Goal: Information Seeking & Learning: Check status

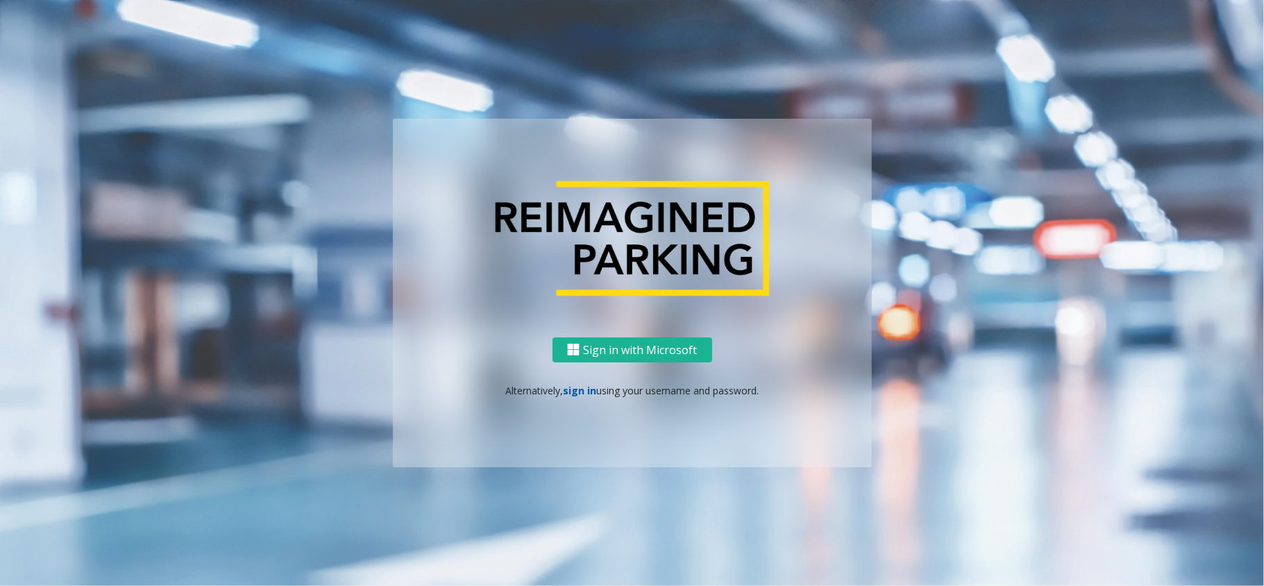
click at [584, 389] on link "sign in" at bounding box center [579, 390] width 33 height 13
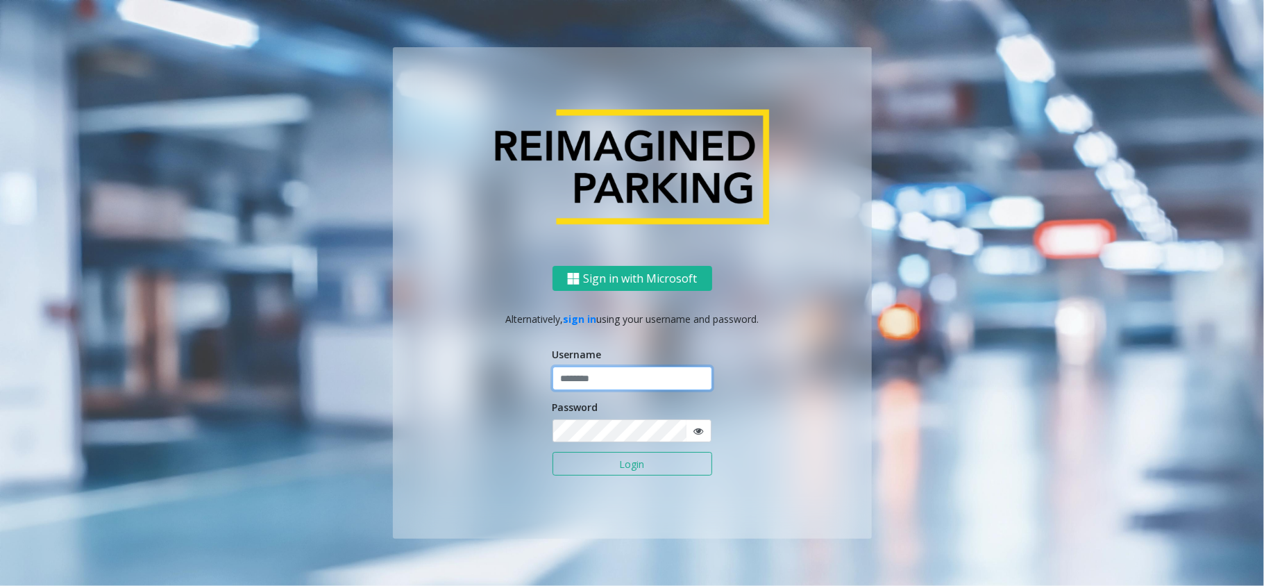
click at [598, 382] on input "text" at bounding box center [632, 378] width 160 height 24
type input "*********"
click at [552, 452] on button "Login" at bounding box center [632, 464] width 160 height 24
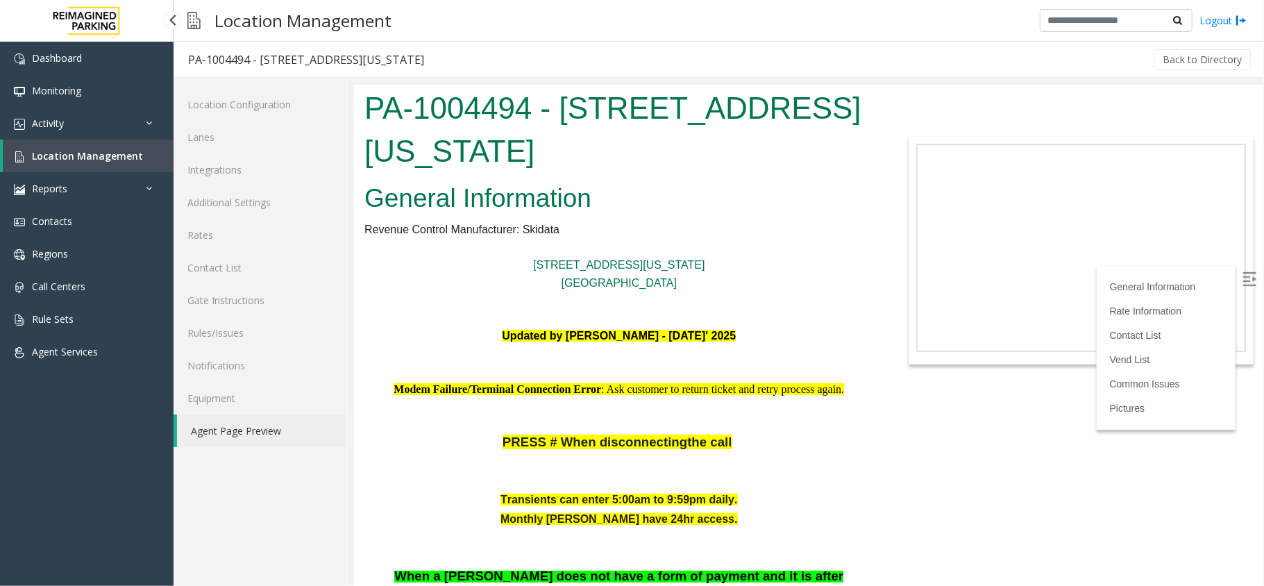
click at [65, 149] on span "Location Management" at bounding box center [87, 155] width 111 height 13
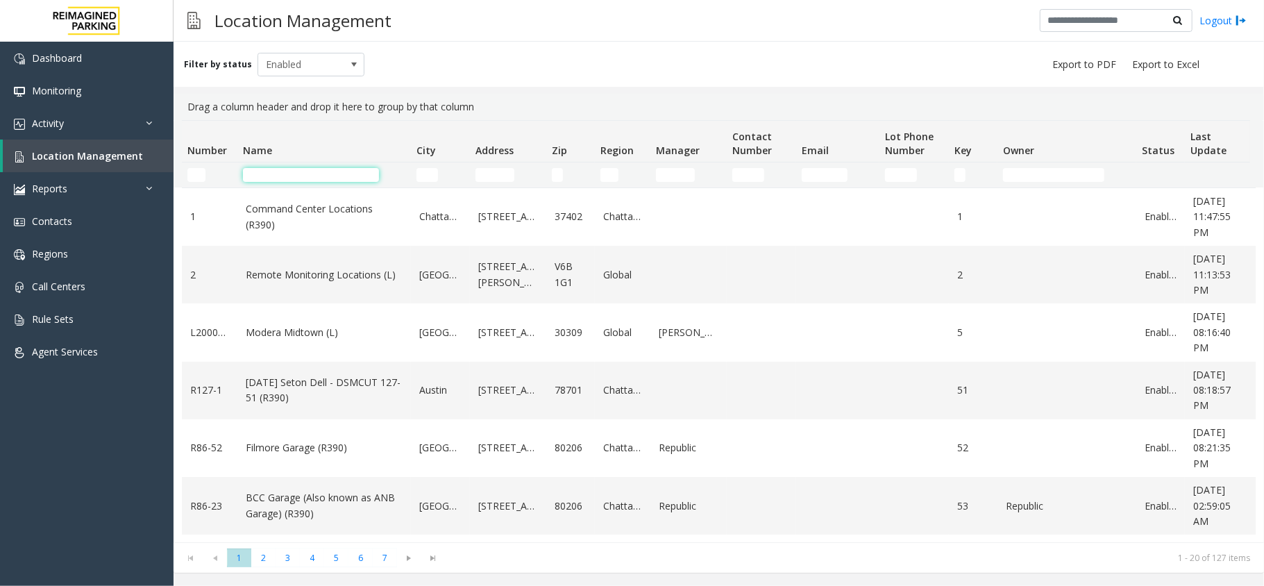
click at [312, 173] on input "Name Filter" at bounding box center [311, 175] width 136 height 14
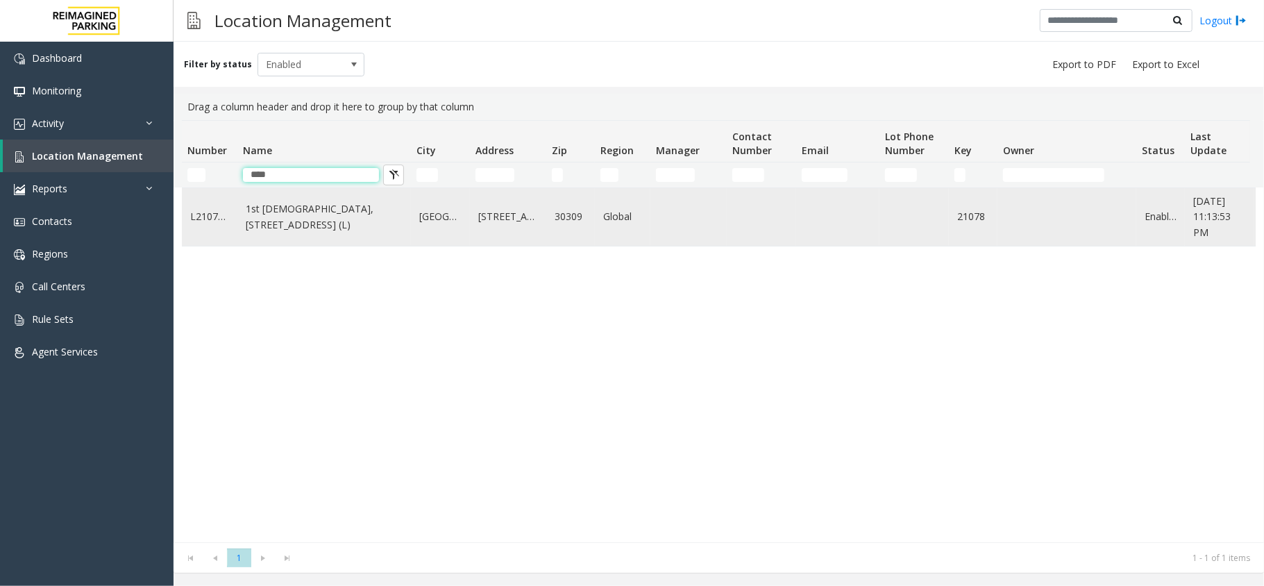
type input "****"
click at [316, 232] on link "1st Presbyterian, 1337 Peachtree St (L)" at bounding box center [324, 216] width 157 height 31
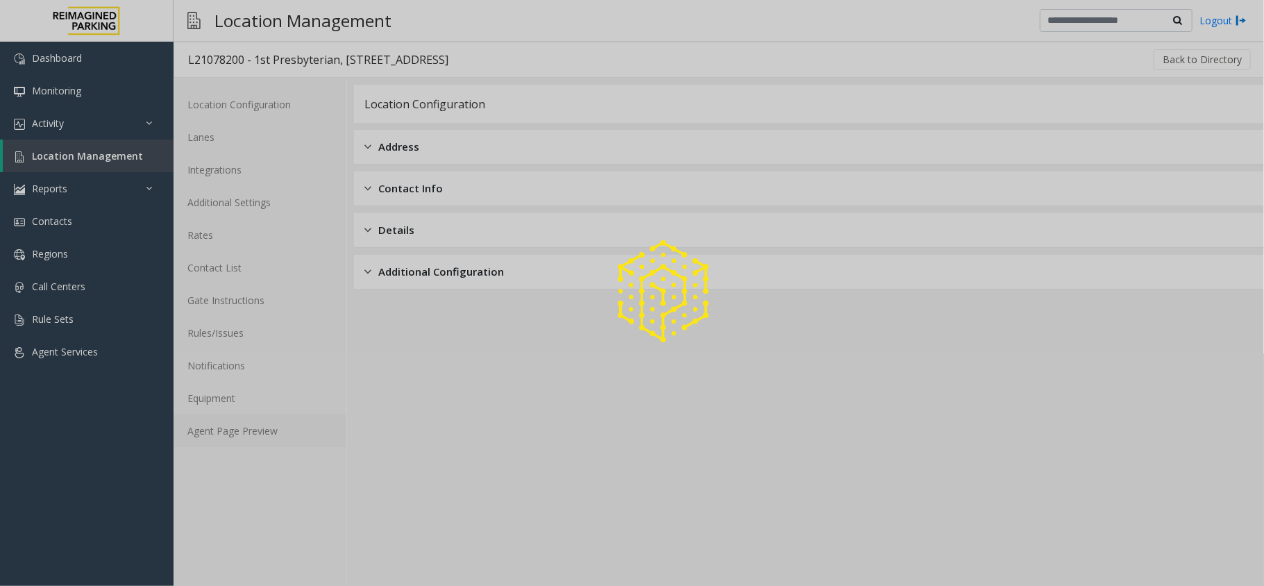
click at [279, 418] on link "Agent Page Preview" at bounding box center [259, 430] width 173 height 33
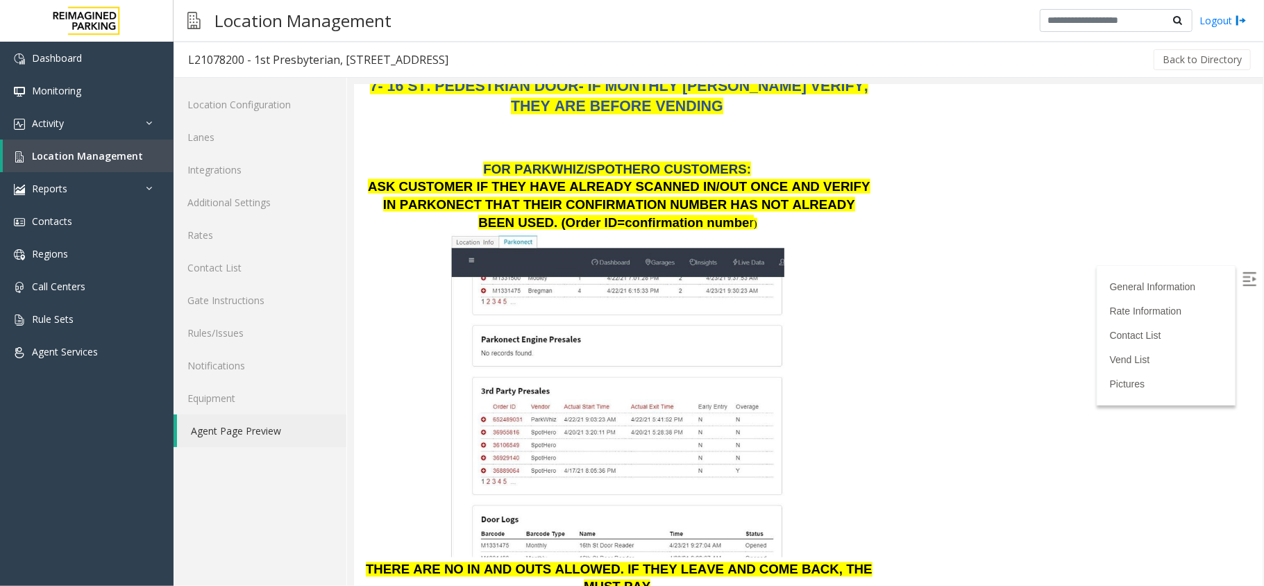
scroll to position [1850, 0]
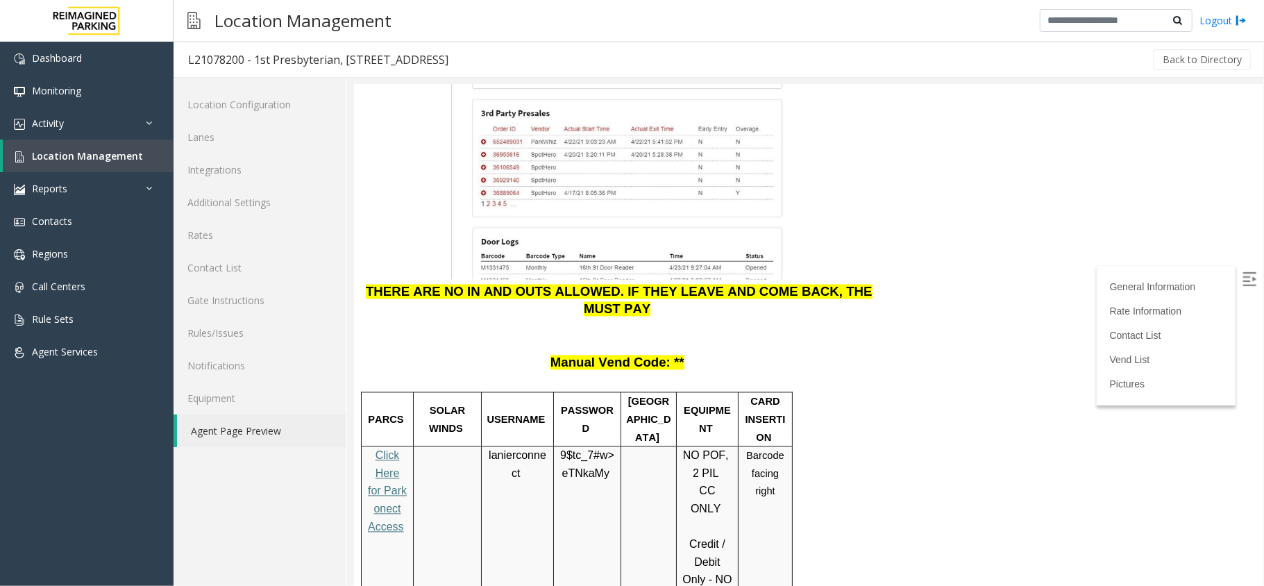
click at [736, 319] on p at bounding box center [618, 336] width 509 height 35
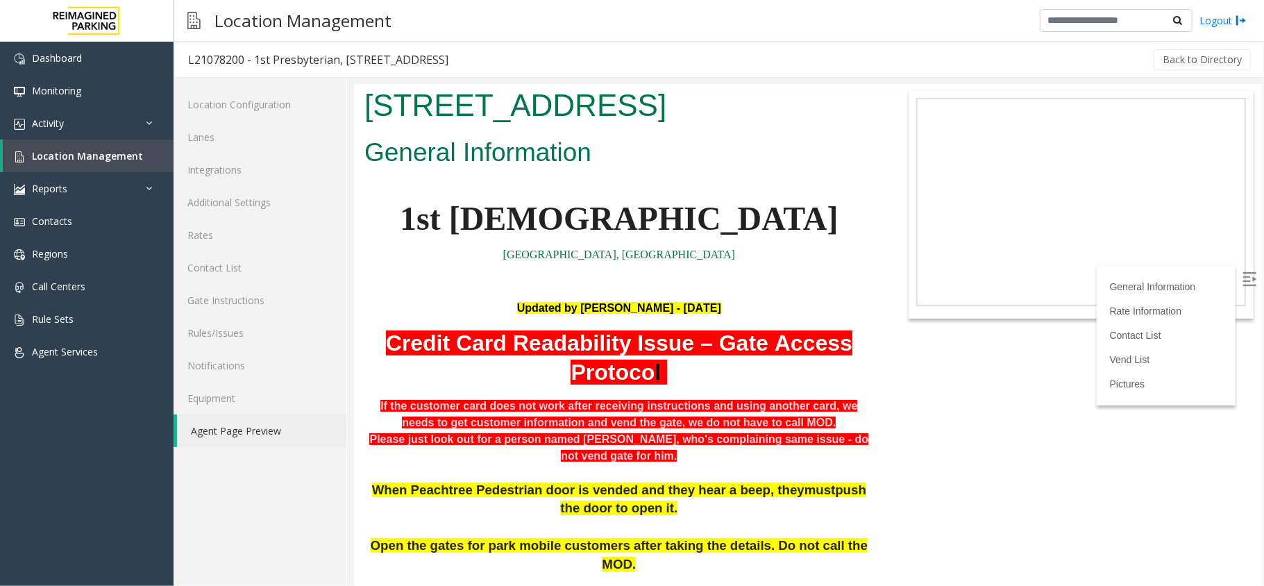
scroll to position [0, 0]
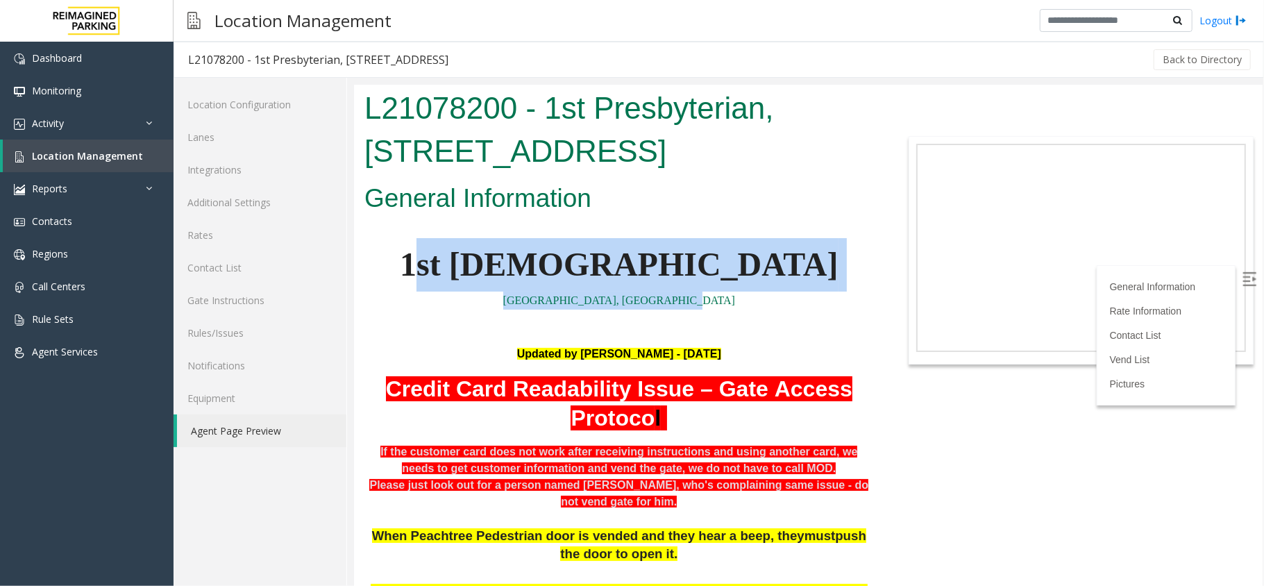
drag, startPoint x: 727, startPoint y: 303, endPoint x: 516, endPoint y: 288, distance: 211.5
drag, startPoint x: 538, startPoint y: 299, endPoint x: 546, endPoint y: 301, distance: 8.6
click at [539, 299] on p "W. Peachtree St. NE Atlanta, GA" at bounding box center [618, 300] width 509 height 18
click at [719, 307] on p "W. Peachtree St. NE Atlanta, GA" at bounding box center [618, 300] width 509 height 18
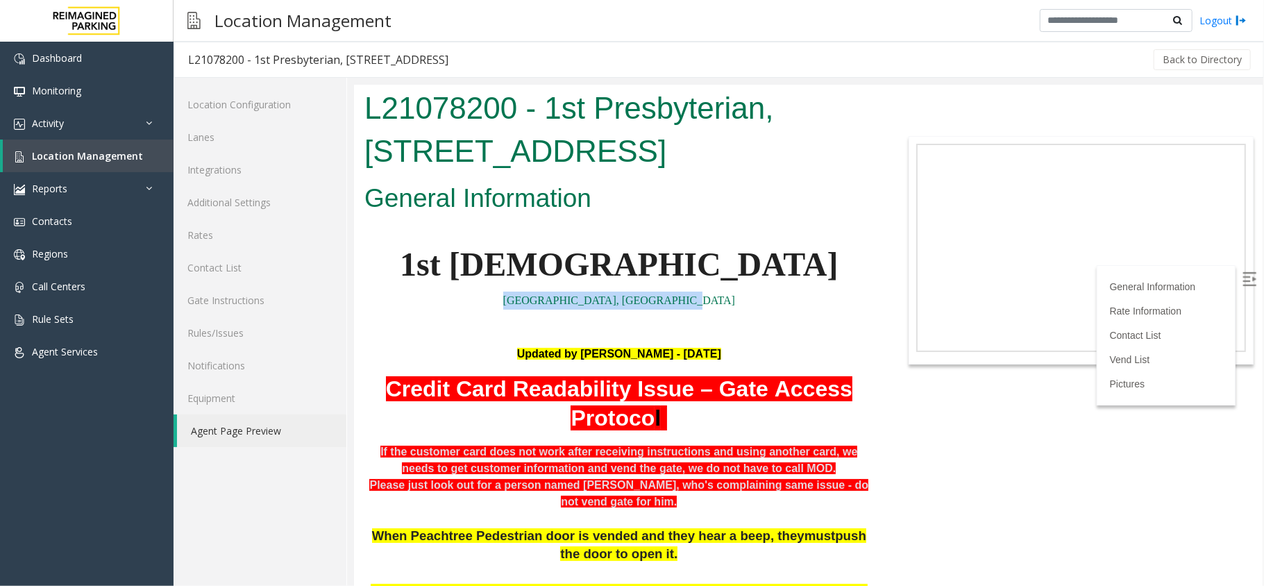
drag, startPoint x: 713, startPoint y: 296, endPoint x: 533, endPoint y: 303, distance: 180.6
click at [533, 303] on p "W. Peachtree St. NE Atlanta, GA" at bounding box center [618, 300] width 509 height 18
copy link "W. Peachtree St. NE Atlanta, GA"
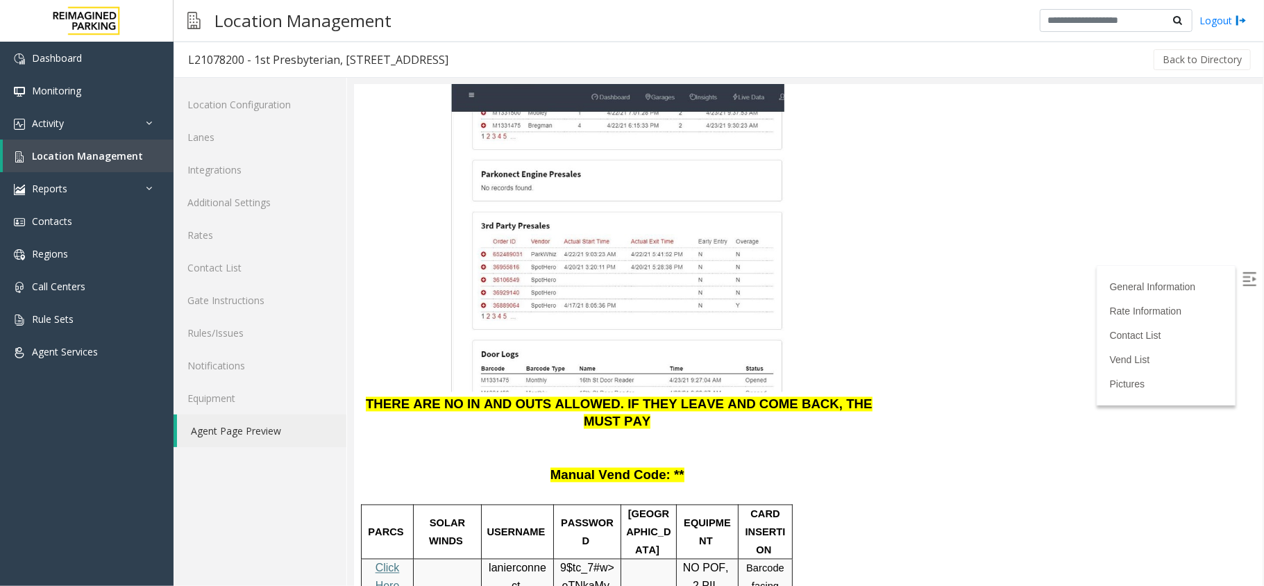
scroll to position [1758, 0]
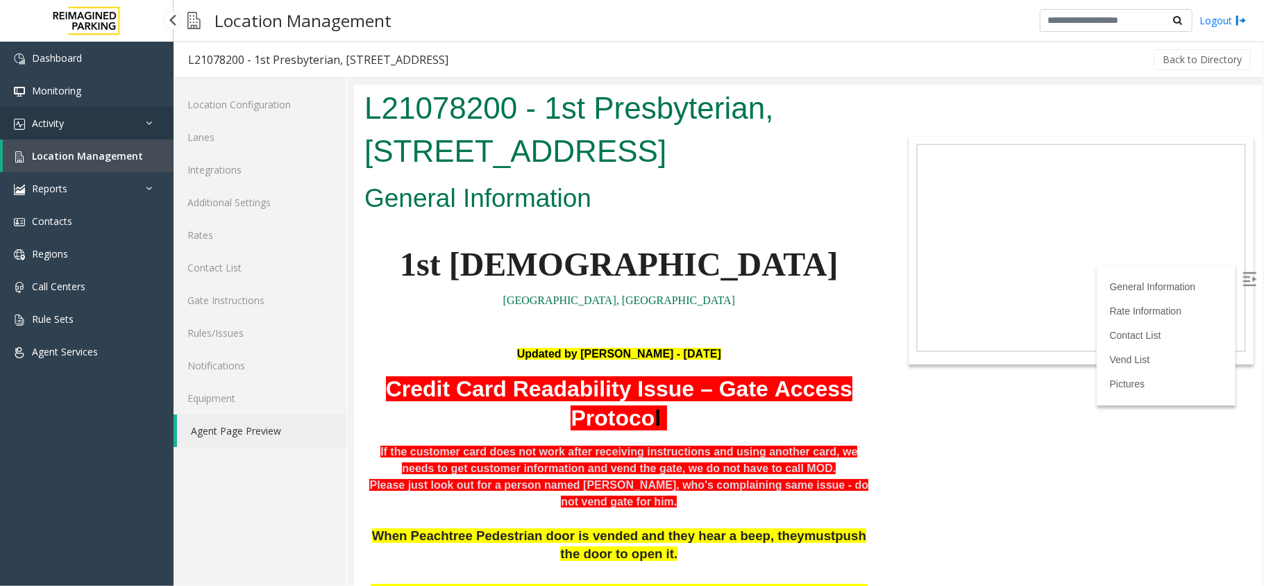
click at [140, 117] on link "Activity" at bounding box center [86, 123] width 173 height 33
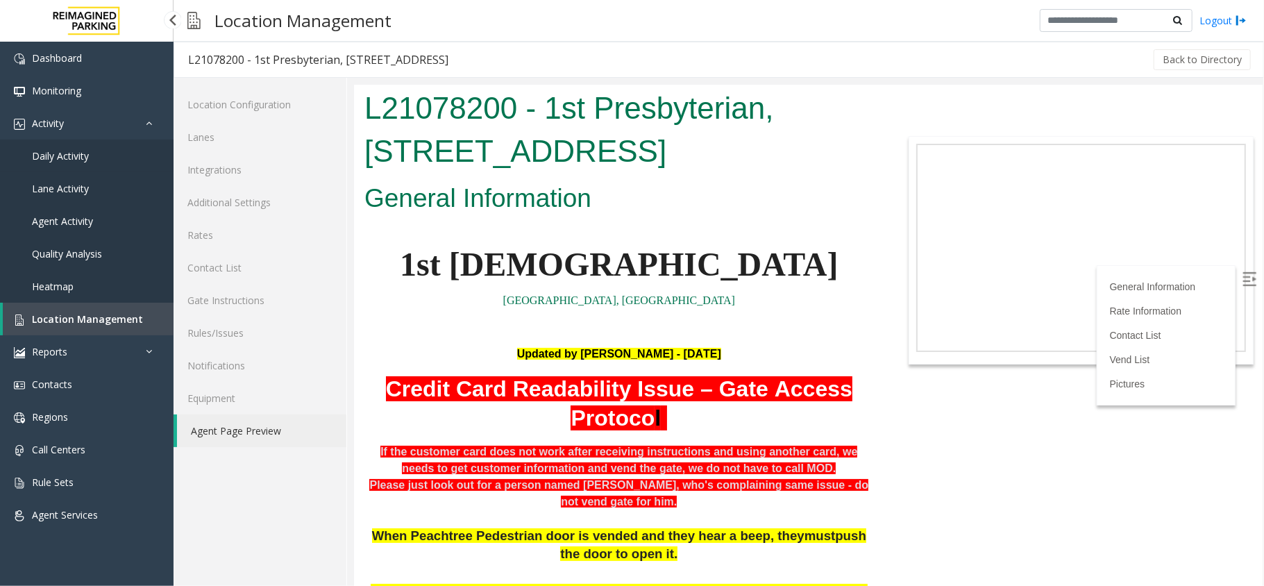
click at [142, 151] on link "Daily Activity" at bounding box center [86, 155] width 173 height 33
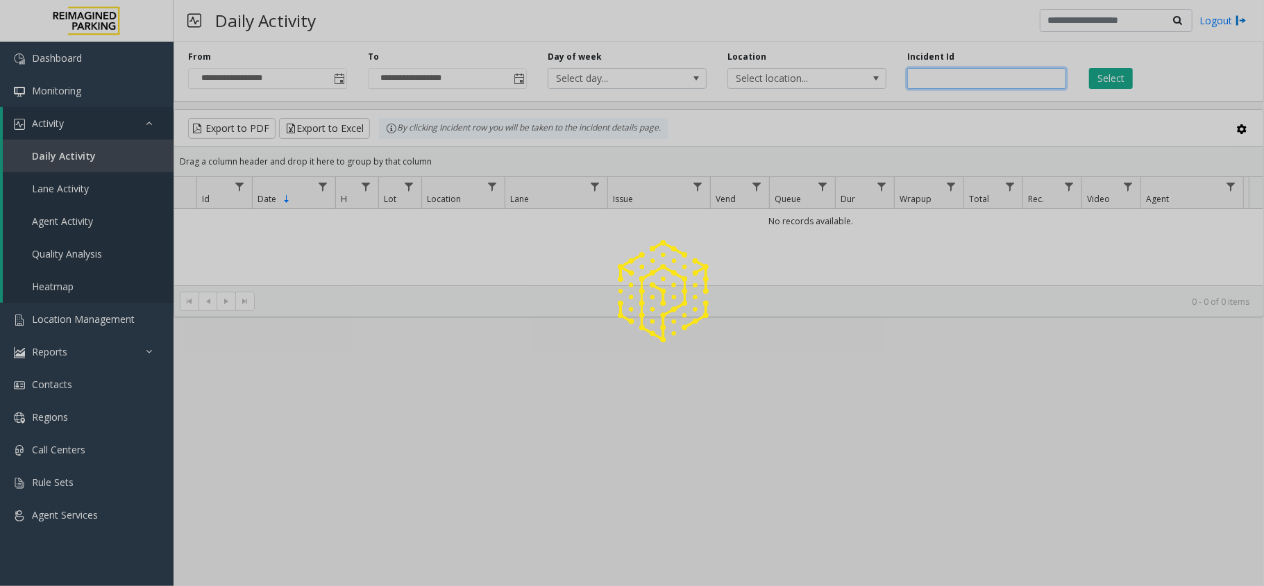
click at [948, 76] on input "number" at bounding box center [986, 78] width 159 height 21
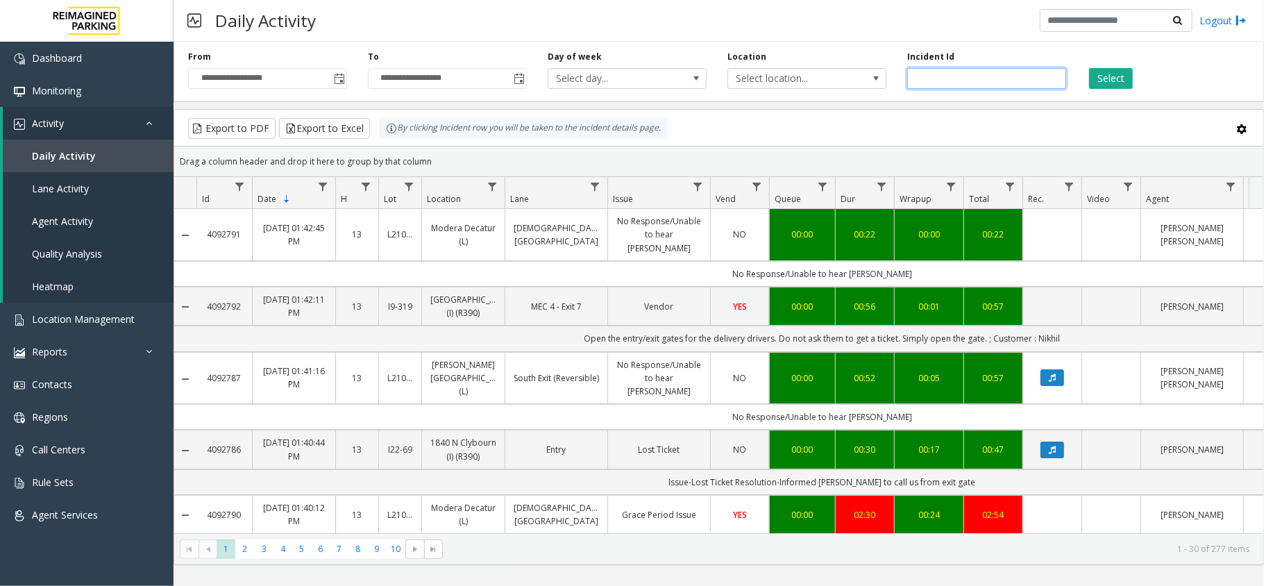
paste input "*******"
type input "*******"
click at [1113, 79] on button "Select" at bounding box center [1111, 78] width 44 height 21
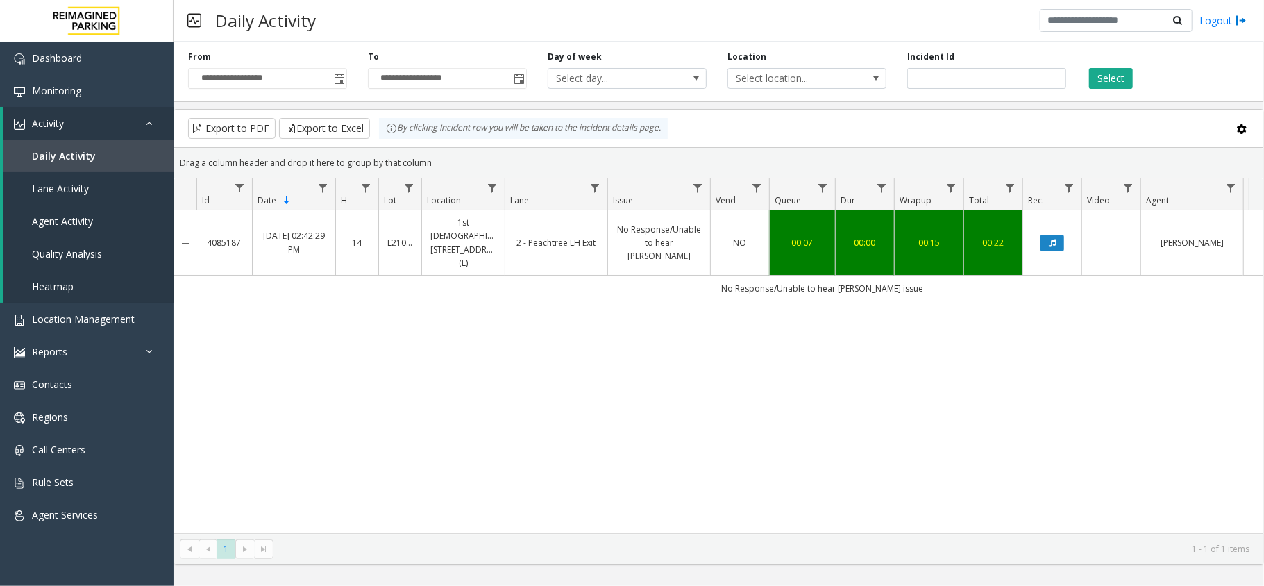
click at [636, 376] on div "4085187 Sep 24, 2025 02:42:29 PM 14 L21078200 1st Presbyterian, 1337 Peachtree …" at bounding box center [718, 371] width 1089 height 323
drag, startPoint x: 926, startPoint y: 276, endPoint x: 728, endPoint y: 285, distance: 198.0
click at [728, 285] on td "No Response/Unable to hear parker Avaya issue" at bounding box center [821, 288] width 1251 height 25
click at [729, 285] on td "No Response/Unable to hear parker Avaya issue" at bounding box center [821, 288] width 1251 height 25
click at [1097, 78] on button "Select" at bounding box center [1111, 78] width 44 height 21
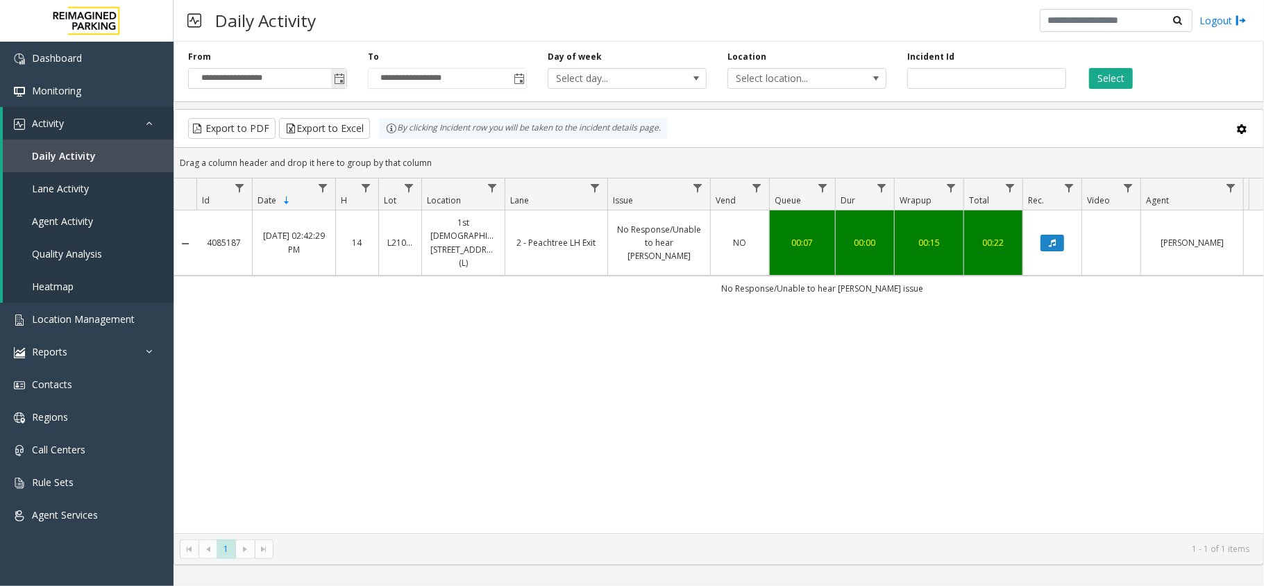
click at [340, 83] on span "Toggle popup" at bounding box center [339, 79] width 11 height 11
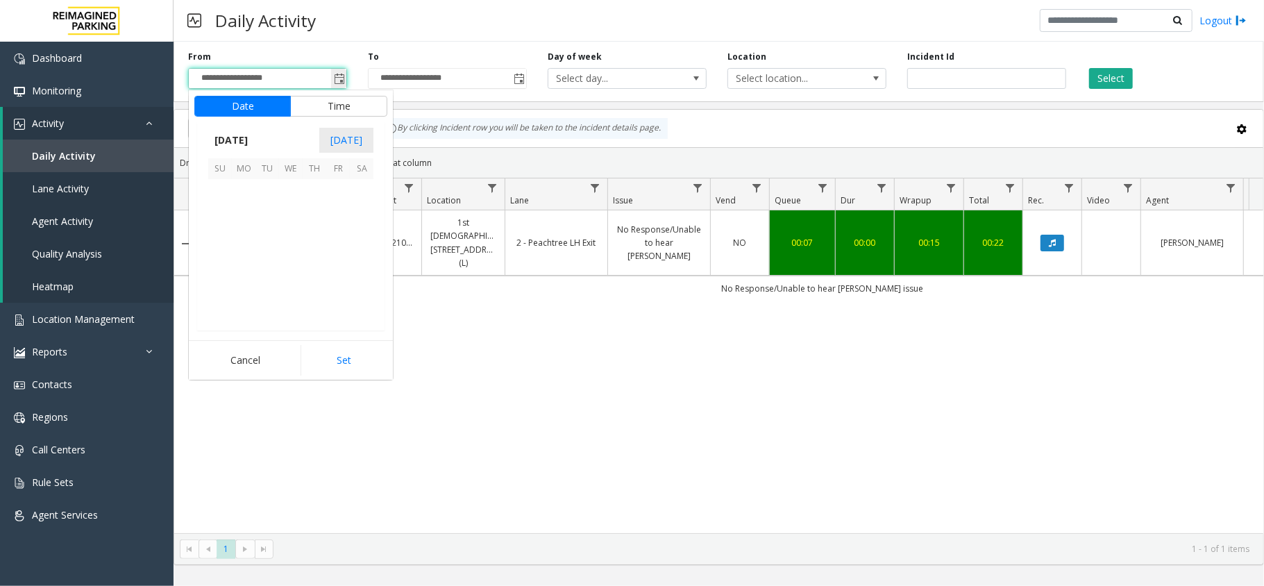
scroll to position [249238, 0]
click at [226, 139] on span "October 2025" at bounding box center [231, 140] width 46 height 21
click at [229, 232] on span "Sep" at bounding box center [224, 236] width 33 height 33
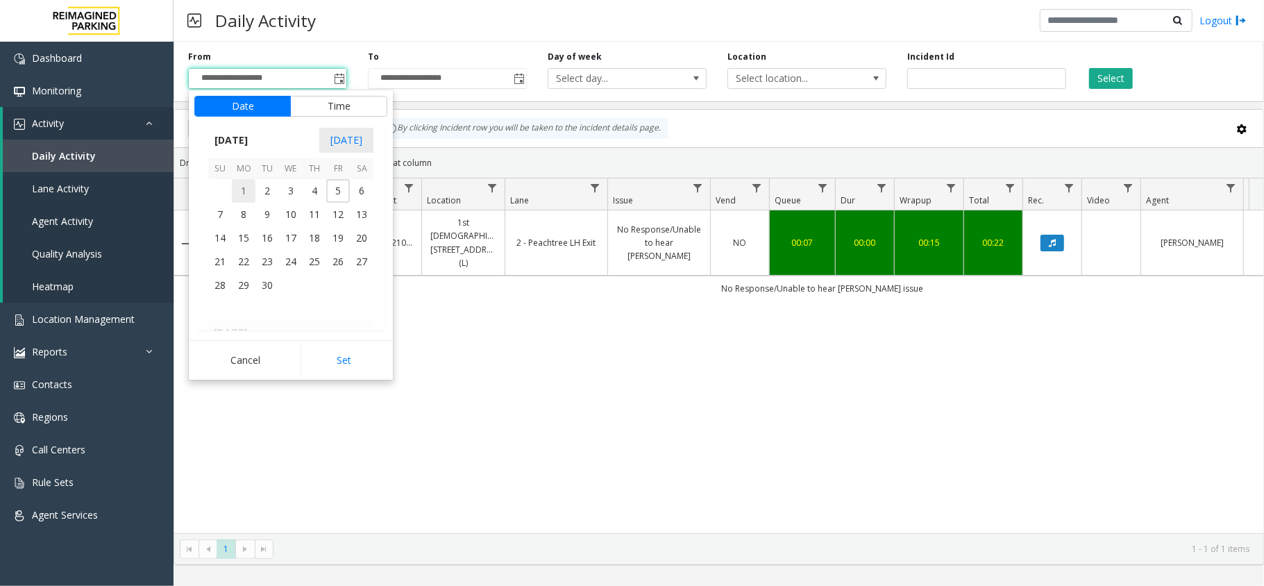
click at [248, 189] on span "1" at bounding box center [244, 191] width 24 height 24
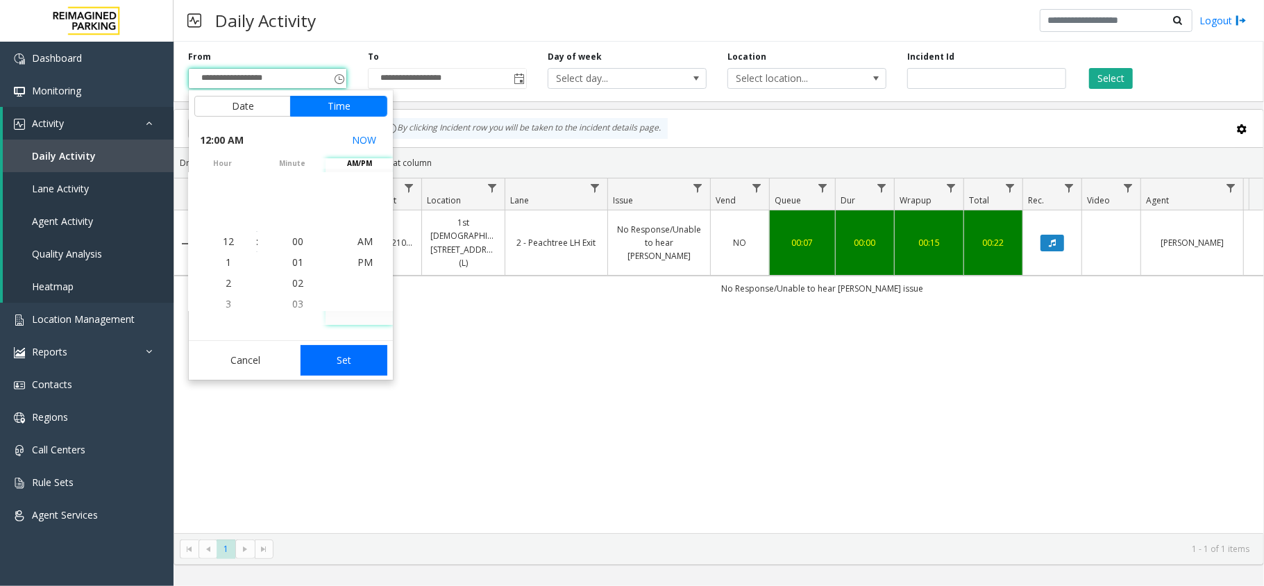
click at [361, 350] on button "Set" at bounding box center [343, 360] width 87 height 31
type input "**********"
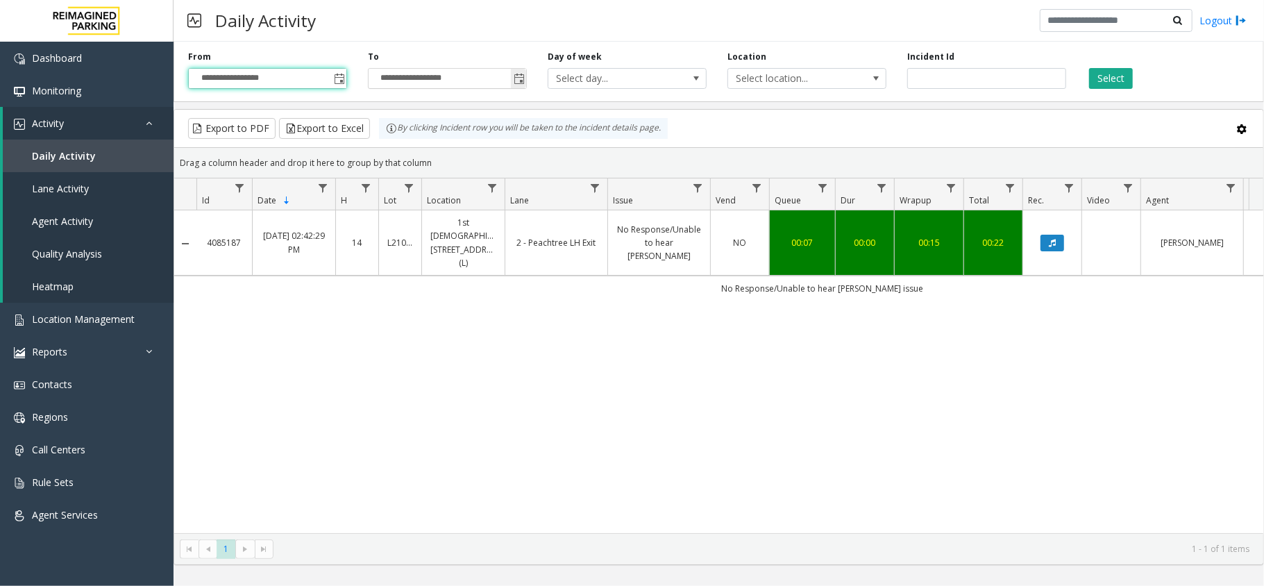
click at [511, 79] on span "Toggle popup" at bounding box center [518, 78] width 15 height 22
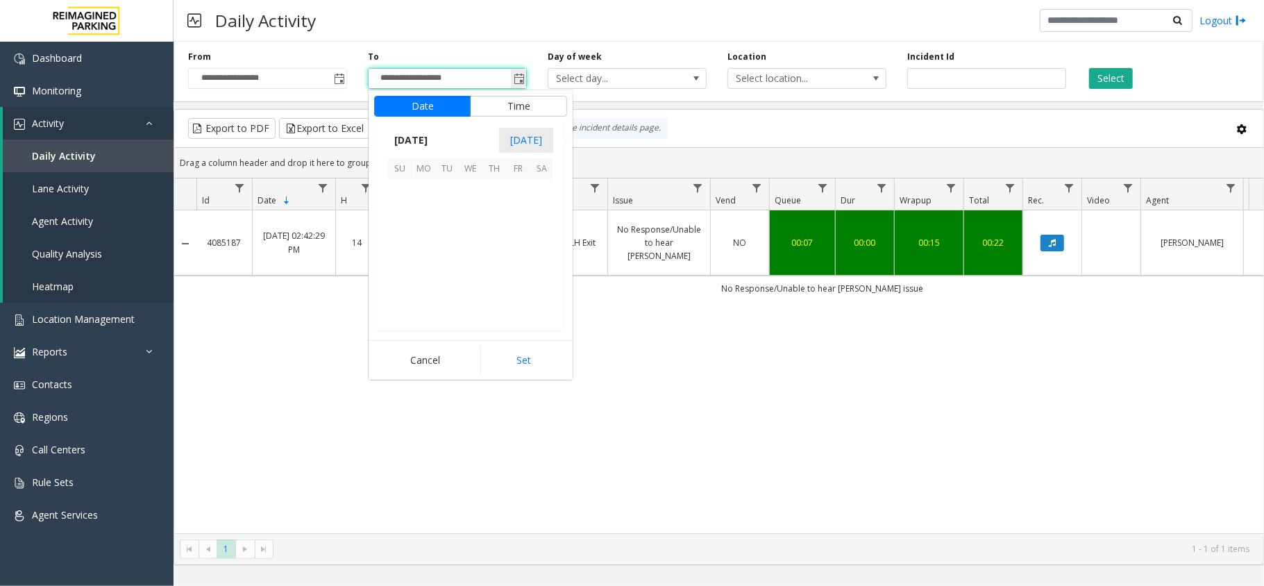
scroll to position [21, 0]
click at [428, 136] on span "October 2025" at bounding box center [411, 140] width 46 height 21
click at [408, 235] on span "Sep" at bounding box center [404, 236] width 33 height 33
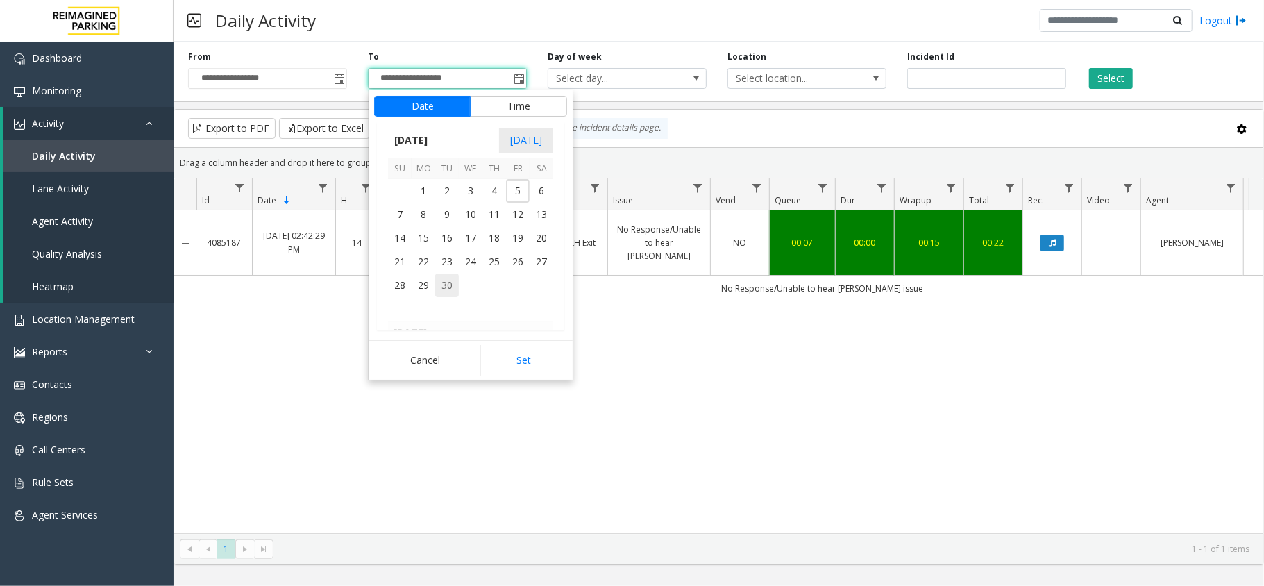
click at [448, 287] on span "30" at bounding box center [447, 285] width 24 height 24
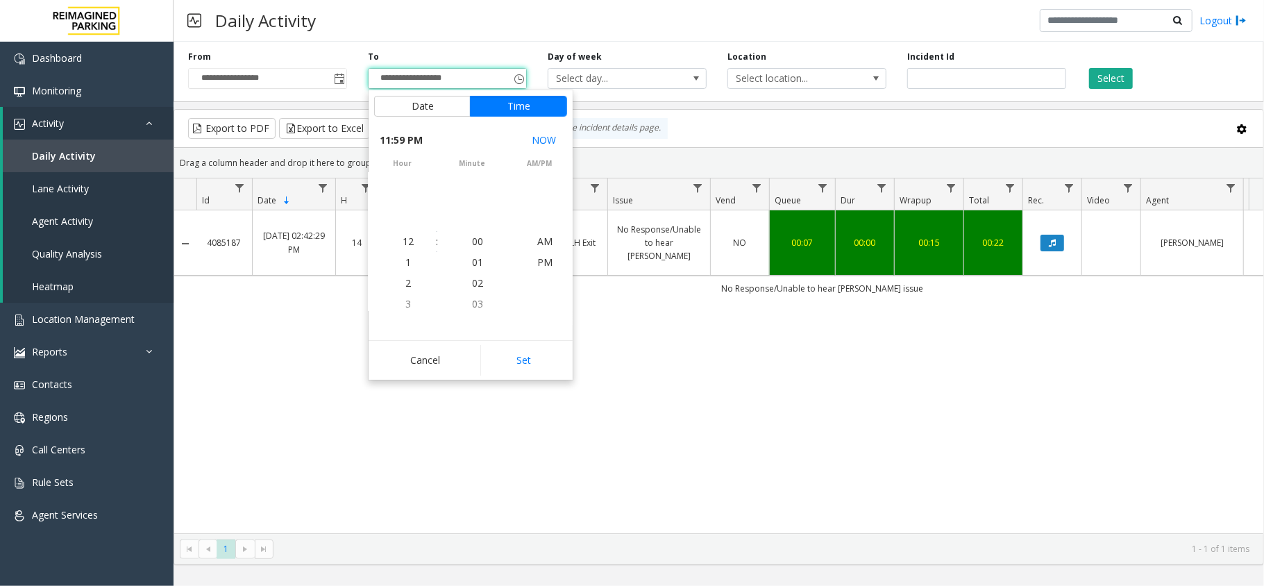
scroll to position [21, 0]
click at [511, 348] on button "Set" at bounding box center [523, 360] width 87 height 31
type input "**********"
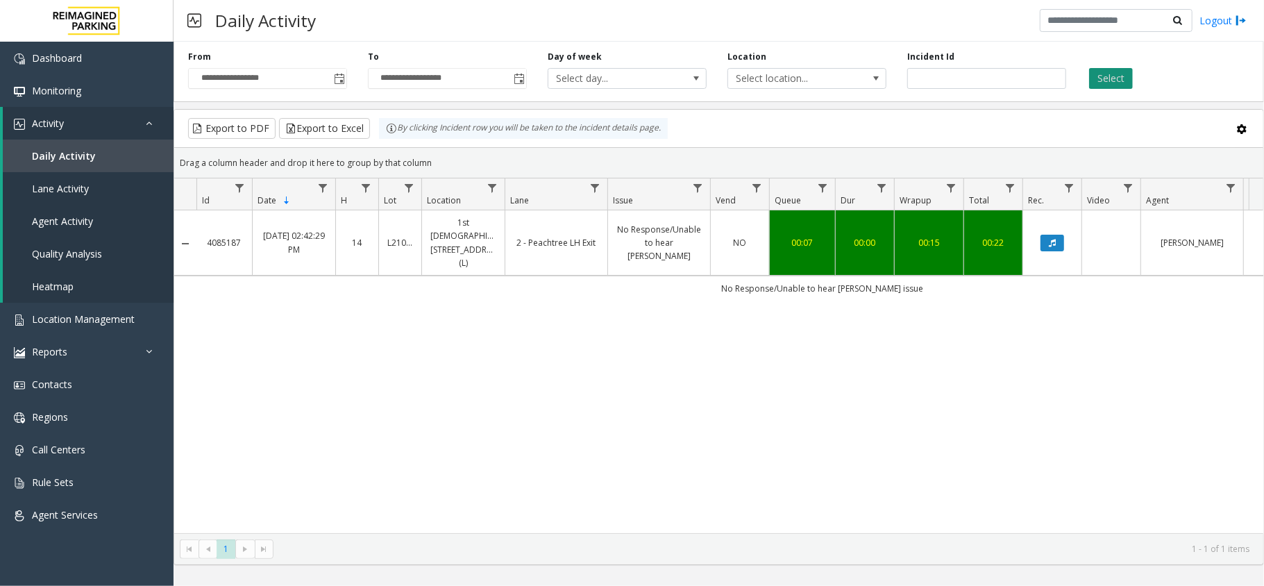
click at [1103, 85] on button "Select" at bounding box center [1111, 78] width 44 height 21
click at [1113, 79] on button "Select" at bounding box center [1111, 78] width 44 height 21
drag, startPoint x: 1027, startPoint y: 76, endPoint x: 900, endPoint y: 78, distance: 127.0
click at [900, 78] on div "Incident Id *******" at bounding box center [987, 70] width 180 height 38
click at [1109, 71] on button "Select" at bounding box center [1111, 78] width 44 height 21
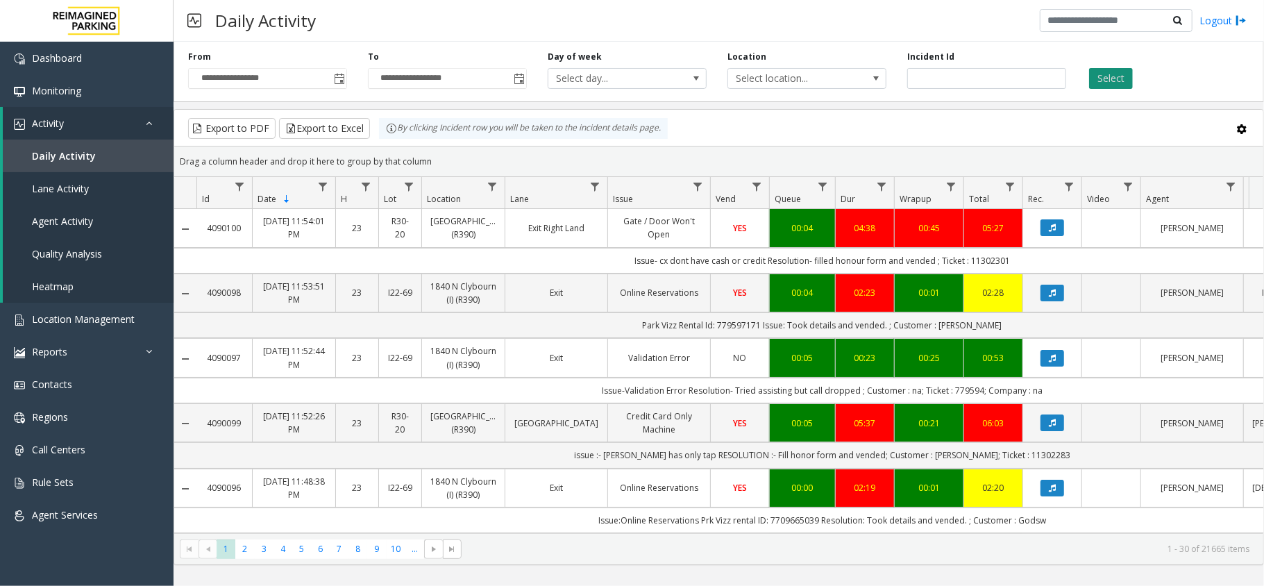
click at [1109, 78] on button "Select" at bounding box center [1111, 78] width 44 height 21
click at [319, 130] on button "Export to Excel" at bounding box center [324, 128] width 91 height 21
click at [339, 78] on span "Toggle popup" at bounding box center [339, 79] width 11 height 11
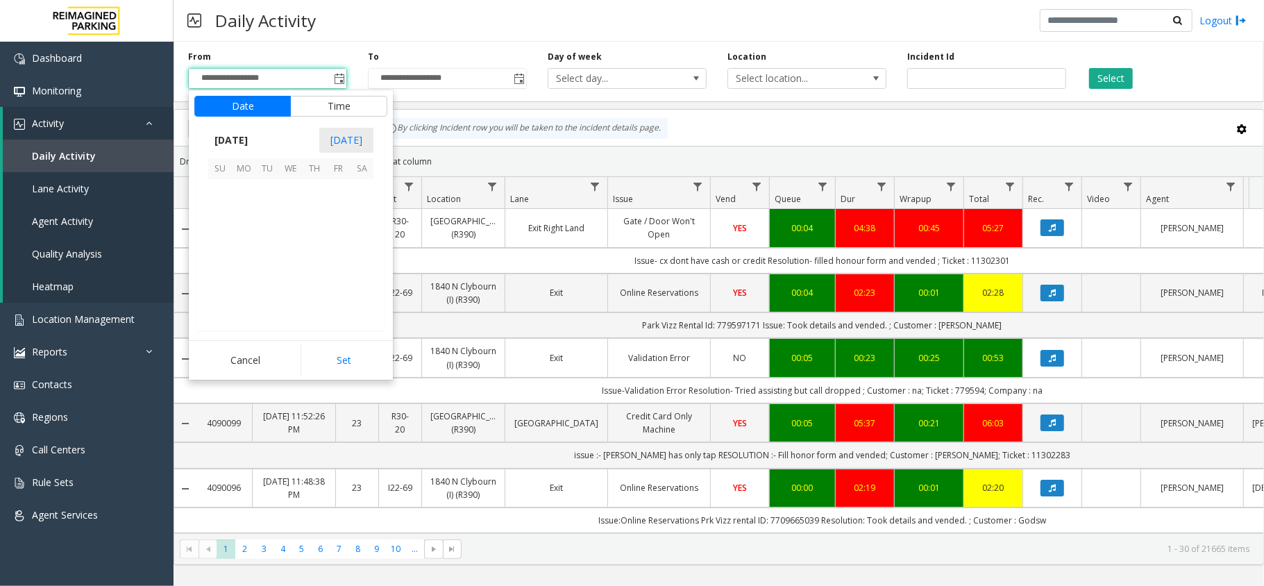
scroll to position [249238, 0]
click at [244, 132] on span "October 2025" at bounding box center [231, 140] width 46 height 21
click at [228, 237] on span "Sep" at bounding box center [224, 236] width 33 height 33
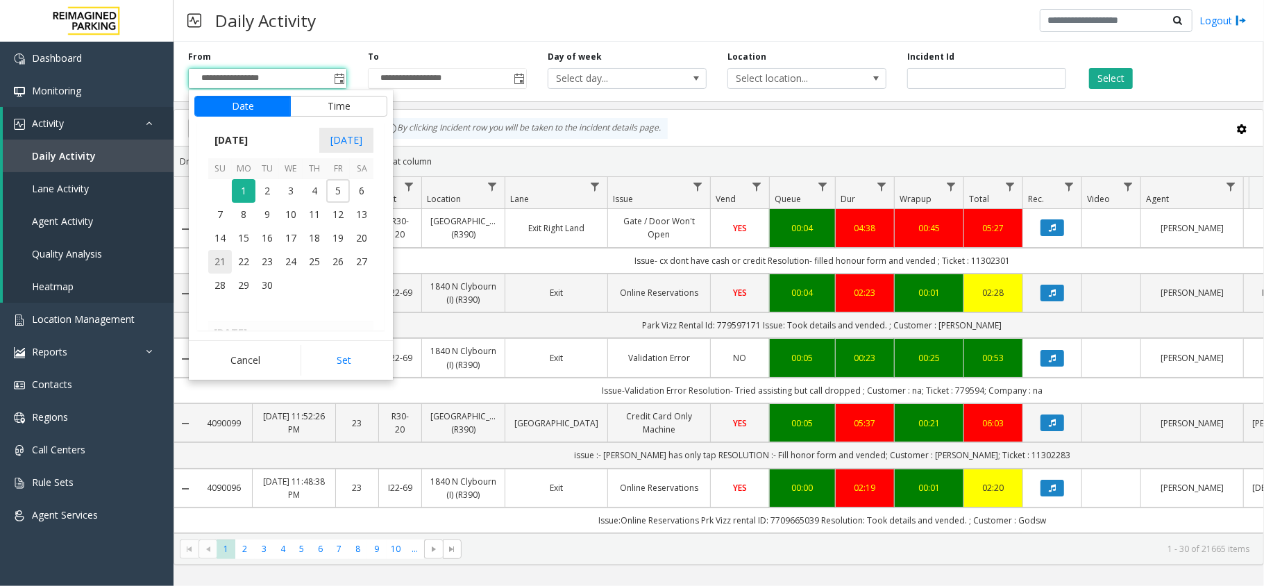
click at [220, 261] on span "21" at bounding box center [220, 262] width 24 height 24
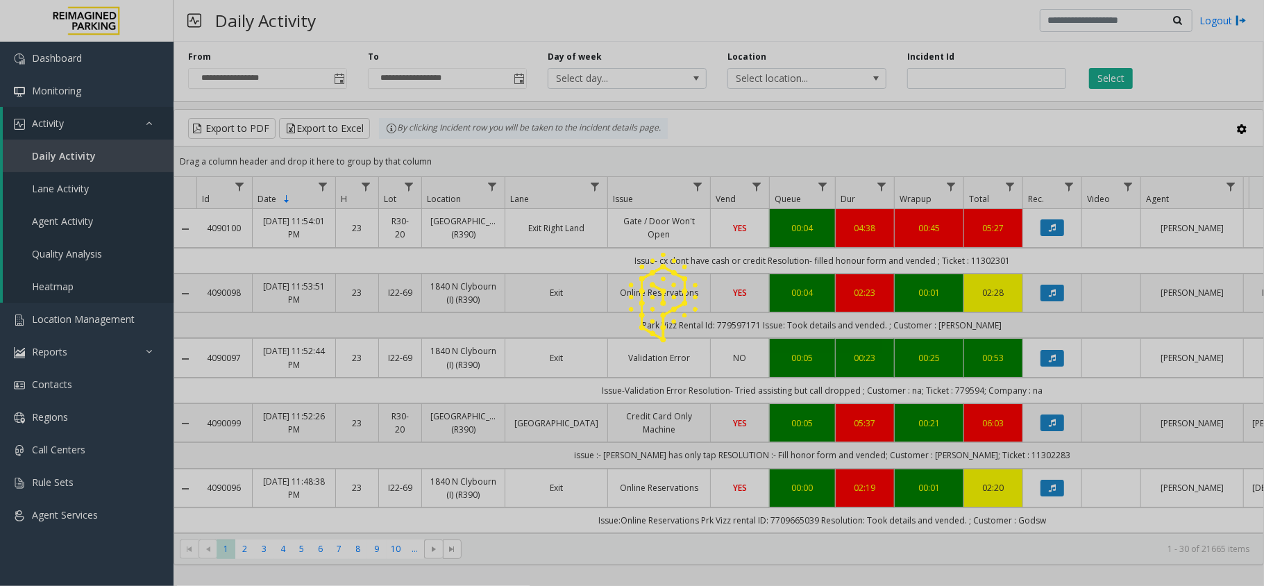
click at [337, 350] on div at bounding box center [632, 293] width 1264 height 586
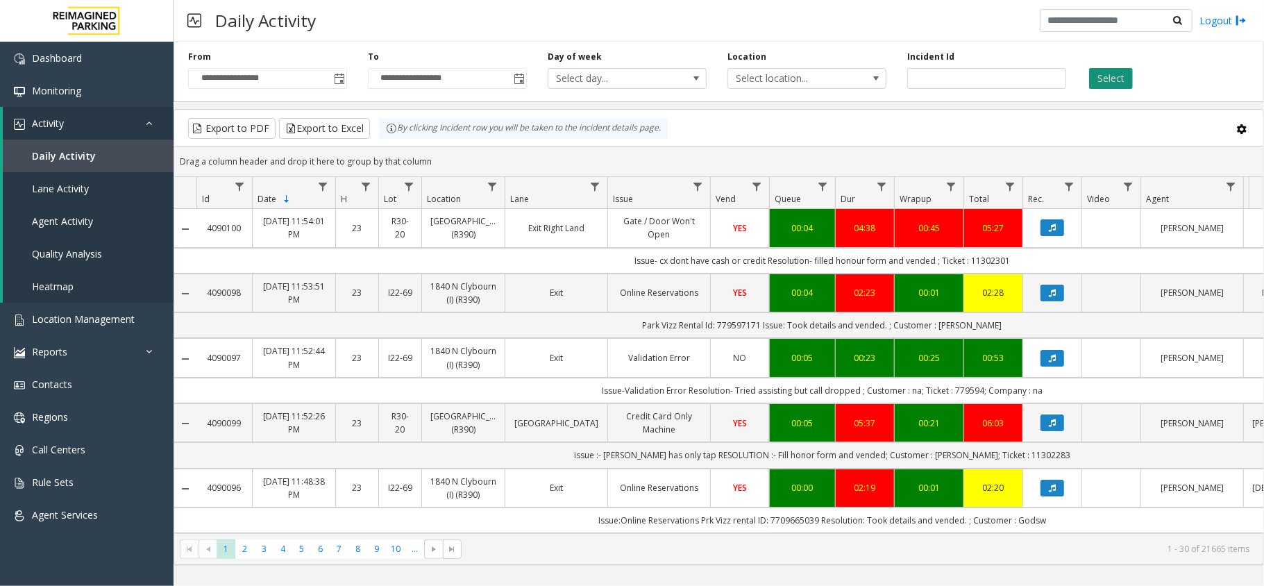
click at [1091, 81] on button "Select" at bounding box center [1111, 78] width 44 height 21
click at [336, 76] on span "Toggle popup" at bounding box center [339, 79] width 11 height 11
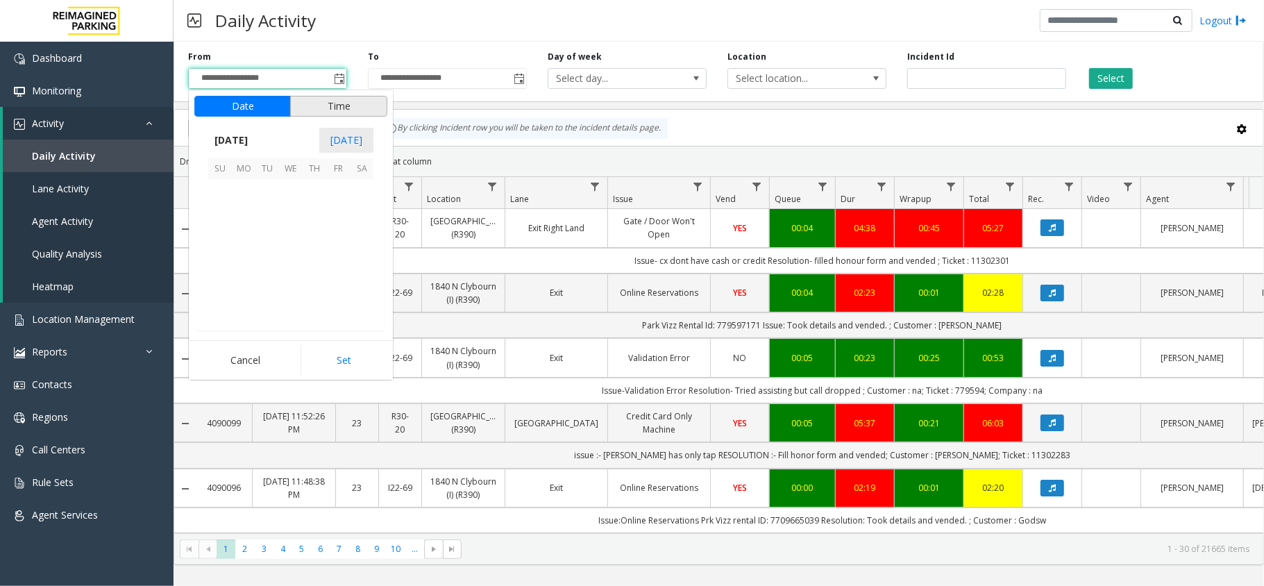
scroll to position [249238, 0]
click at [254, 143] on span "October 2025" at bounding box center [231, 140] width 46 height 21
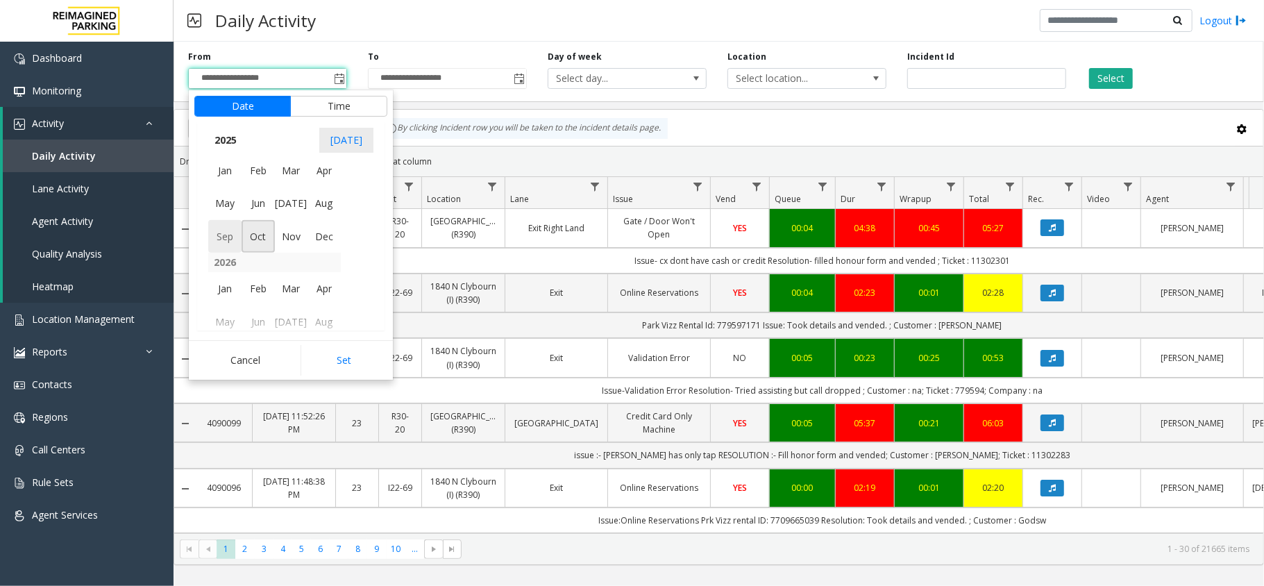
click at [223, 232] on span "Sep" at bounding box center [224, 236] width 33 height 33
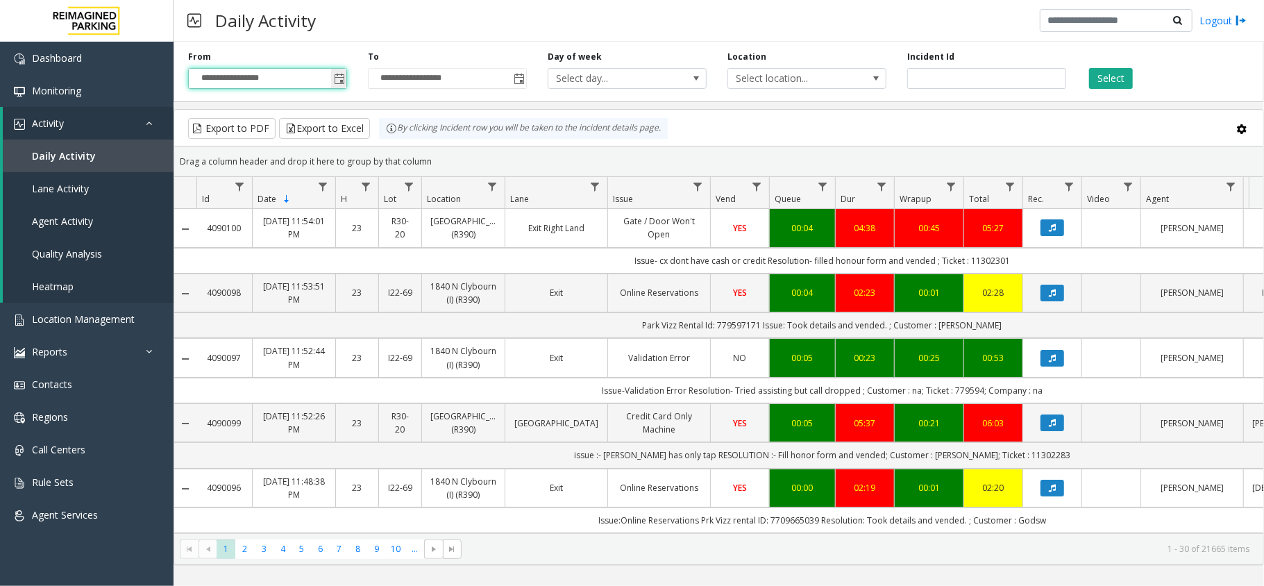
click at [337, 81] on span "Toggle popup" at bounding box center [339, 79] width 11 height 11
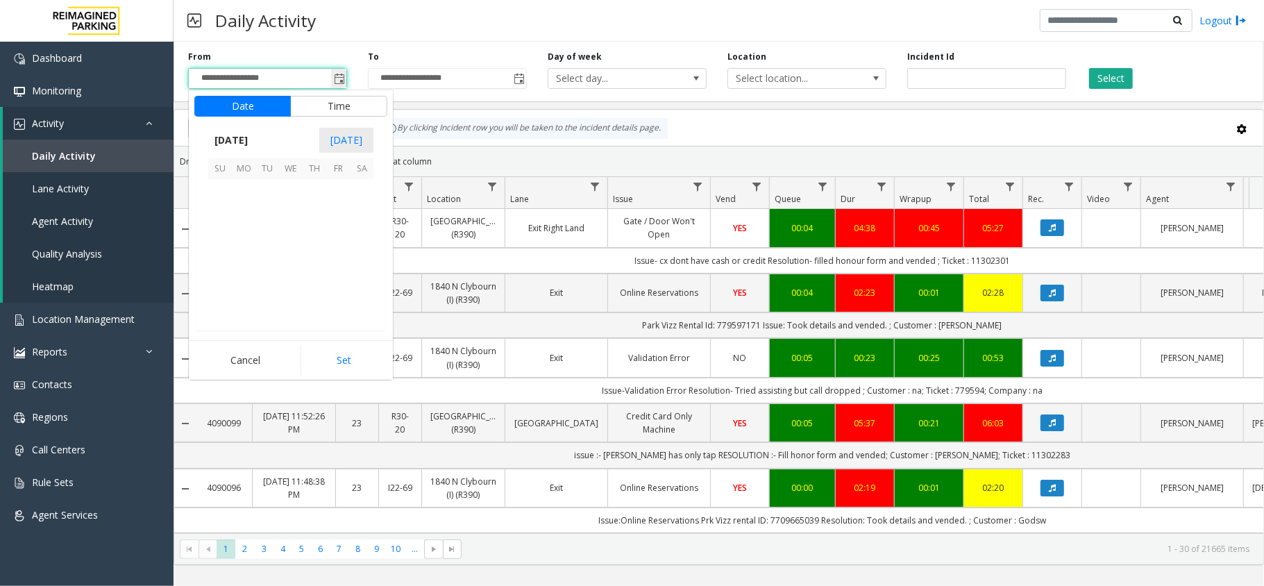
scroll to position [249238, 0]
click at [254, 130] on span "October 2025" at bounding box center [231, 140] width 46 height 21
click at [230, 235] on span "Sep" at bounding box center [224, 236] width 33 height 33
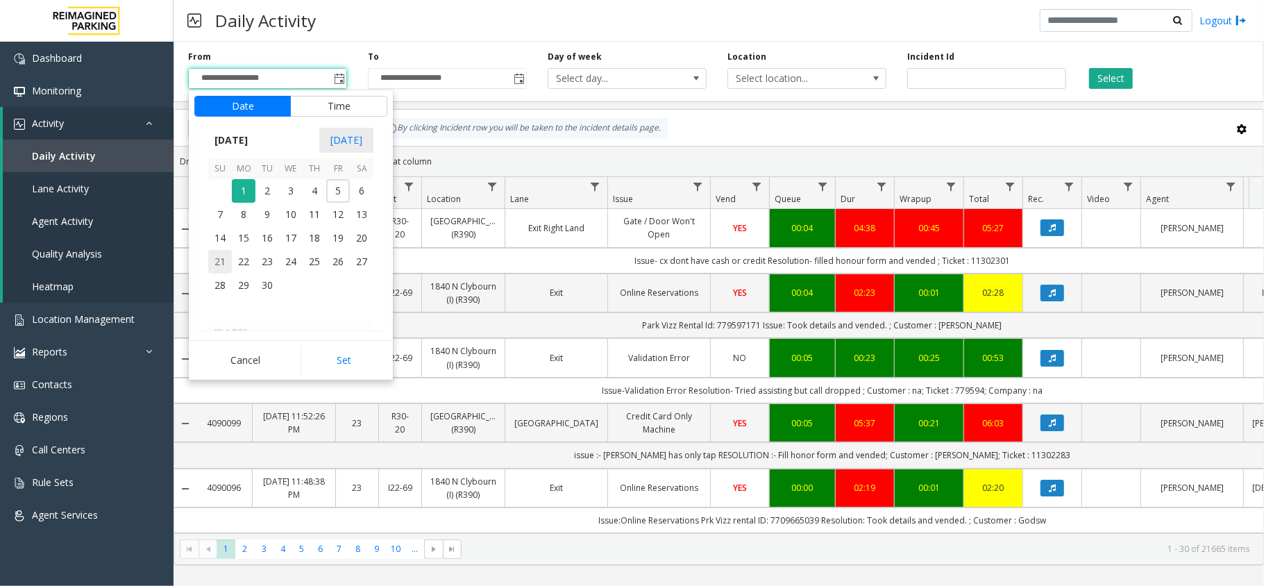
click at [218, 265] on span "21" at bounding box center [220, 262] width 24 height 24
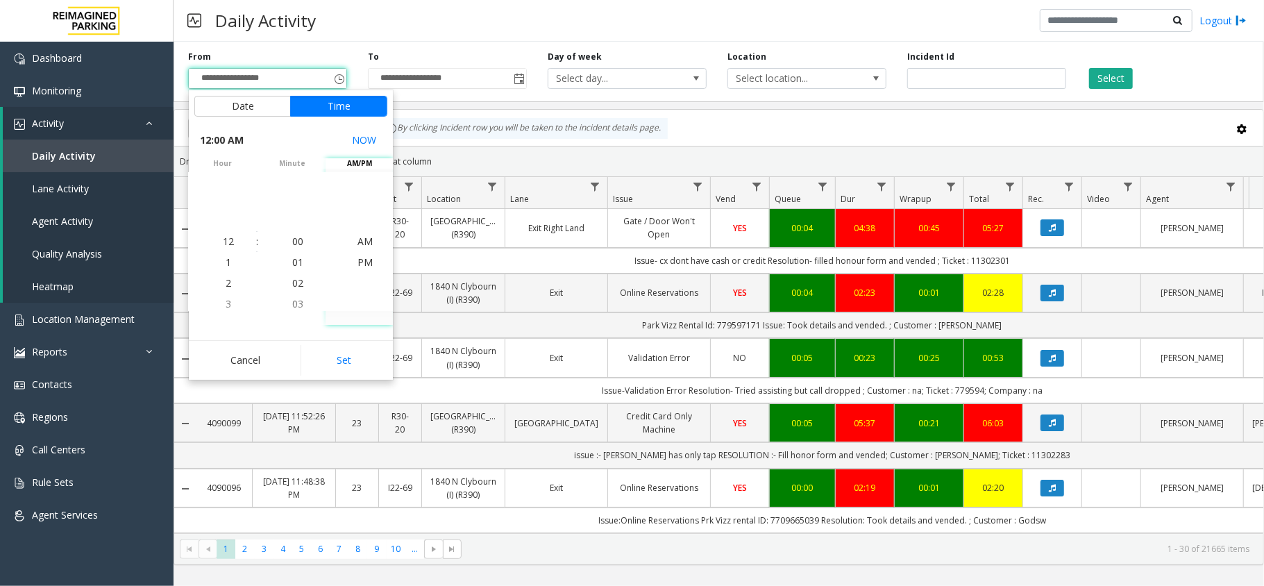
click at [347, 340] on div "Cancel Set" at bounding box center [291, 360] width 204 height 40
click at [359, 353] on button "Set" at bounding box center [343, 360] width 87 height 31
type input "**********"
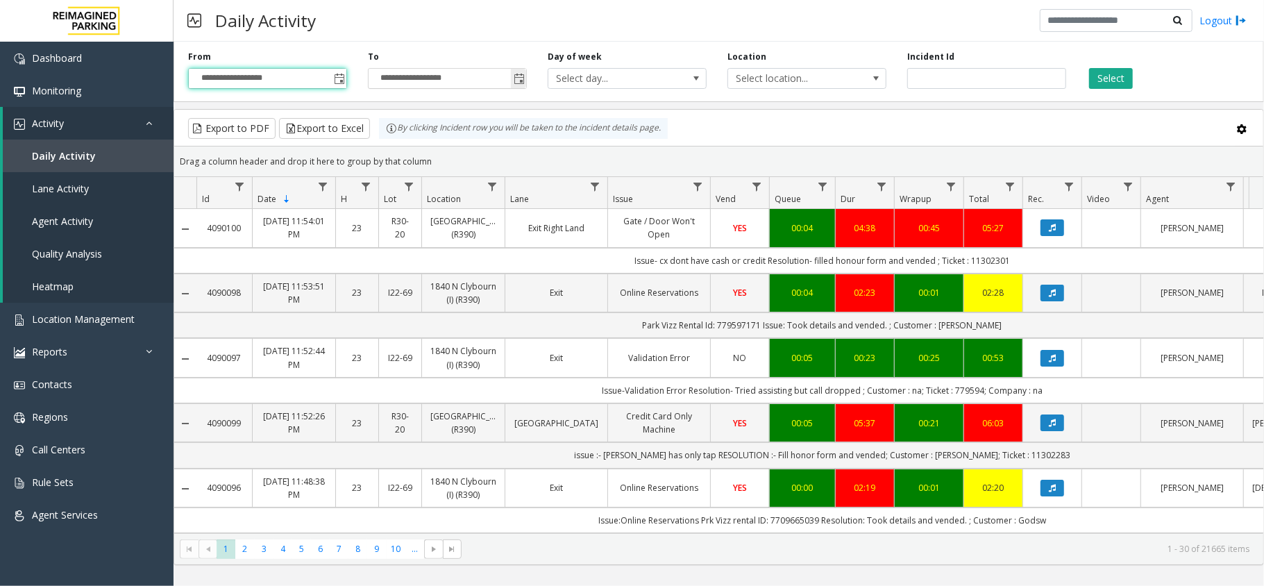
click at [514, 81] on span "Toggle popup" at bounding box center [519, 79] width 11 height 11
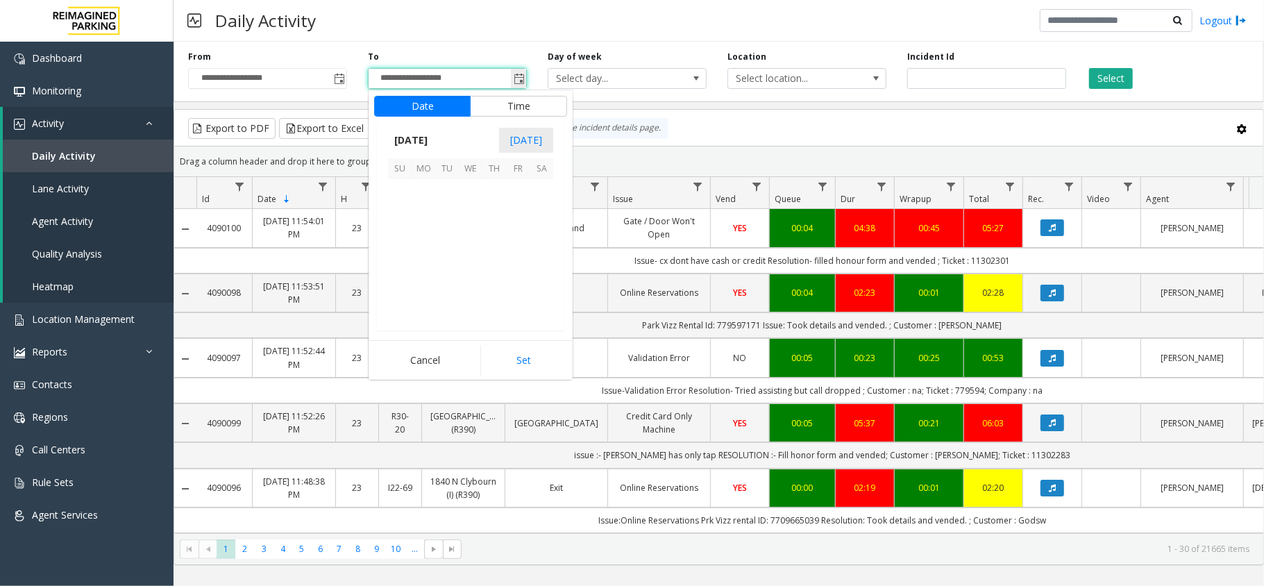
scroll to position [21, 0]
click at [434, 139] on span "October 2025" at bounding box center [411, 140] width 46 height 21
click at [412, 237] on span "Sep" at bounding box center [404, 236] width 33 height 33
click at [541, 258] on span "27" at bounding box center [542, 262] width 24 height 24
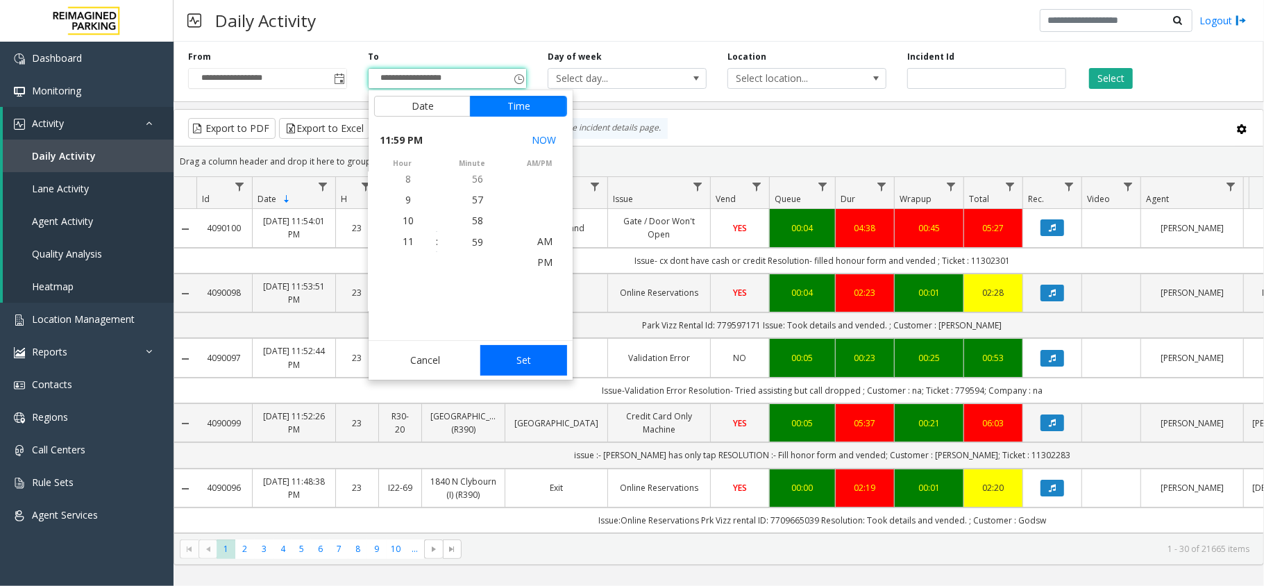
scroll to position [21, 0]
click at [543, 359] on button "Set" at bounding box center [523, 360] width 87 height 31
type input "**********"
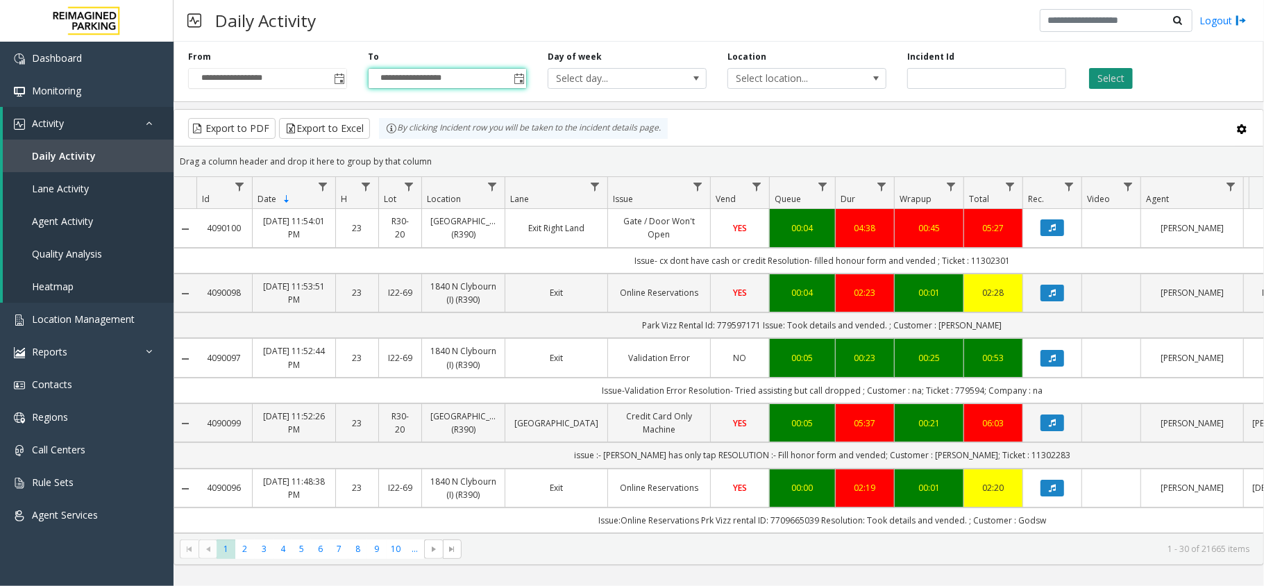
click at [1103, 81] on button "Select" at bounding box center [1111, 78] width 44 height 21
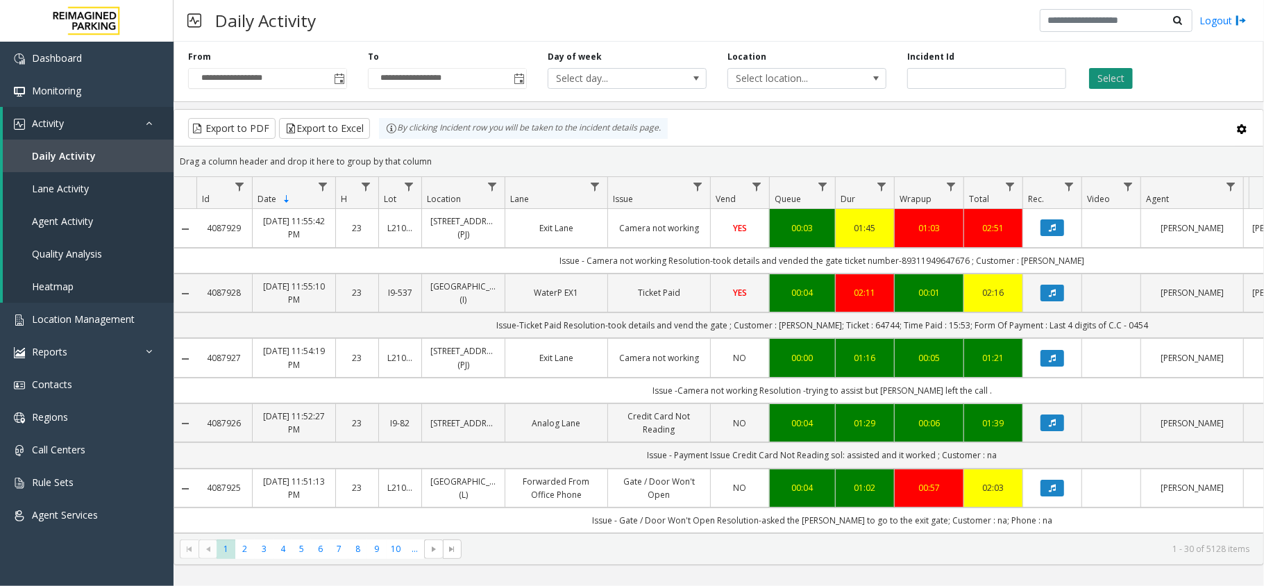
click at [1096, 78] on button "Select" at bounding box center [1111, 78] width 44 height 21
click at [319, 125] on button "Export to Excel" at bounding box center [324, 128] width 91 height 21
click at [983, 81] on input "number" at bounding box center [986, 78] width 159 height 21
paste input "*******"
click at [1131, 75] on button "Select" at bounding box center [1111, 78] width 44 height 21
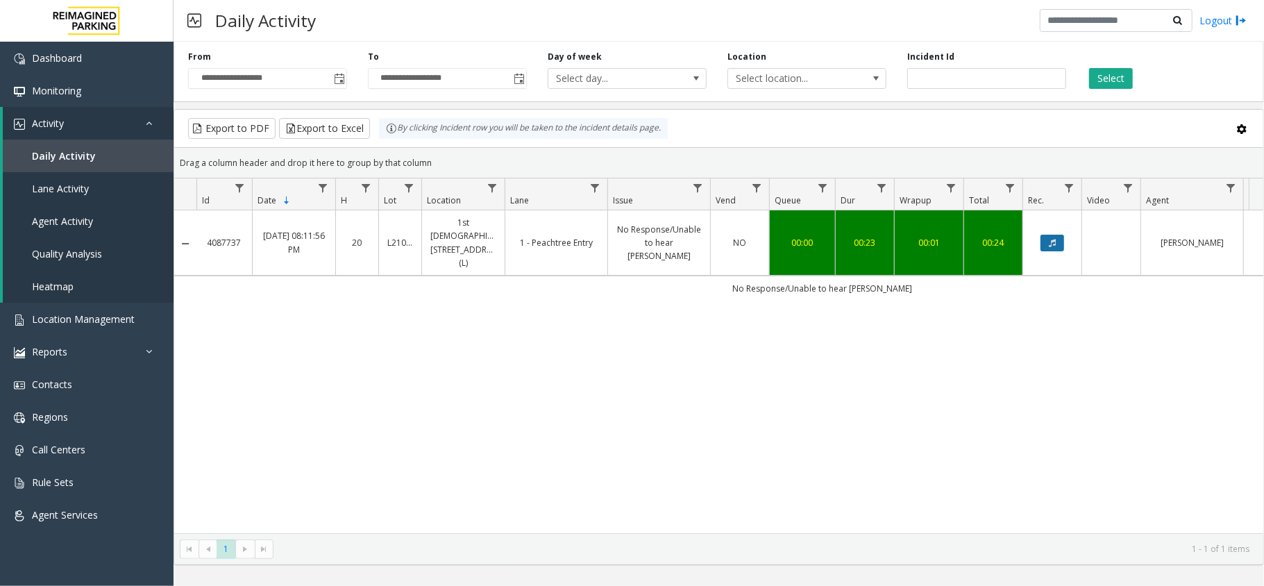
click at [1056, 240] on button "Data table" at bounding box center [1052, 243] width 24 height 17
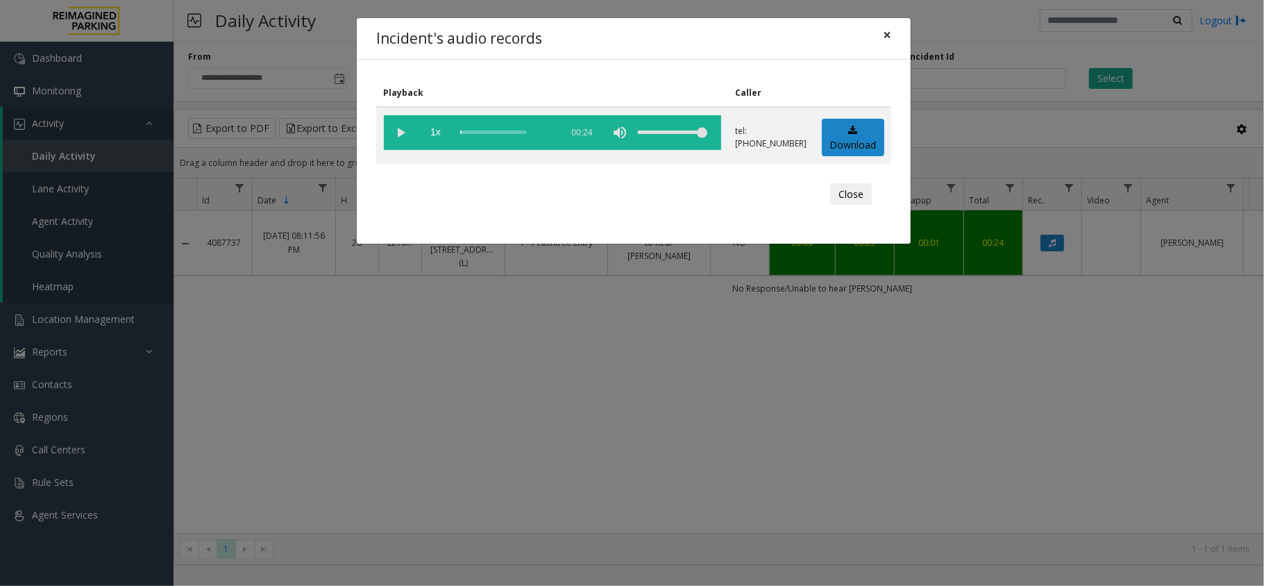
click at [883, 37] on span "×" at bounding box center [887, 34] width 8 height 19
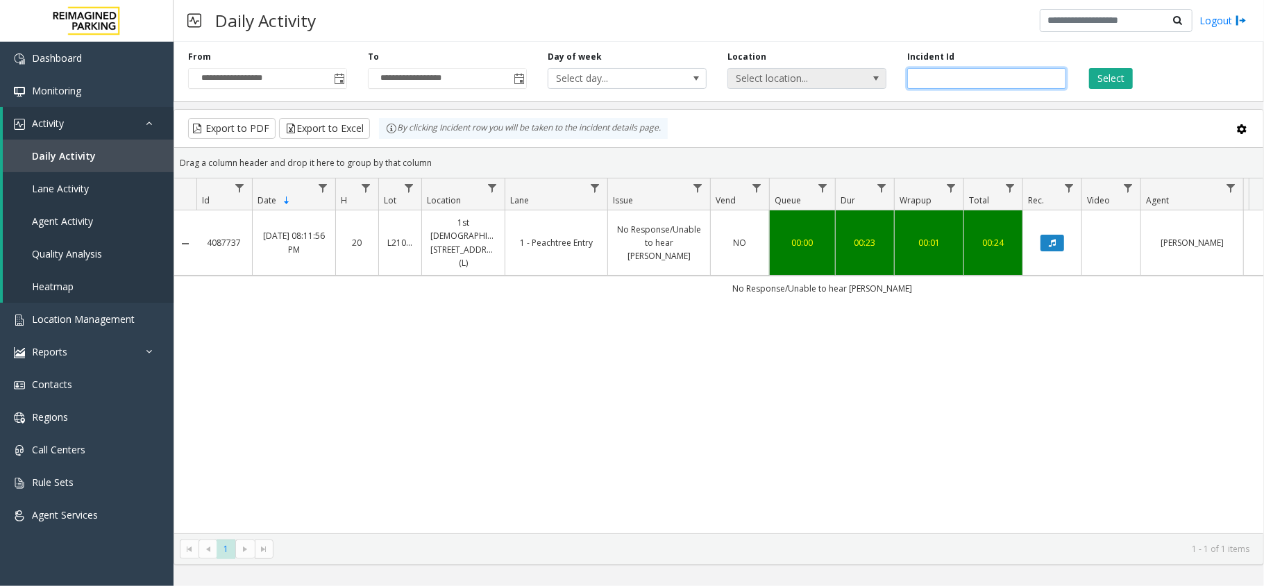
drag, startPoint x: 969, startPoint y: 76, endPoint x: 803, endPoint y: 81, distance: 166.6
click at [804, 81] on div "**********" at bounding box center [718, 69] width 1090 height 66
paste input "number"
click at [1112, 73] on button "Select" at bounding box center [1111, 78] width 44 height 21
click at [1056, 239] on button "Data table" at bounding box center [1052, 243] width 24 height 17
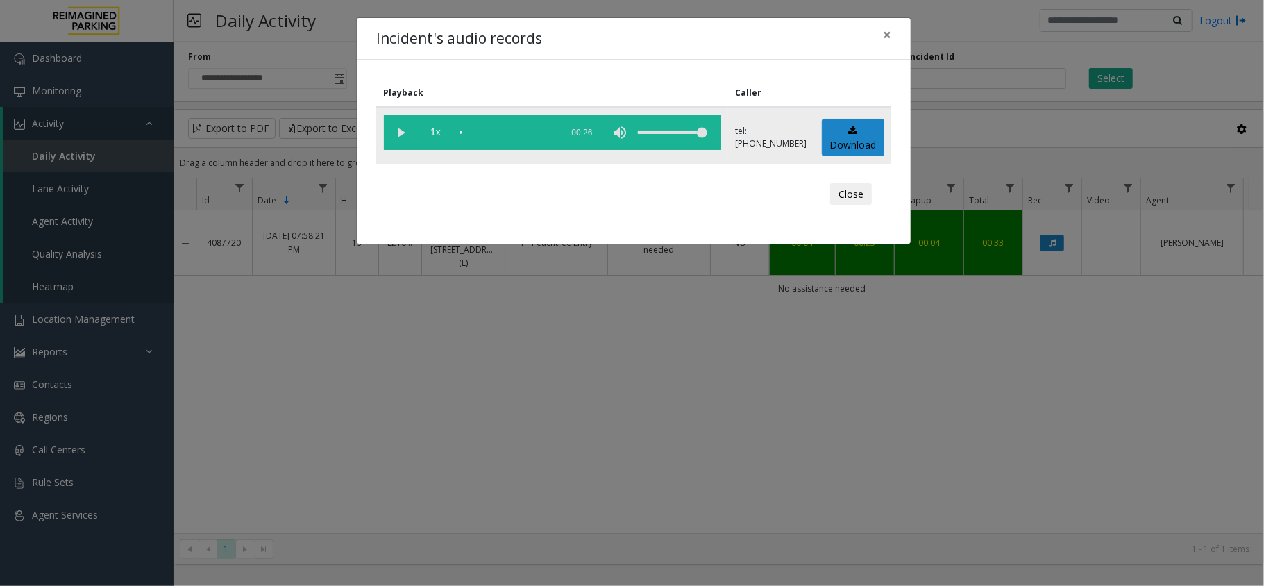
click at [401, 134] on vg-play-pause at bounding box center [401, 132] width 35 height 35
click at [884, 35] on span "×" at bounding box center [887, 34] width 8 height 19
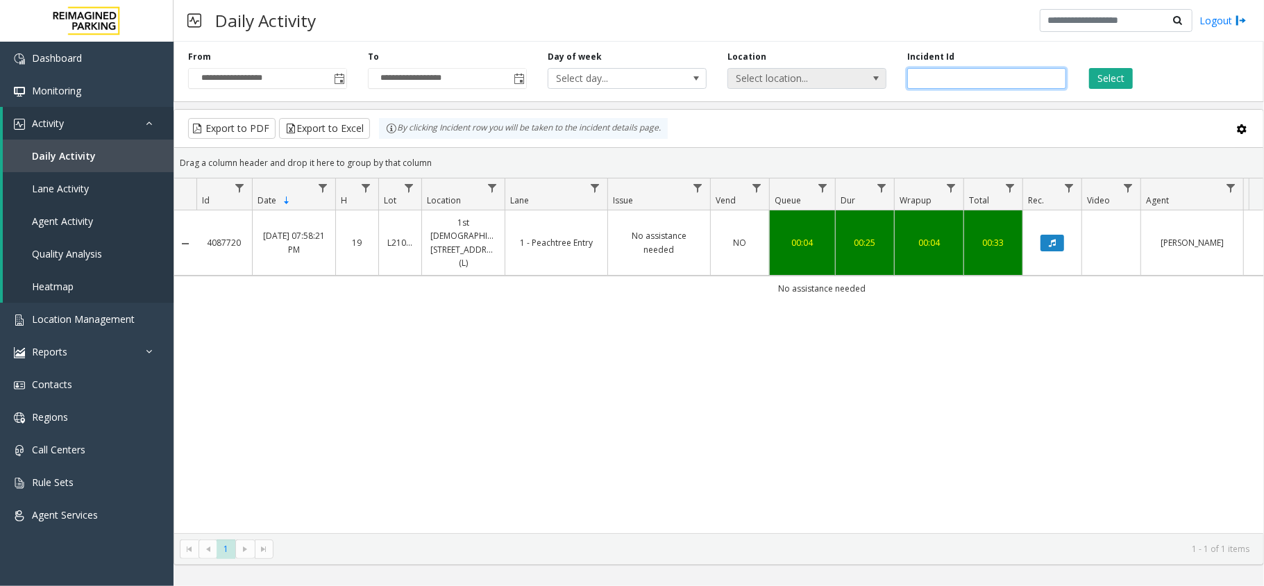
drag, startPoint x: 967, startPoint y: 76, endPoint x: 858, endPoint y: 83, distance: 108.5
click at [861, 83] on div "**********" at bounding box center [718, 69] width 1090 height 66
paste input "number"
type input "*******"
click at [1142, 81] on div "Select" at bounding box center [1166, 70] width 180 height 38
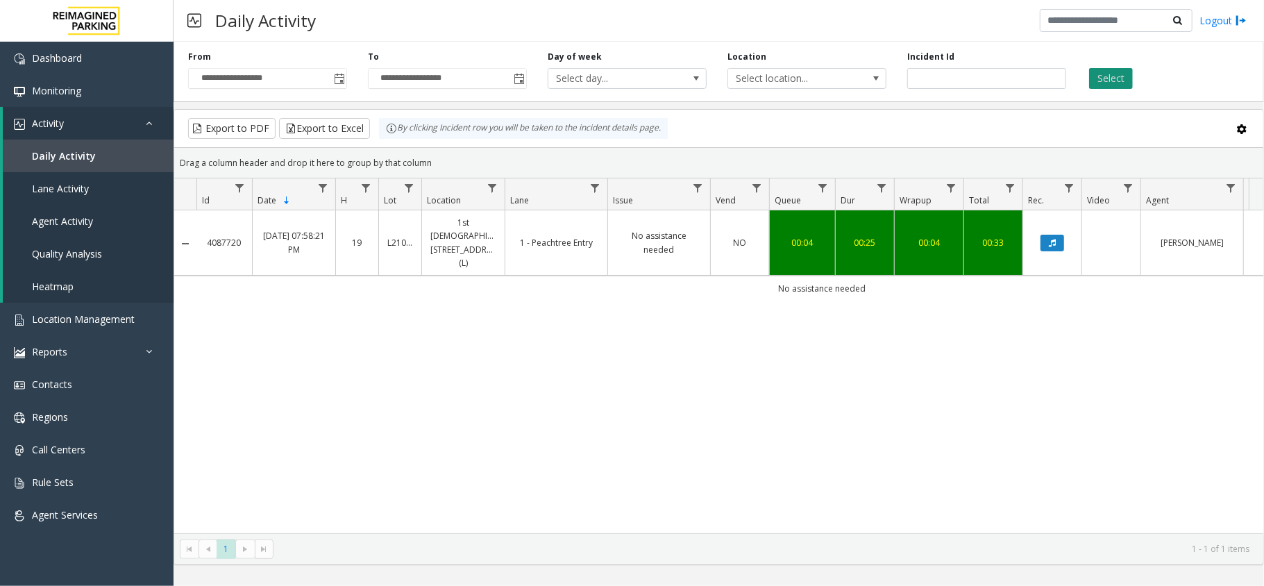
click at [1122, 78] on button "Select" at bounding box center [1111, 78] width 44 height 21
click at [1053, 240] on icon "Data table" at bounding box center [1052, 243] width 7 height 8
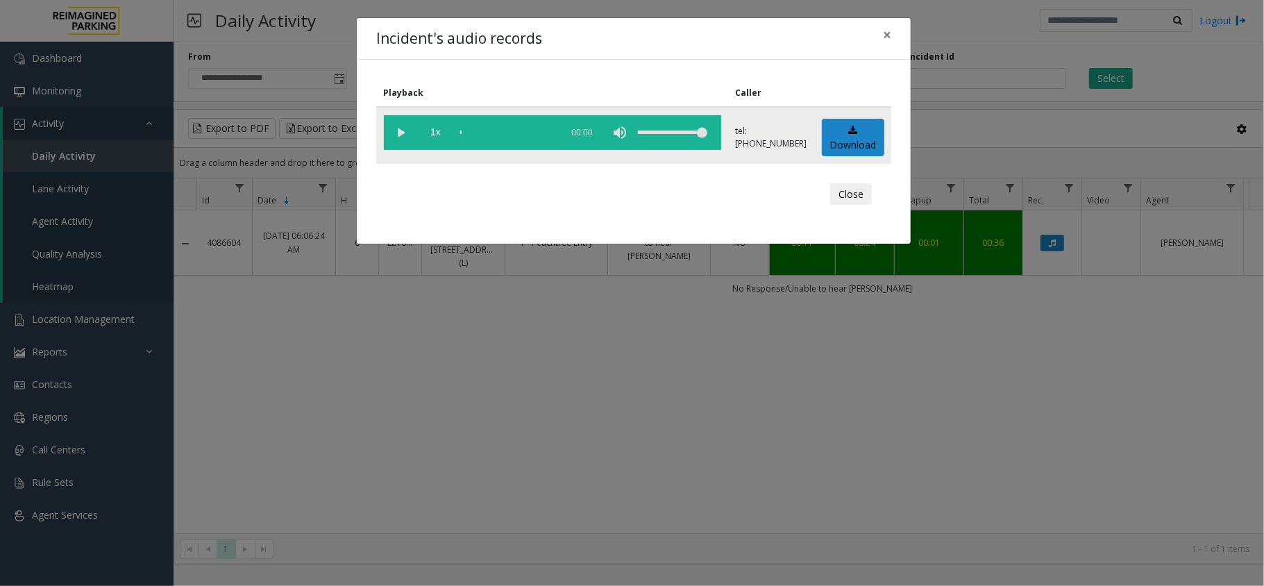
click at [403, 132] on vg-play-pause at bounding box center [401, 132] width 35 height 35
click at [886, 37] on span "×" at bounding box center [887, 34] width 8 height 19
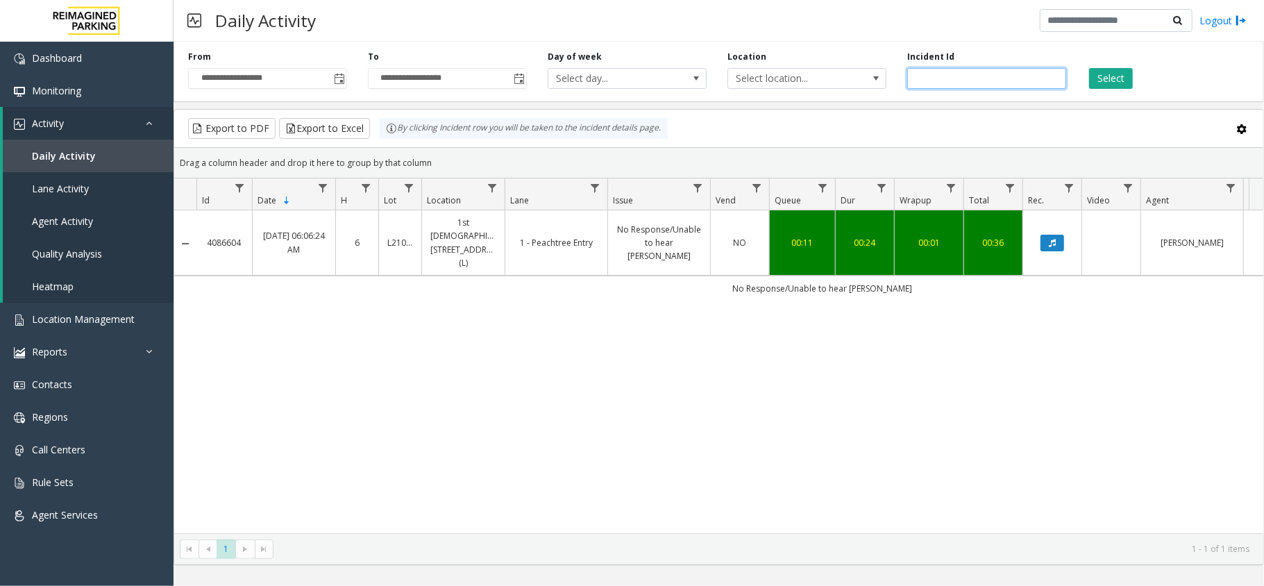
drag, startPoint x: 980, startPoint y: 78, endPoint x: 894, endPoint y: 85, distance: 86.3
click at [894, 85] on div "**********" at bounding box center [718, 69] width 1090 height 66
paste input "*******"
type input "*******"
click at [1092, 81] on button "Select" at bounding box center [1111, 78] width 44 height 21
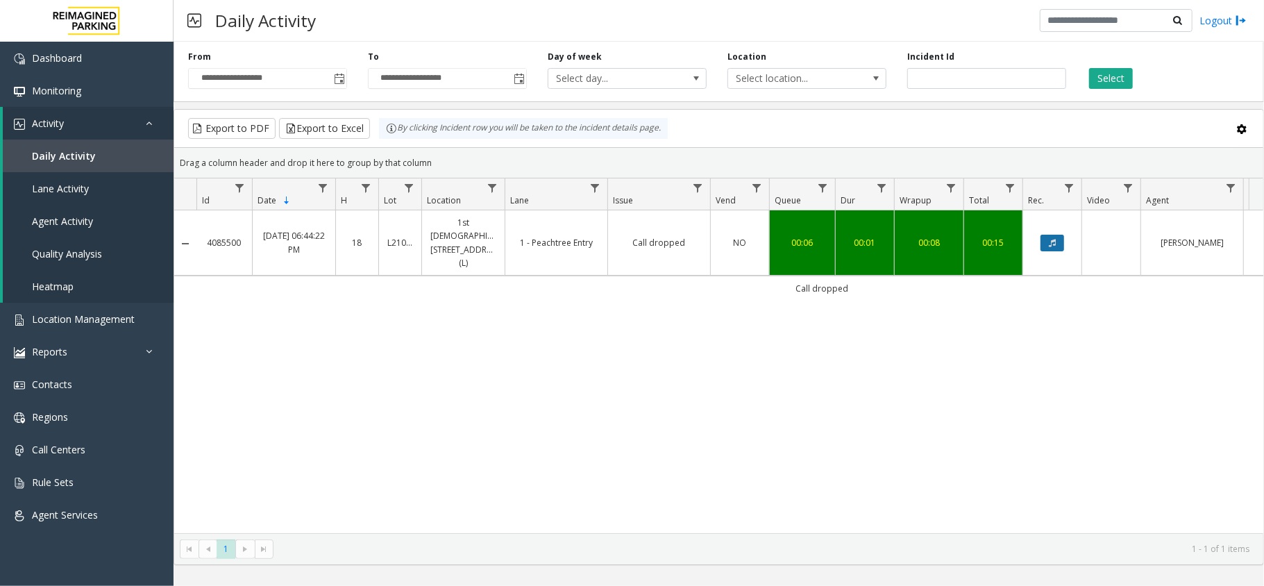
click at [1047, 235] on button "Data table" at bounding box center [1052, 243] width 24 height 17
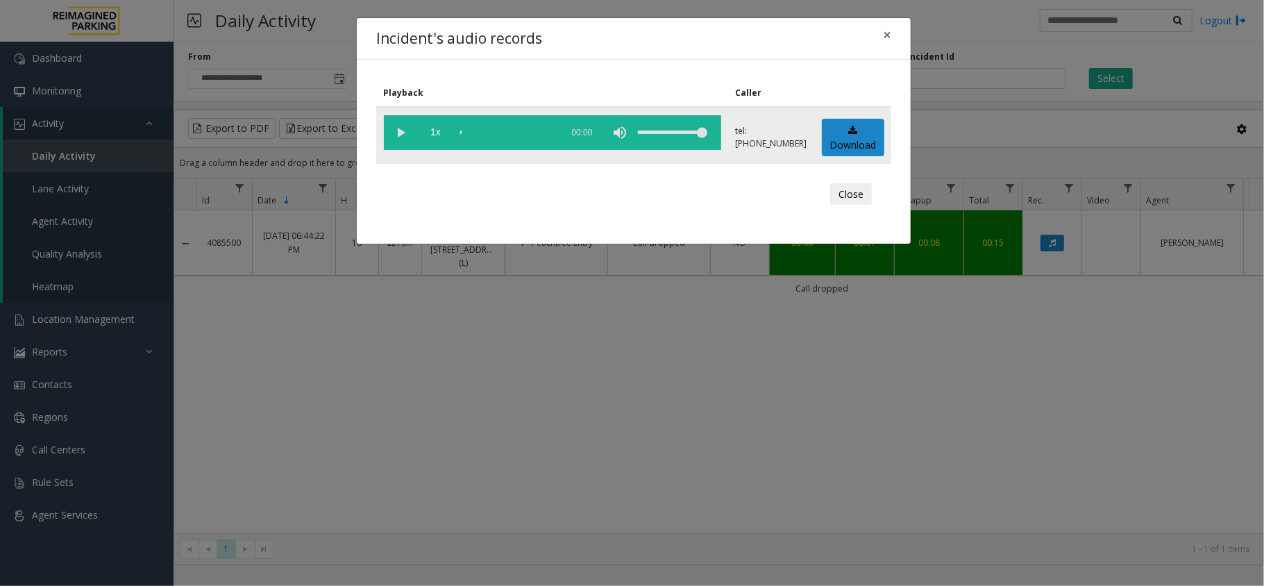
click at [405, 137] on vg-play-pause at bounding box center [401, 132] width 35 height 35
click at [892, 36] on button "×" at bounding box center [887, 35] width 28 height 34
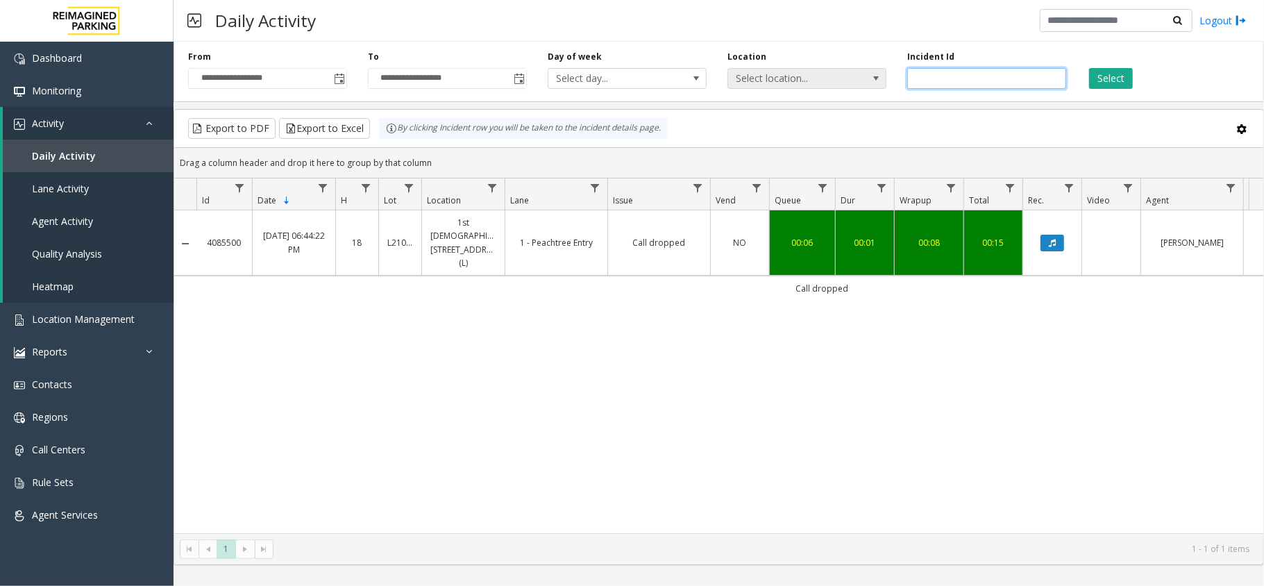
drag, startPoint x: 976, startPoint y: 84, endPoint x: 755, endPoint y: 86, distance: 220.7
click at [754, 85] on div "**********" at bounding box center [718, 69] width 1090 height 66
paste input "*******"
type input "*******"
click at [1114, 85] on button "Select" at bounding box center [1111, 78] width 44 height 21
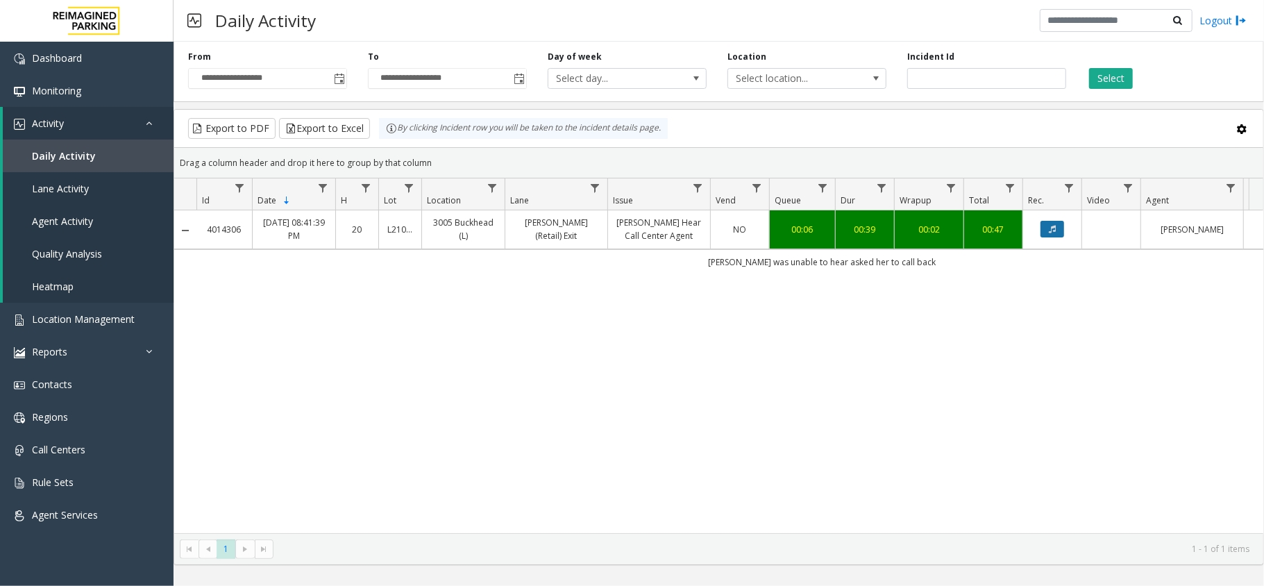
click at [1056, 232] on button "Data table" at bounding box center [1052, 229] width 24 height 17
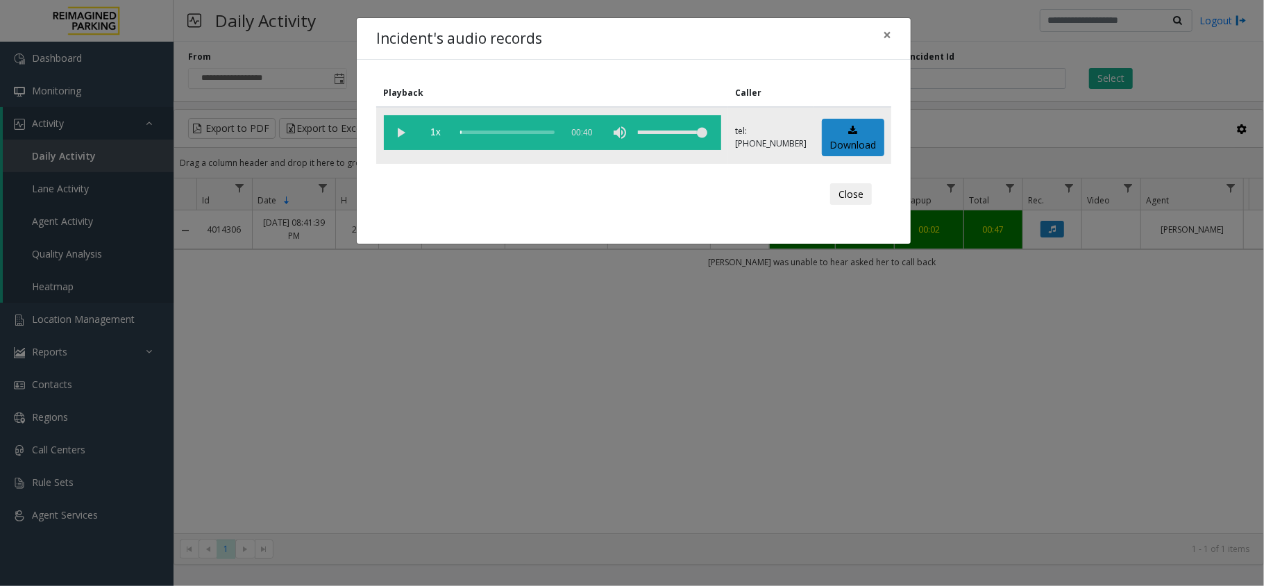
click at [394, 122] on vg-play-pause at bounding box center [401, 132] width 35 height 35
click at [884, 40] on span "×" at bounding box center [887, 34] width 8 height 19
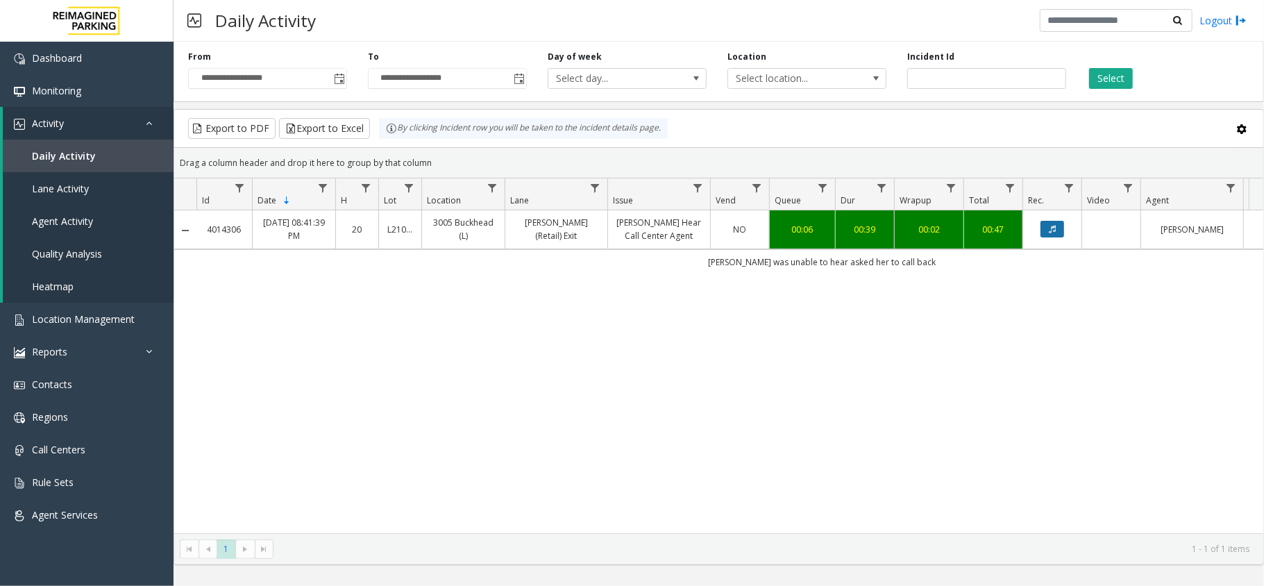
click at [1051, 233] on icon "Data table" at bounding box center [1052, 229] width 7 height 8
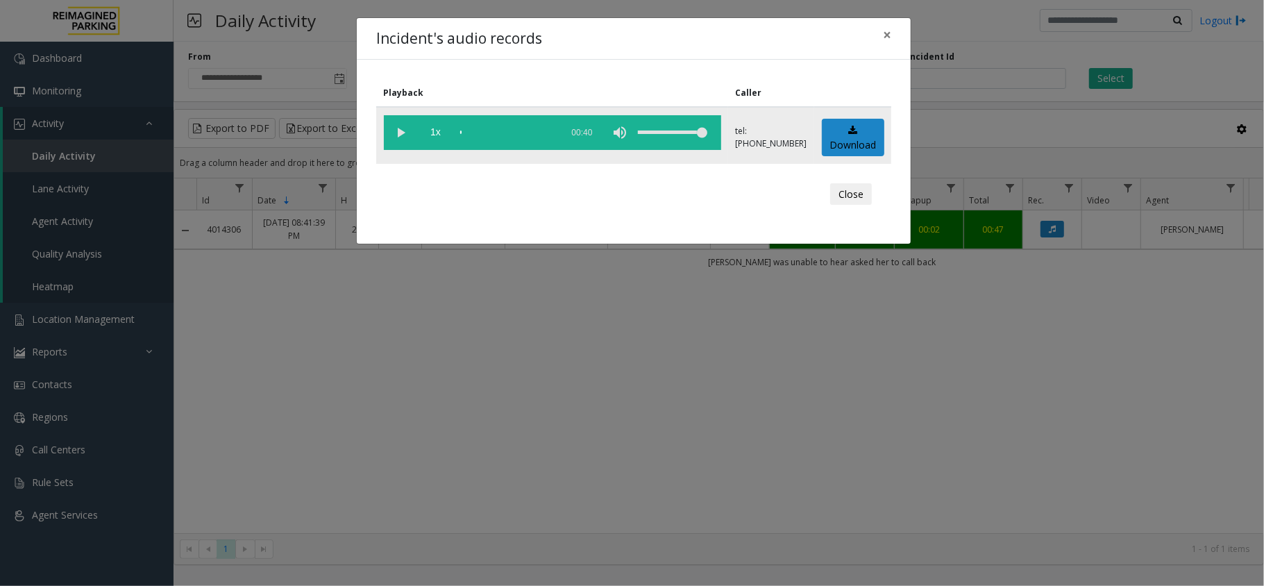
click at [392, 134] on vg-play-pause at bounding box center [401, 132] width 35 height 35
click at [809, 419] on div "Incident's audio records × Playback Caller 1x 00:40 tel:+10108269004 Download C…" at bounding box center [632, 293] width 1264 height 586
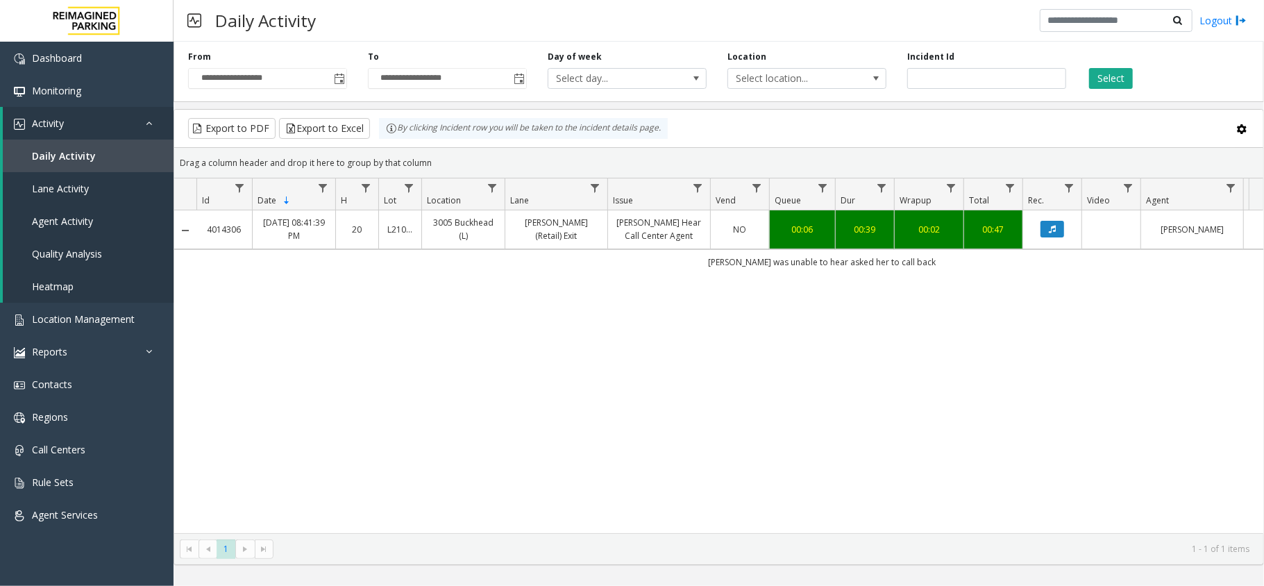
click at [228, 236] on link "4014306" at bounding box center [224, 229] width 39 height 13
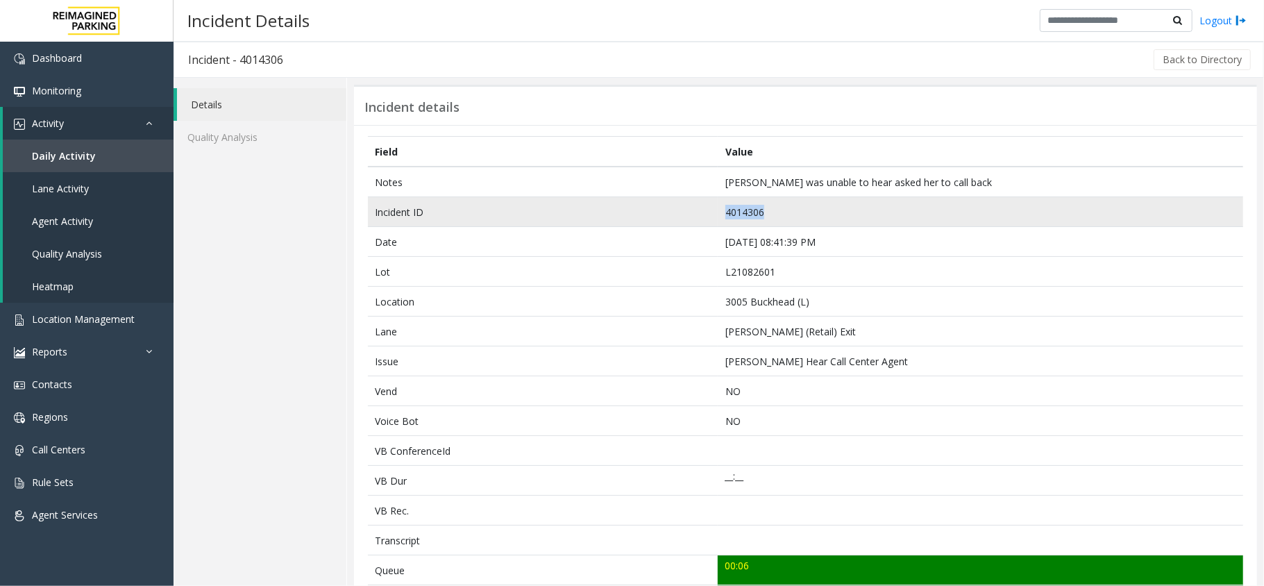
drag, startPoint x: 770, startPoint y: 217, endPoint x: 698, endPoint y: 208, distance: 72.7
click at [698, 208] on tr "Incident ID 4014306" at bounding box center [805, 212] width 875 height 30
copy tr "4014306"
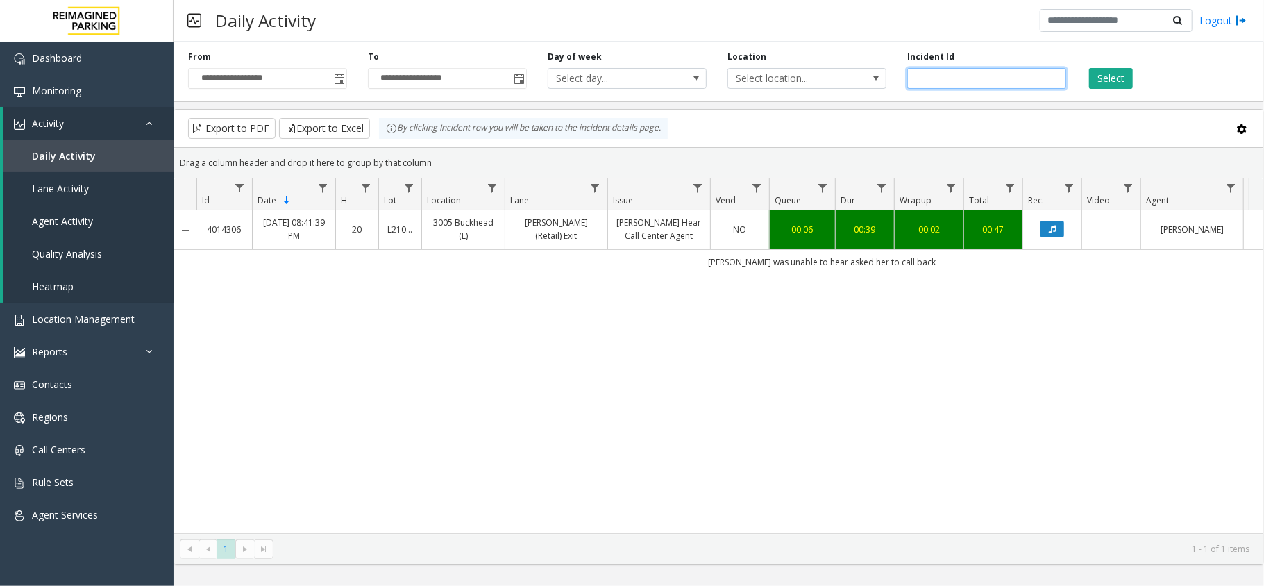
click at [941, 73] on input "number" at bounding box center [986, 78] width 159 height 21
paste input "*******"
click at [1133, 72] on div "Select" at bounding box center [1166, 70] width 180 height 38
click at [1119, 78] on button "Select" at bounding box center [1111, 78] width 44 height 21
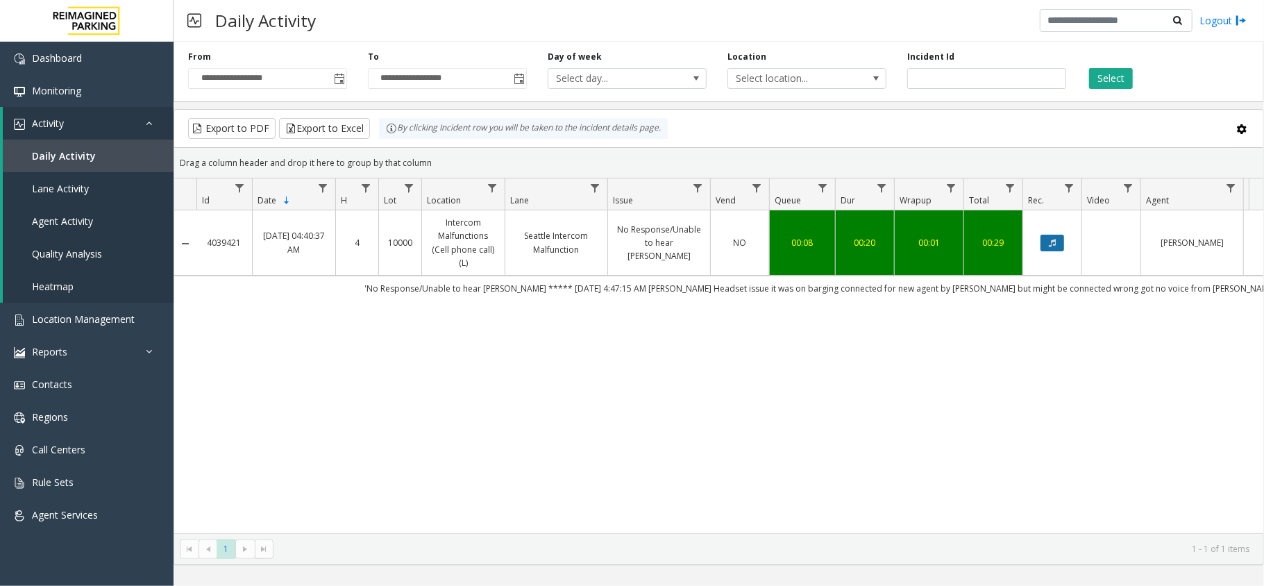
click at [1047, 246] on button "Data table" at bounding box center [1052, 243] width 24 height 17
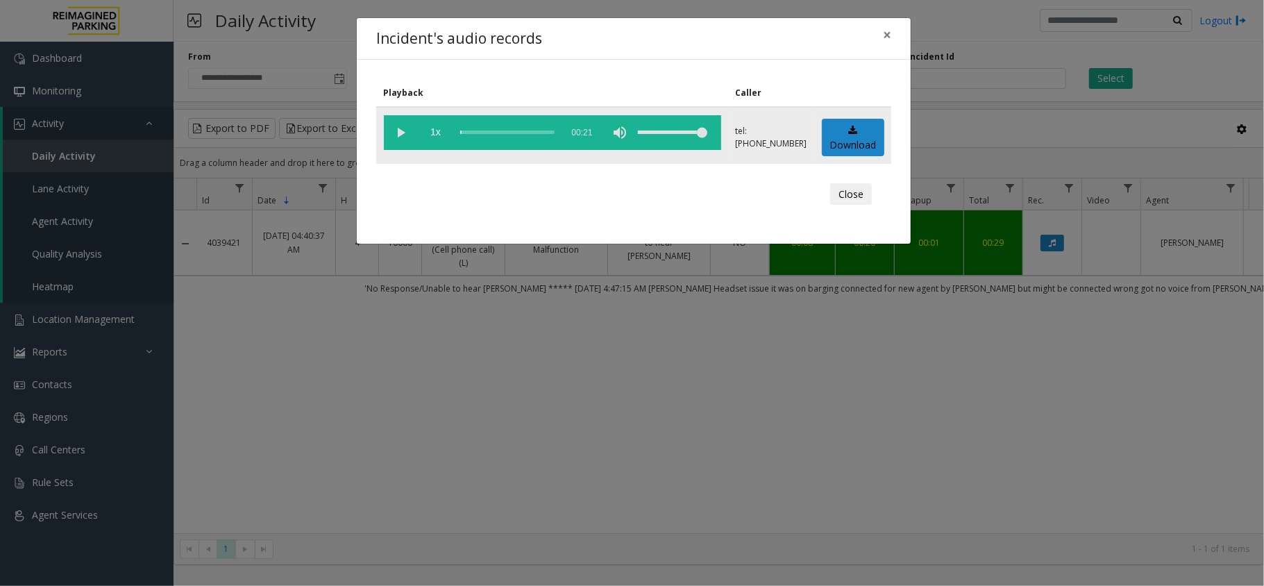
click at [403, 137] on vg-play-pause at bounding box center [401, 132] width 35 height 35
click at [886, 39] on span "×" at bounding box center [887, 34] width 8 height 19
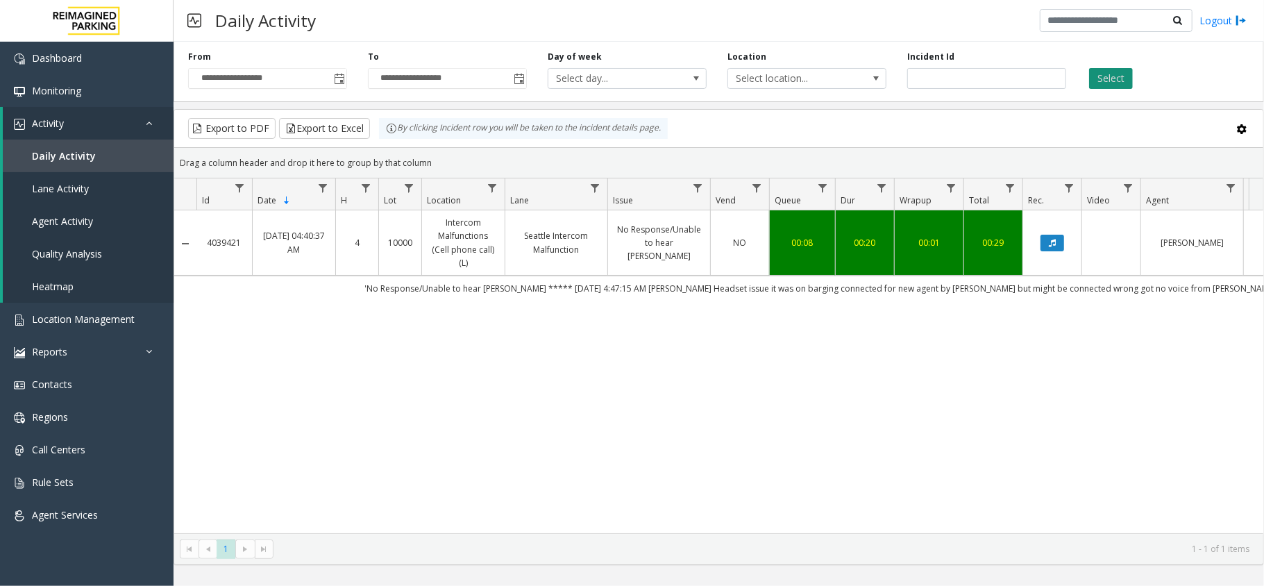
click at [1123, 81] on button "Select" at bounding box center [1111, 78] width 44 height 21
click at [865, 87] on div "**********" at bounding box center [718, 69] width 1090 height 66
paste input "number"
type input "*******"
click at [1109, 78] on button "Select" at bounding box center [1111, 78] width 44 height 21
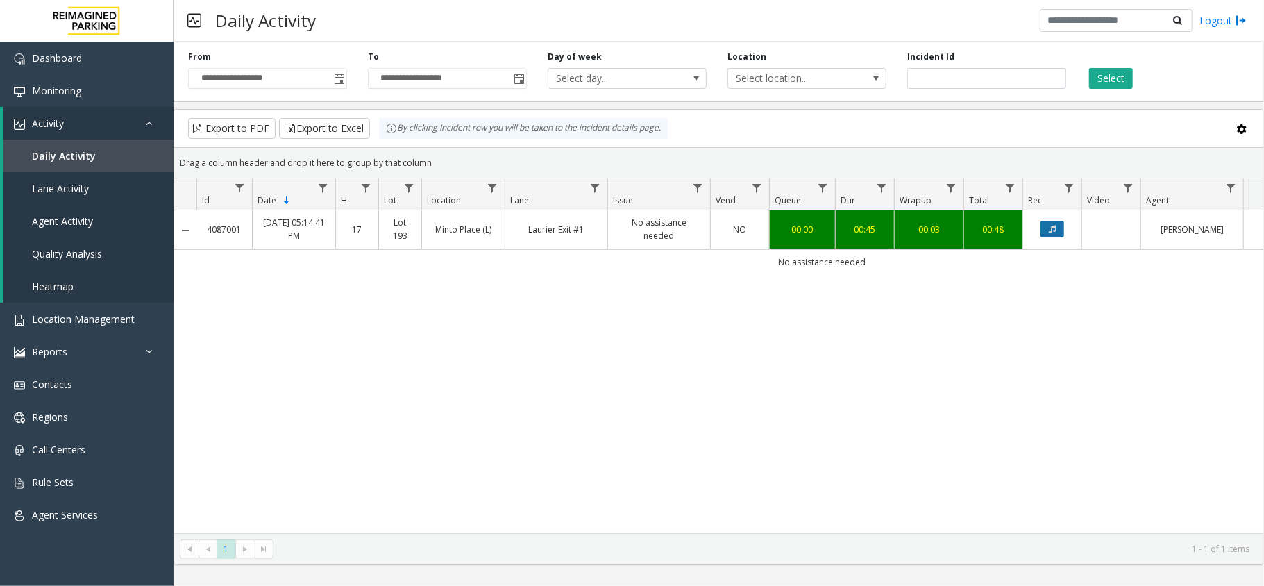
click at [1058, 226] on button "Data table" at bounding box center [1052, 229] width 24 height 17
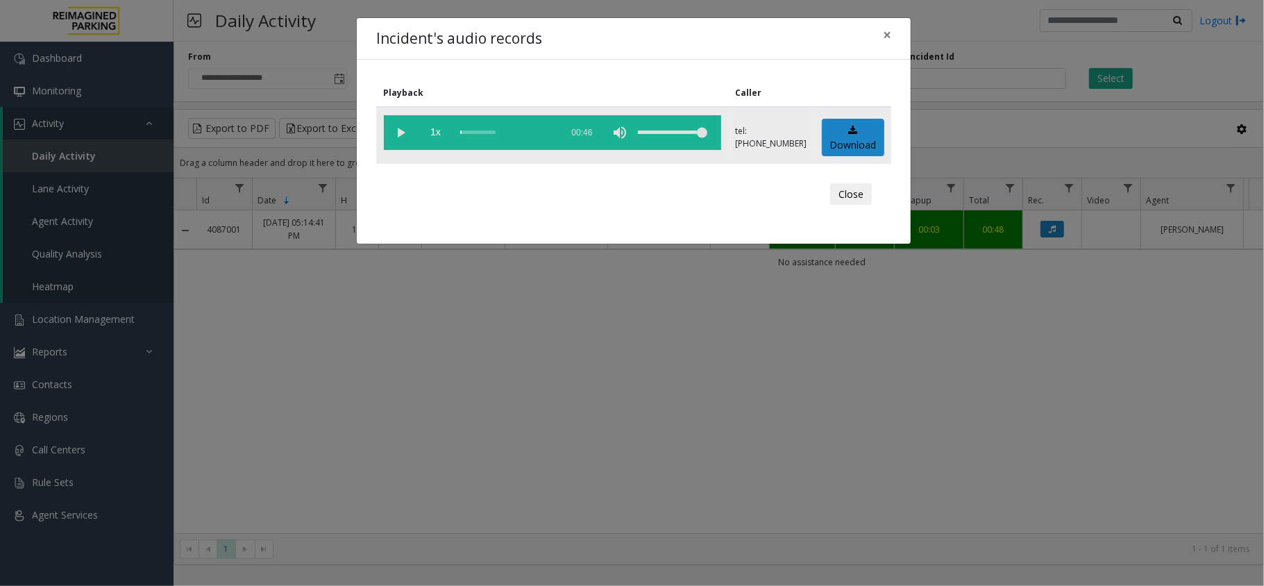
click at [403, 128] on vg-play-pause at bounding box center [401, 132] width 35 height 35
click at [884, 34] on span "×" at bounding box center [887, 34] width 8 height 19
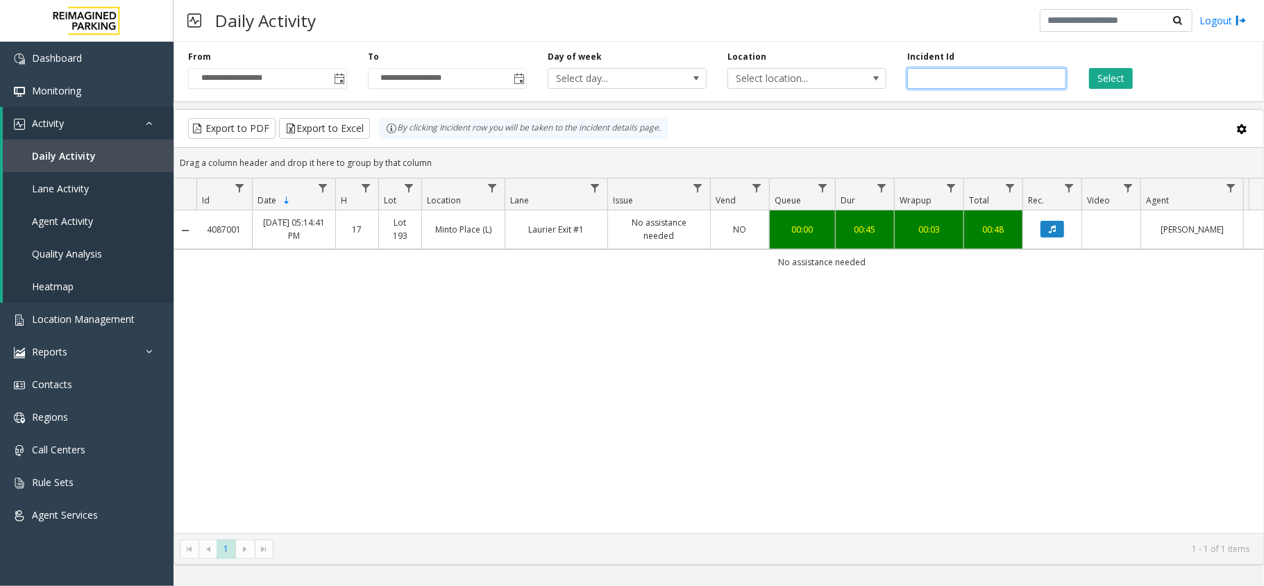
drag, startPoint x: 976, startPoint y: 76, endPoint x: 906, endPoint y: 82, distance: 70.3
click at [906, 82] on div "Incident Id *******" at bounding box center [987, 70] width 180 height 38
click at [1122, 84] on button "Select" at bounding box center [1111, 78] width 44 height 21
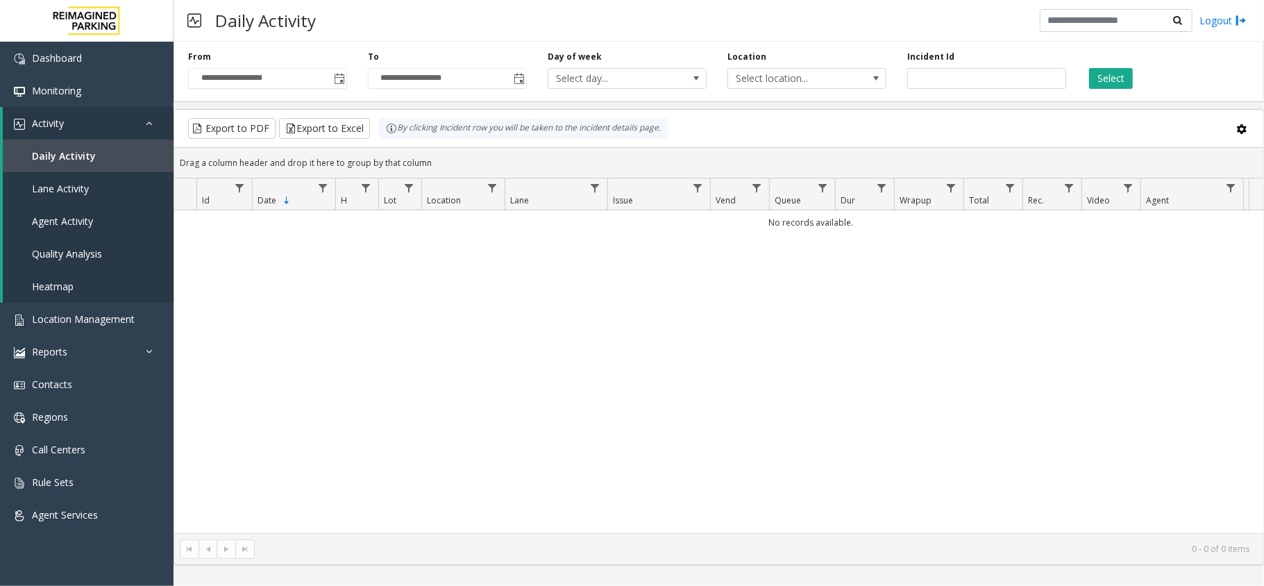
drag, startPoint x: 938, startPoint y: 67, endPoint x: 945, endPoint y: 74, distance: 9.8
click at [941, 68] on div "Incident Id" at bounding box center [987, 70] width 180 height 38
click at [953, 78] on input "number" at bounding box center [986, 78] width 159 height 21
paste input "*******"
type input "*******"
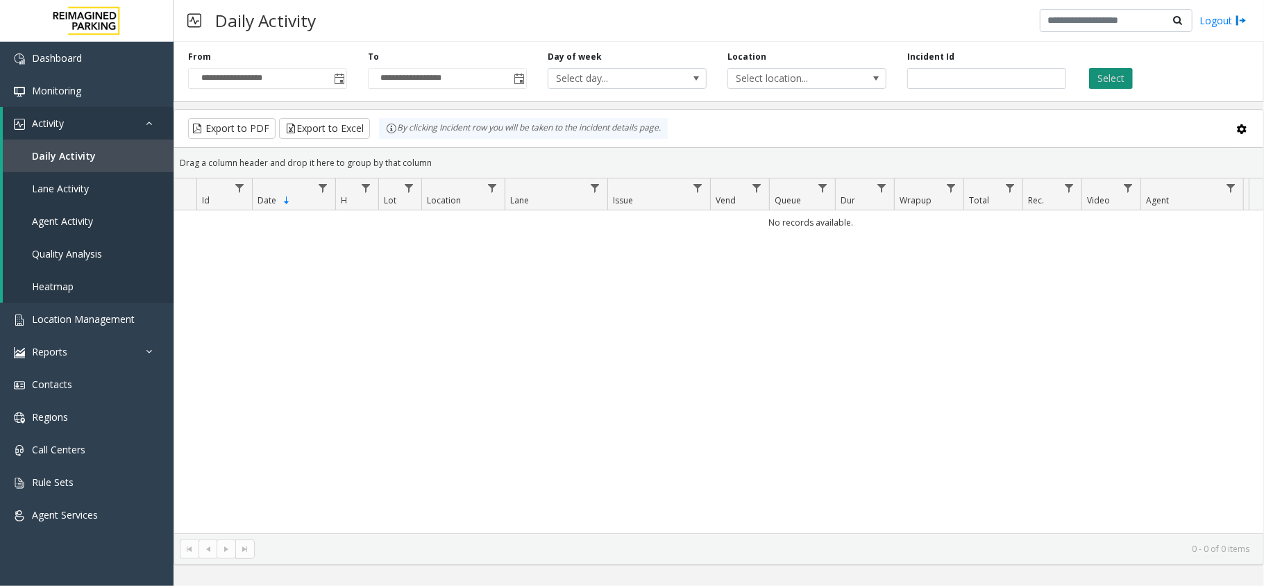
click at [1103, 81] on button "Select" at bounding box center [1111, 78] width 44 height 21
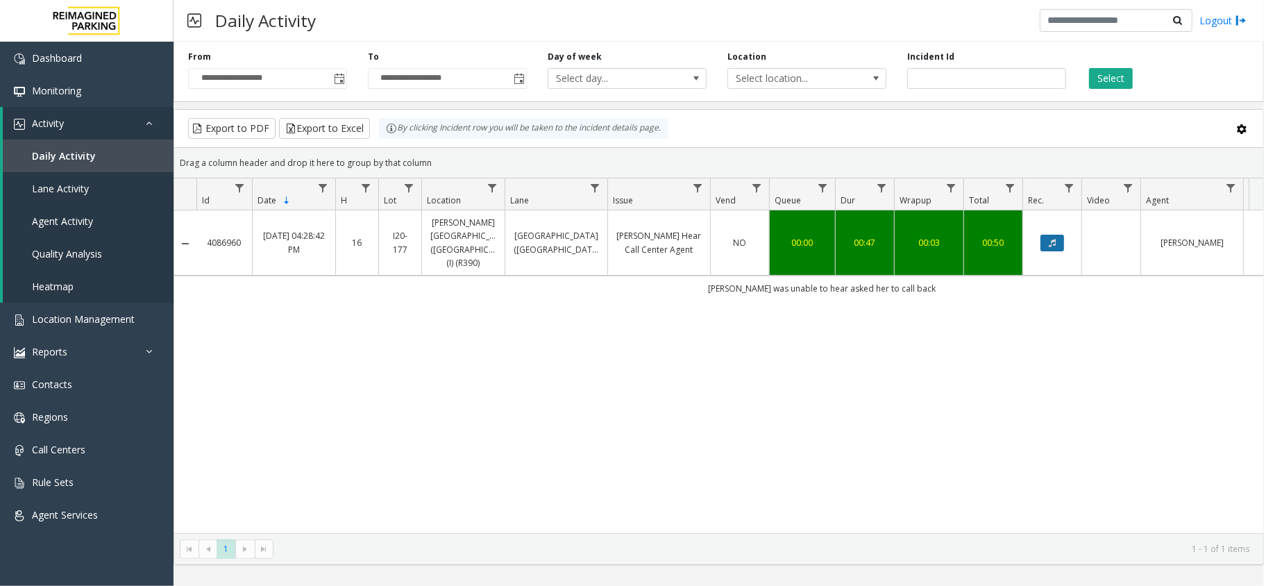
click at [1056, 244] on button "Data table" at bounding box center [1052, 243] width 24 height 17
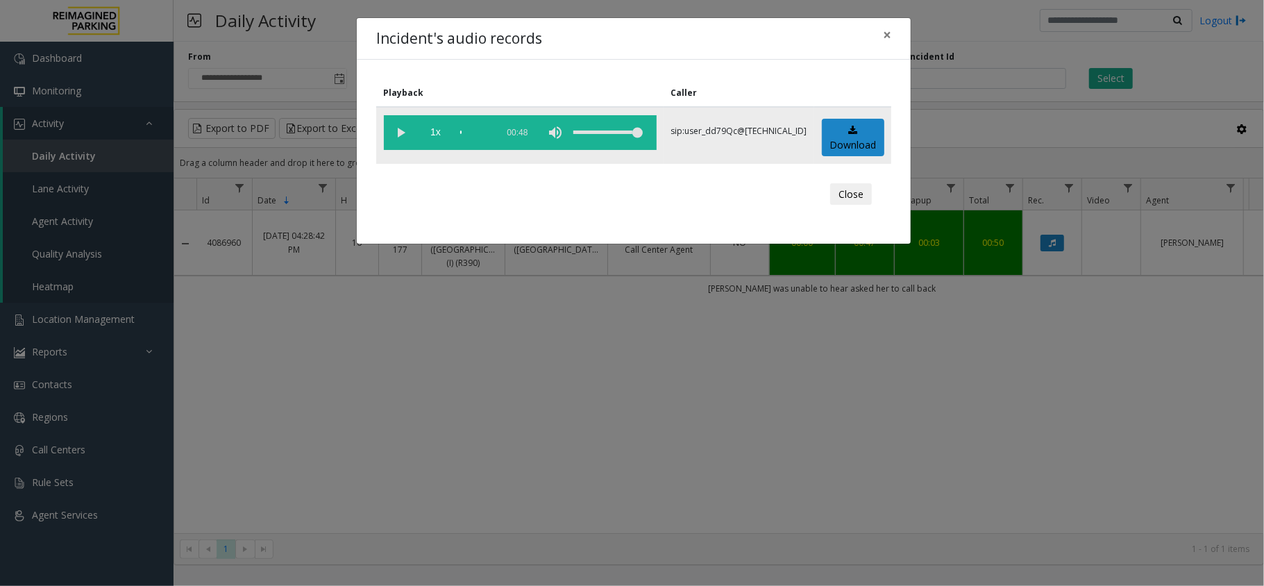
click at [393, 131] on vg-play-pause at bounding box center [401, 132] width 35 height 35
drag, startPoint x: 403, startPoint y: 135, endPoint x: 608, endPoint y: 94, distance: 209.3
click at [403, 136] on vg-play-pause at bounding box center [401, 132] width 35 height 35
drag, startPoint x: 395, startPoint y: 136, endPoint x: 401, endPoint y: 126, distance: 12.1
click at [397, 136] on vg-play-pause at bounding box center [401, 132] width 35 height 35
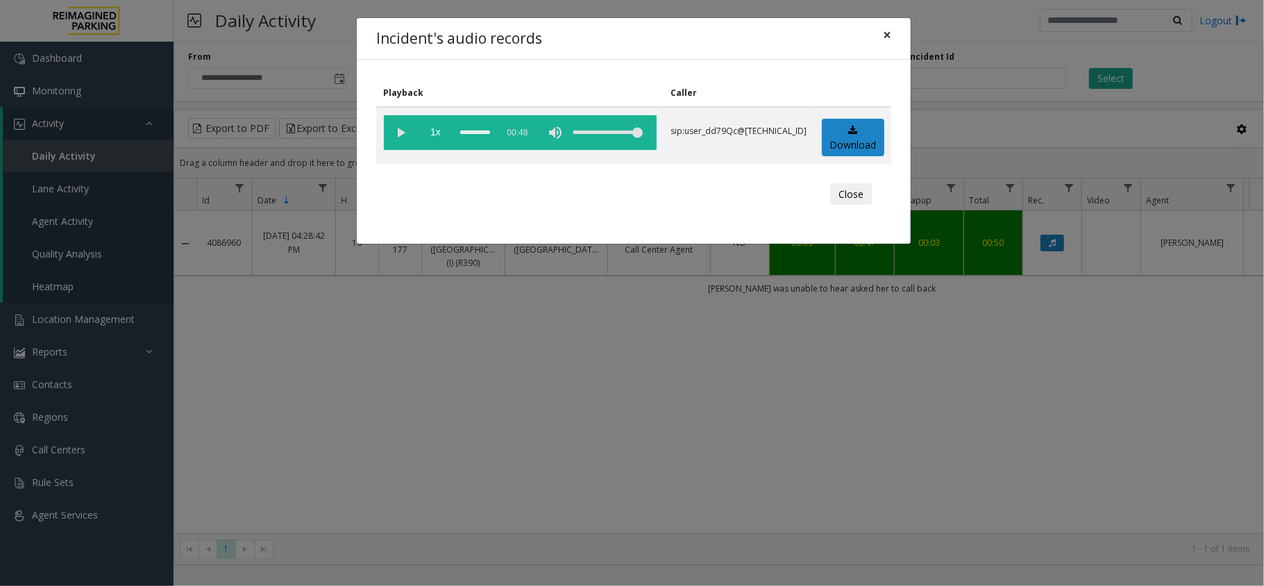
click at [890, 36] on span "×" at bounding box center [887, 34] width 8 height 19
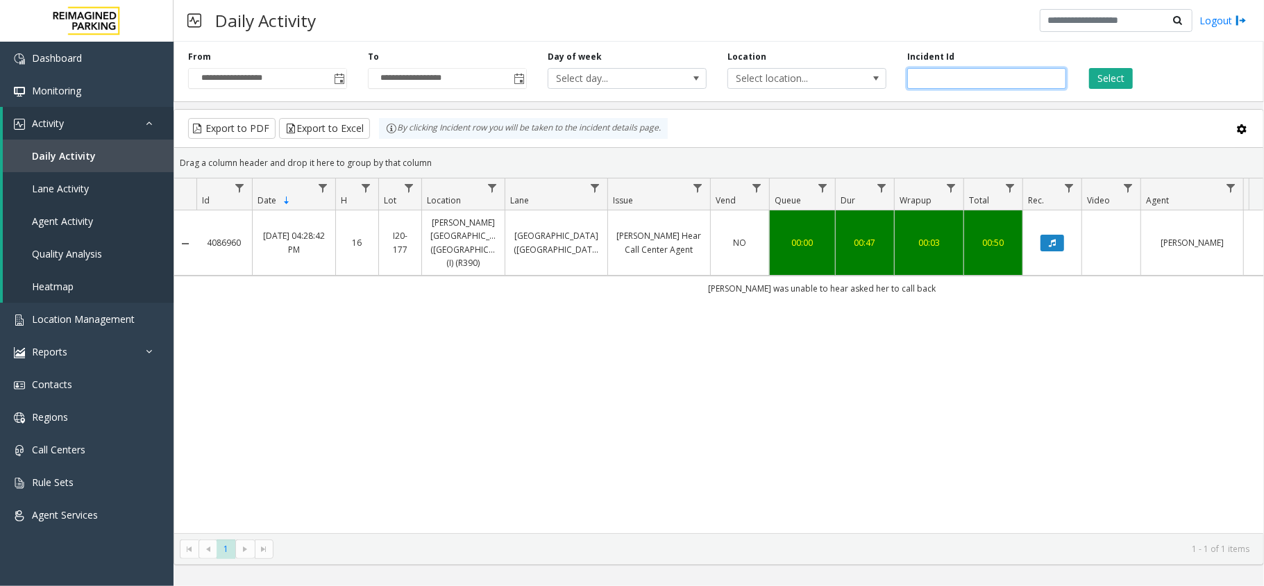
drag, startPoint x: 1010, startPoint y: 71, endPoint x: 831, endPoint y: 92, distance: 180.9
click at [831, 92] on div "**********" at bounding box center [718, 69] width 1090 height 66
click at [1137, 76] on div "Select" at bounding box center [1166, 70] width 180 height 38
click at [1122, 75] on button "Select" at bounding box center [1111, 78] width 44 height 21
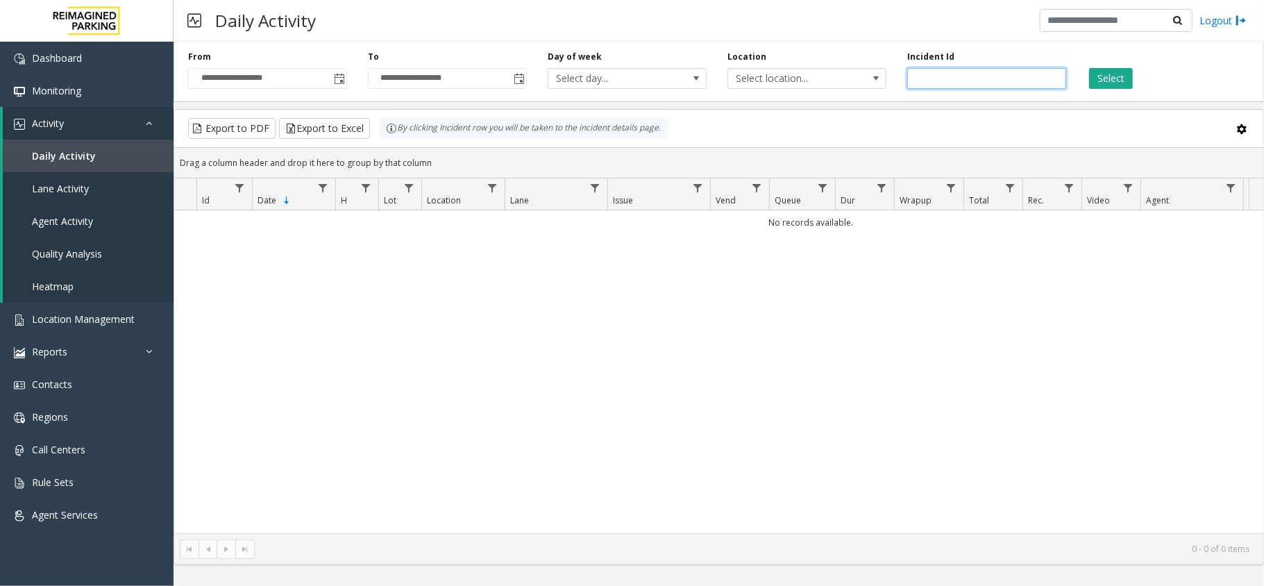
click at [988, 72] on input "number" at bounding box center [986, 78] width 159 height 21
paste input "*******"
click at [1106, 76] on button "Select" at bounding box center [1111, 78] width 44 height 21
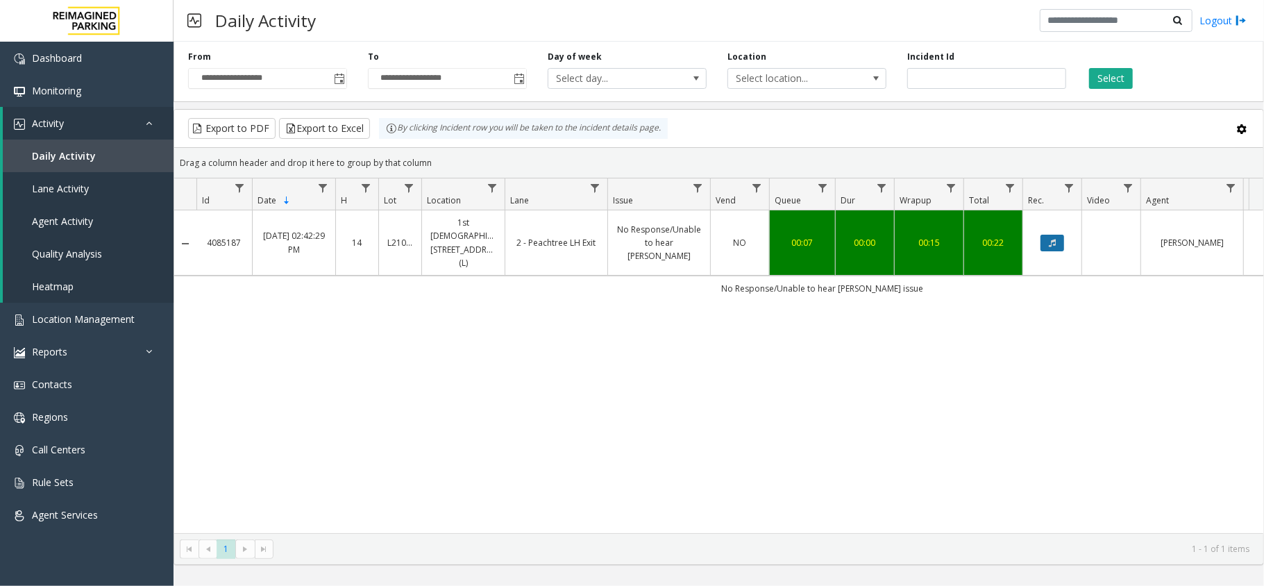
click at [1055, 239] on icon "Data table" at bounding box center [1052, 243] width 7 height 8
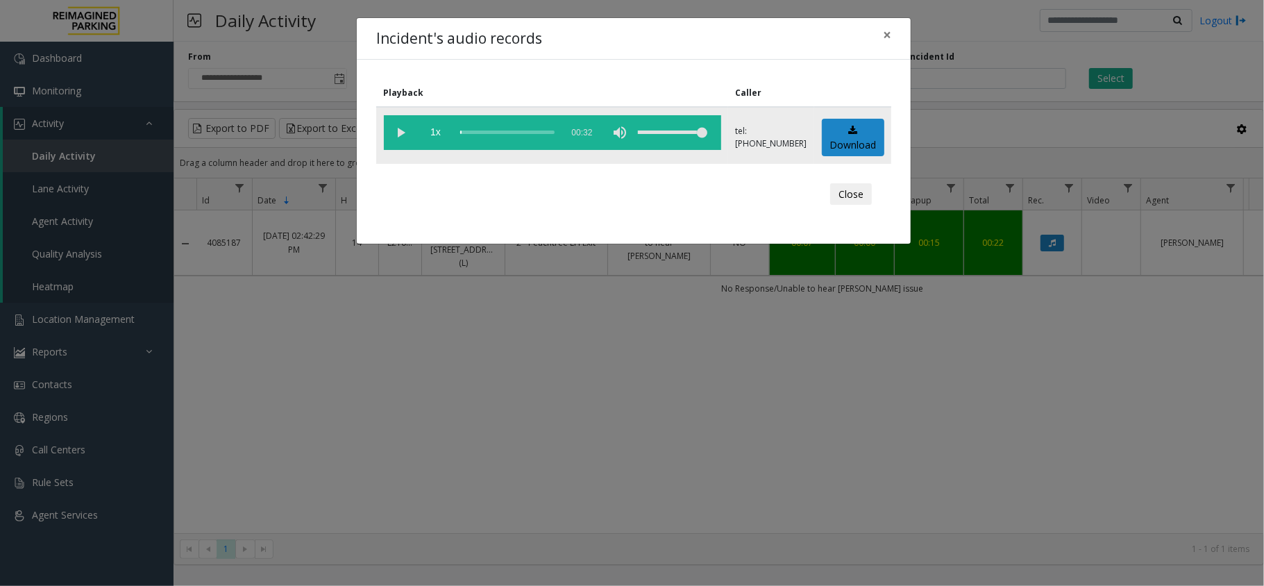
click at [407, 119] on vg-play-pause at bounding box center [401, 132] width 35 height 35
click at [886, 37] on span "×" at bounding box center [887, 34] width 8 height 19
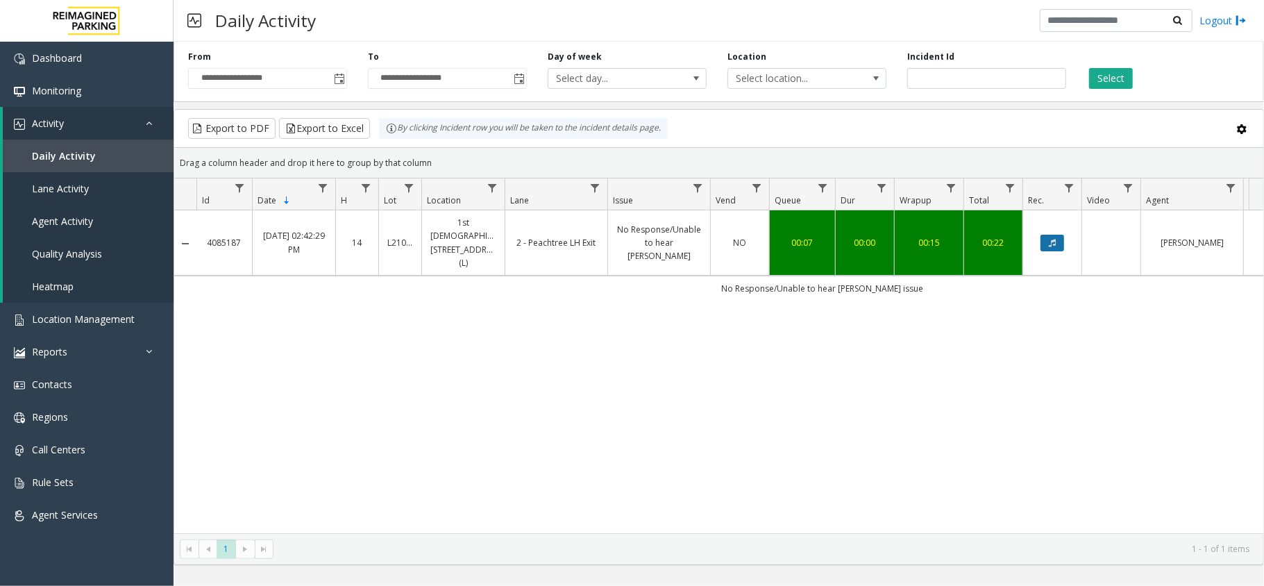
click at [1058, 239] on button "Data table" at bounding box center [1052, 243] width 24 height 17
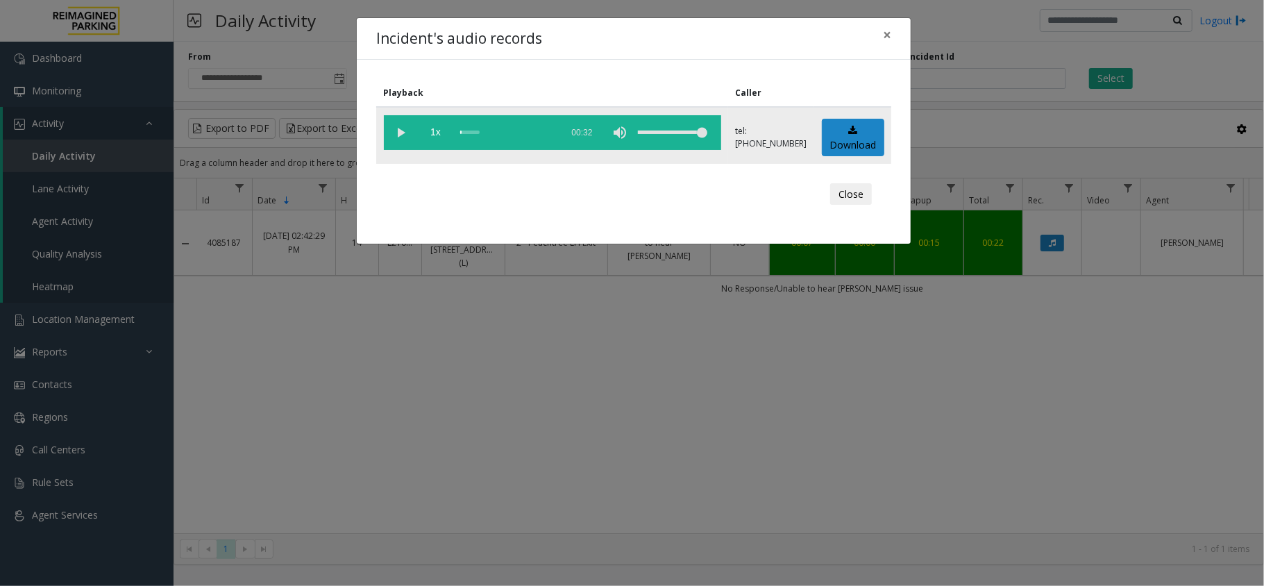
click at [398, 134] on vg-play-pause at bounding box center [401, 132] width 35 height 35
click at [889, 40] on span "×" at bounding box center [887, 34] width 8 height 19
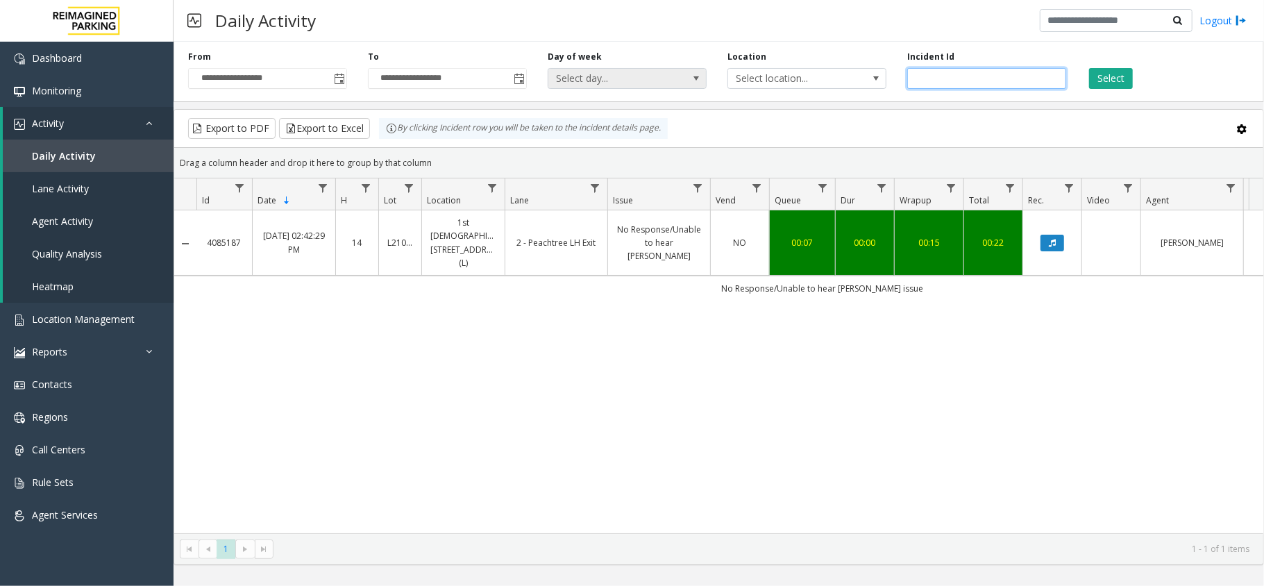
drag, startPoint x: 1008, startPoint y: 81, endPoint x: 700, endPoint y: 84, distance: 308.1
click at [722, 85] on div "**********" at bounding box center [718, 69] width 1090 height 66
paste input "number"
type input "*******"
click at [1106, 76] on button "Select" at bounding box center [1111, 78] width 44 height 21
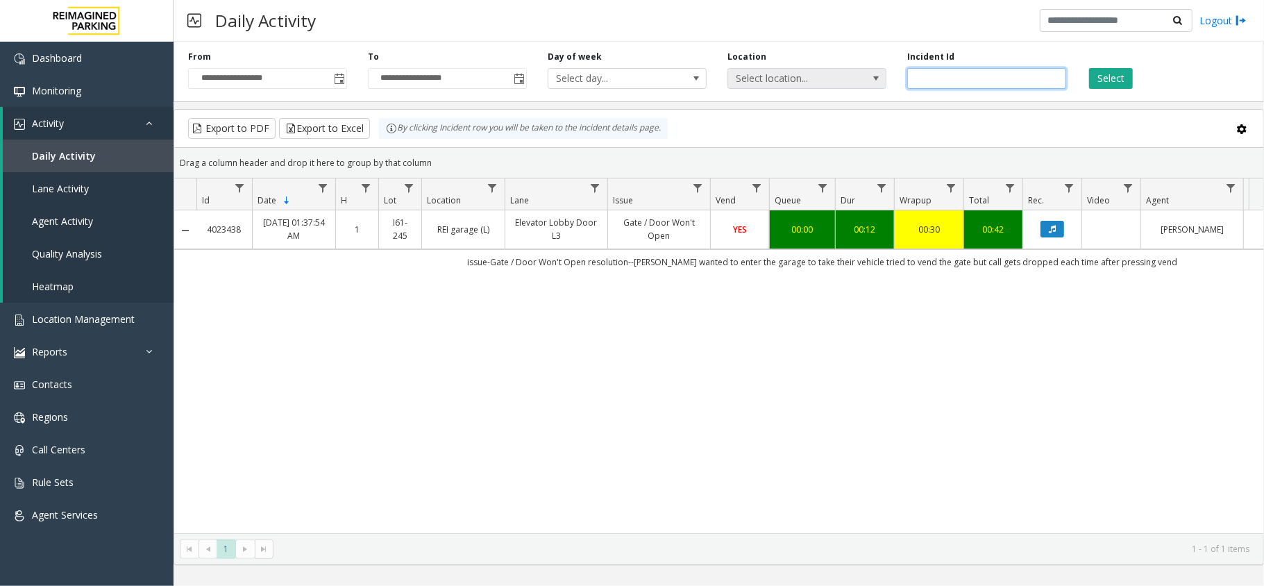
drag, startPoint x: 961, startPoint y: 75, endPoint x: 880, endPoint y: 68, distance: 81.5
click at [883, 69] on div "**********" at bounding box center [718, 69] width 1090 height 66
click at [1103, 81] on button "Select" at bounding box center [1111, 78] width 44 height 21
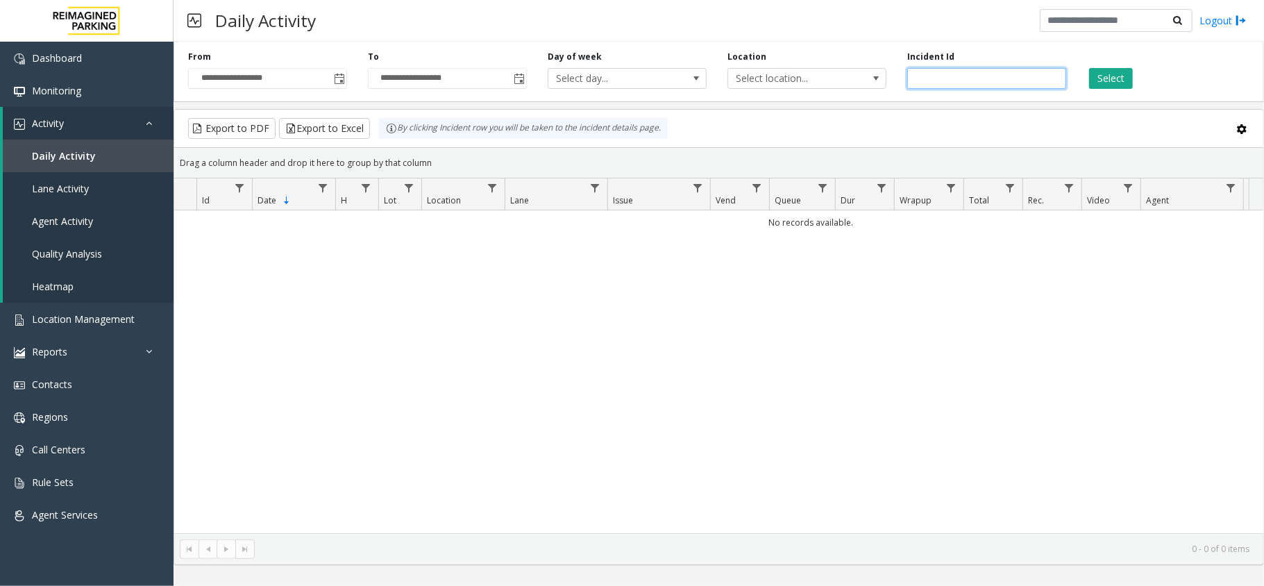
click at [979, 73] on input "number" at bounding box center [986, 78] width 159 height 21
paste input "*******"
type input "*******"
click at [1123, 78] on button "Select" at bounding box center [1111, 78] width 44 height 21
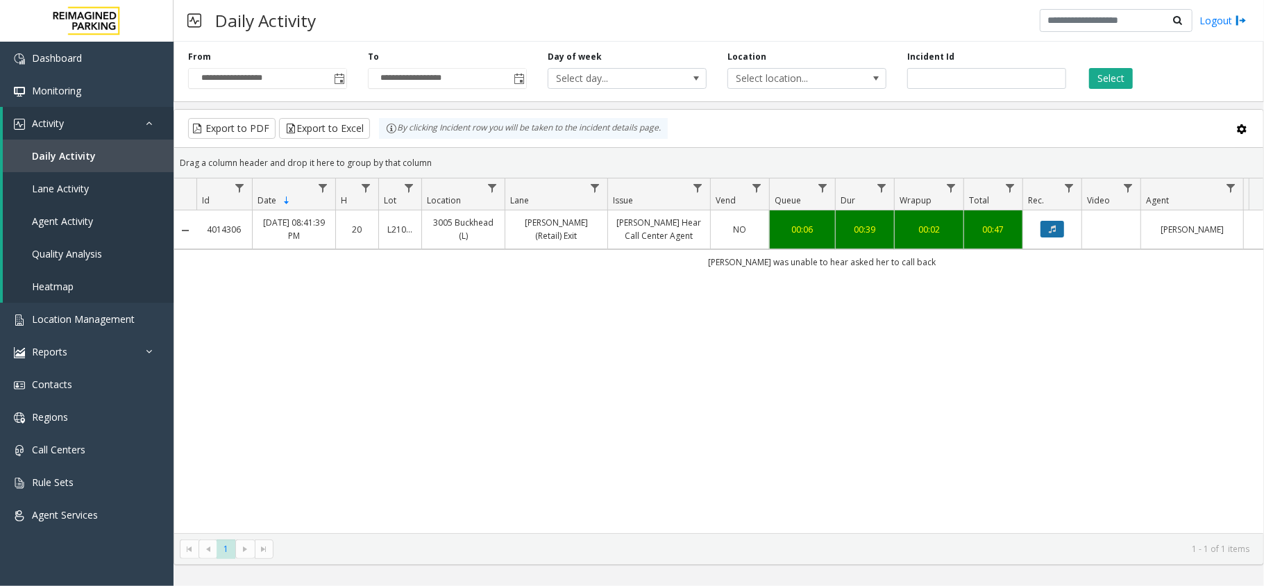
click at [1056, 229] on button "Data table" at bounding box center [1052, 229] width 24 height 17
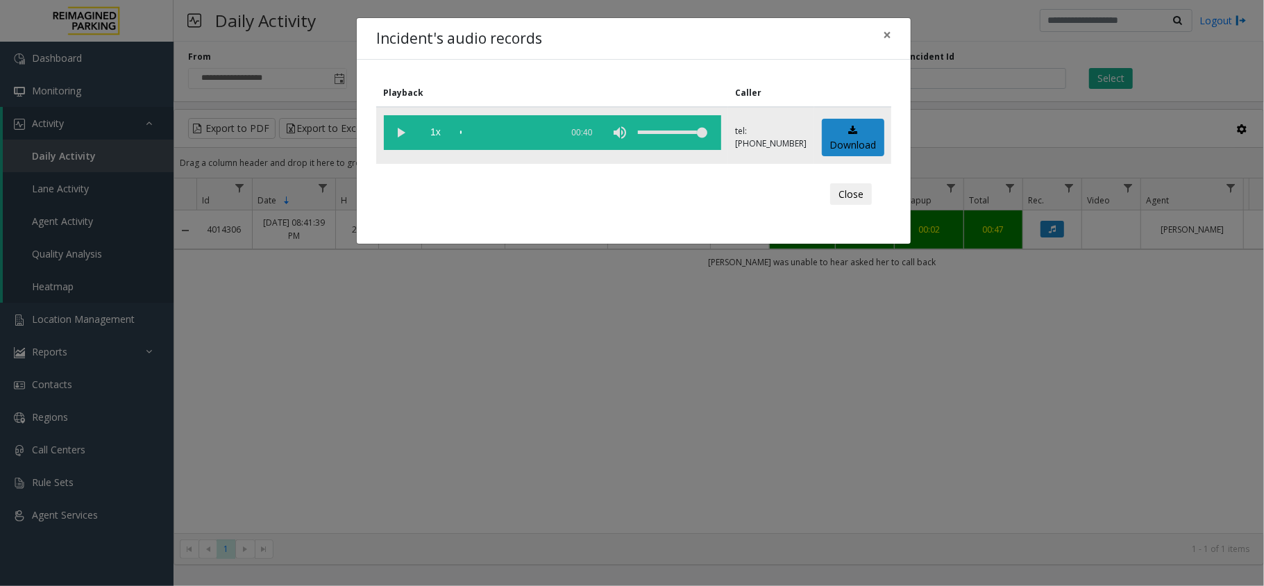
click at [400, 128] on vg-play-pause at bounding box center [401, 132] width 35 height 35
click at [891, 29] on button "×" at bounding box center [887, 35] width 28 height 34
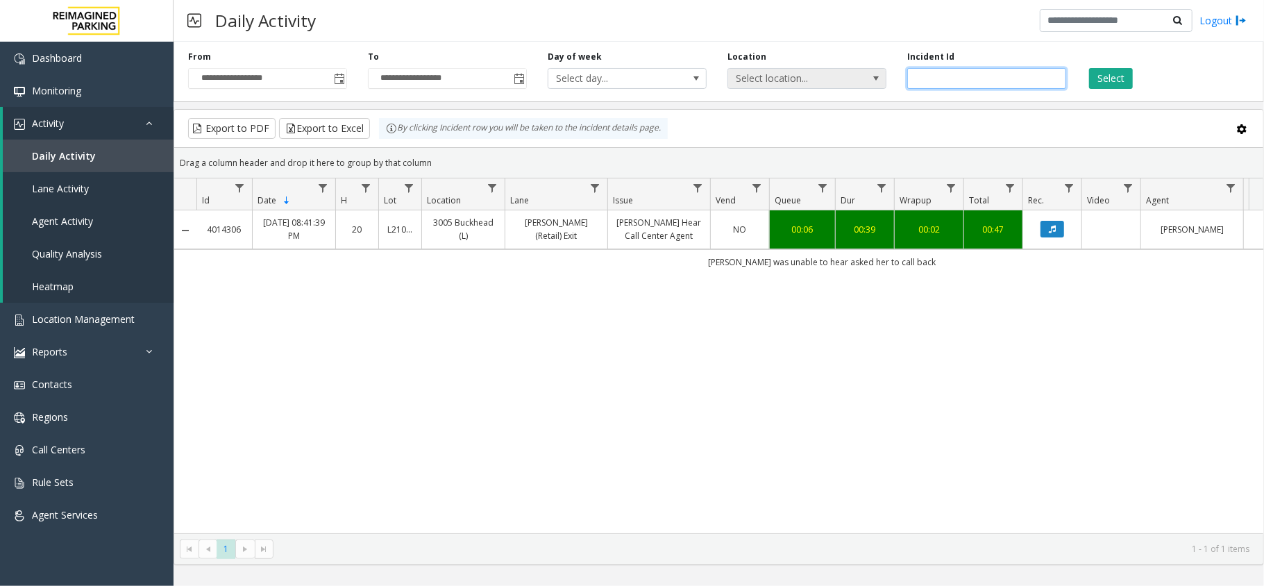
drag, startPoint x: 970, startPoint y: 76, endPoint x: 875, endPoint y: 76, distance: 95.1
click at [875, 76] on div "**********" at bounding box center [718, 69] width 1090 height 66
click at [1055, 233] on icon "Data table" at bounding box center [1052, 229] width 7 height 8
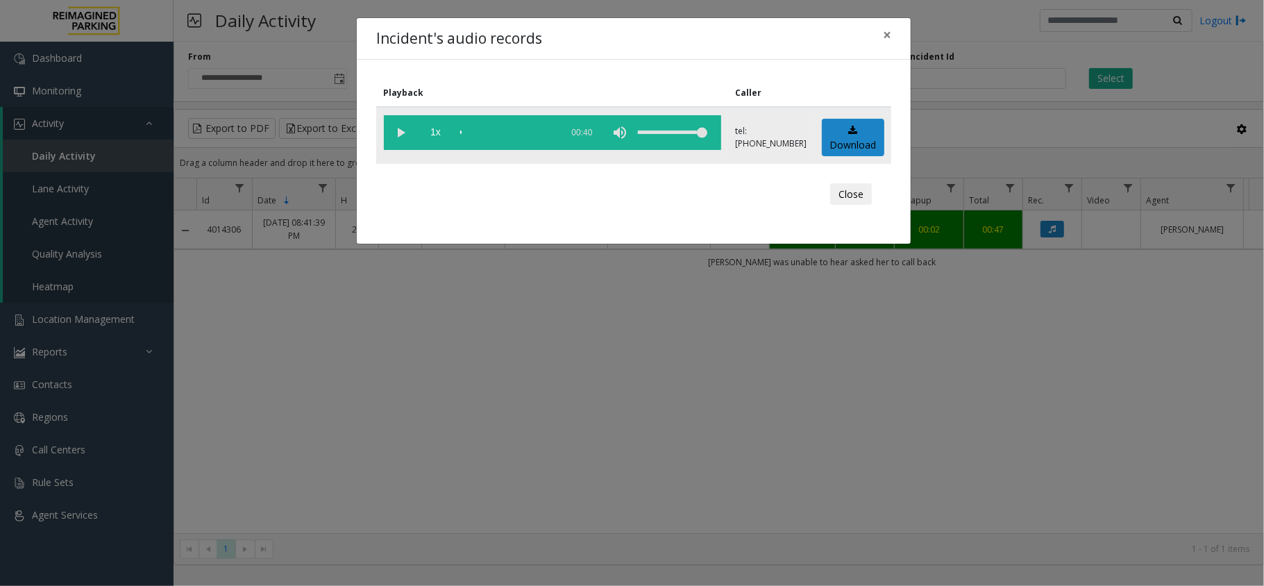
click at [397, 132] on vg-play-pause at bounding box center [401, 132] width 35 height 35
click at [888, 37] on span "×" at bounding box center [887, 34] width 8 height 19
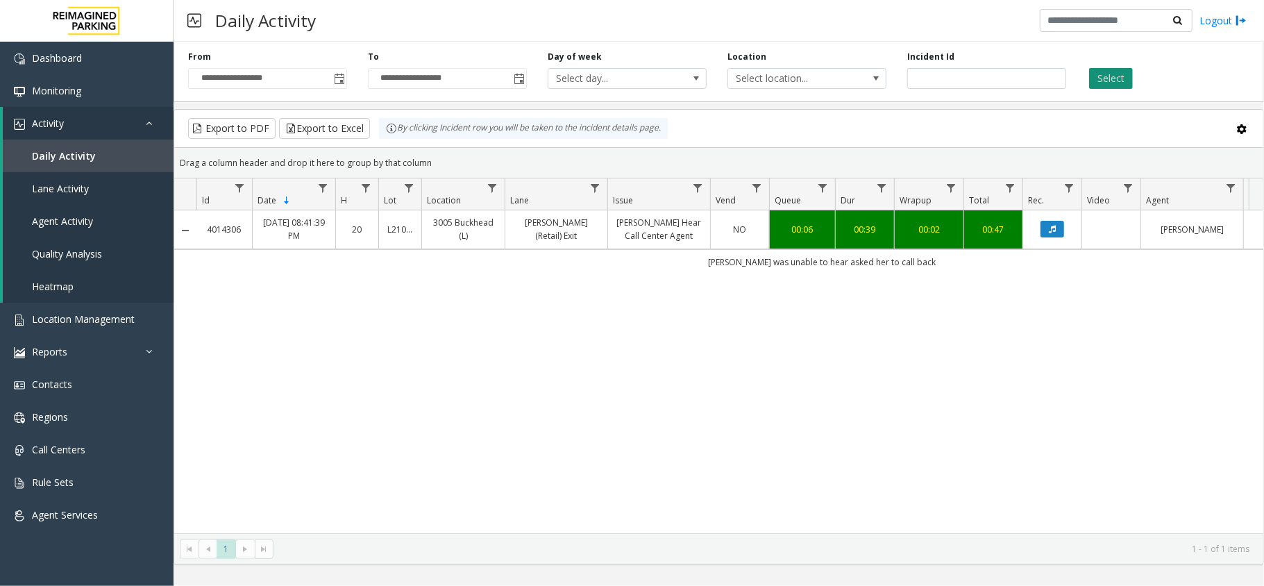
click at [1106, 75] on button "Select" at bounding box center [1111, 78] width 44 height 21
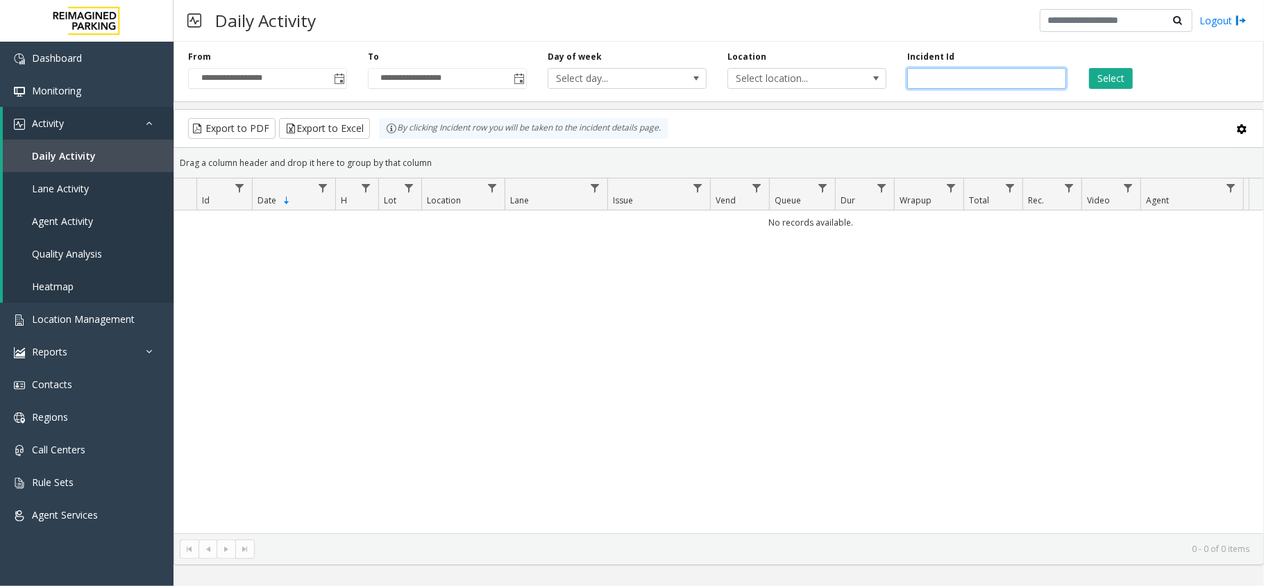
click at [978, 78] on input "number" at bounding box center [986, 78] width 159 height 21
paste input "*******"
click at [1120, 73] on button "Select" at bounding box center [1111, 78] width 44 height 21
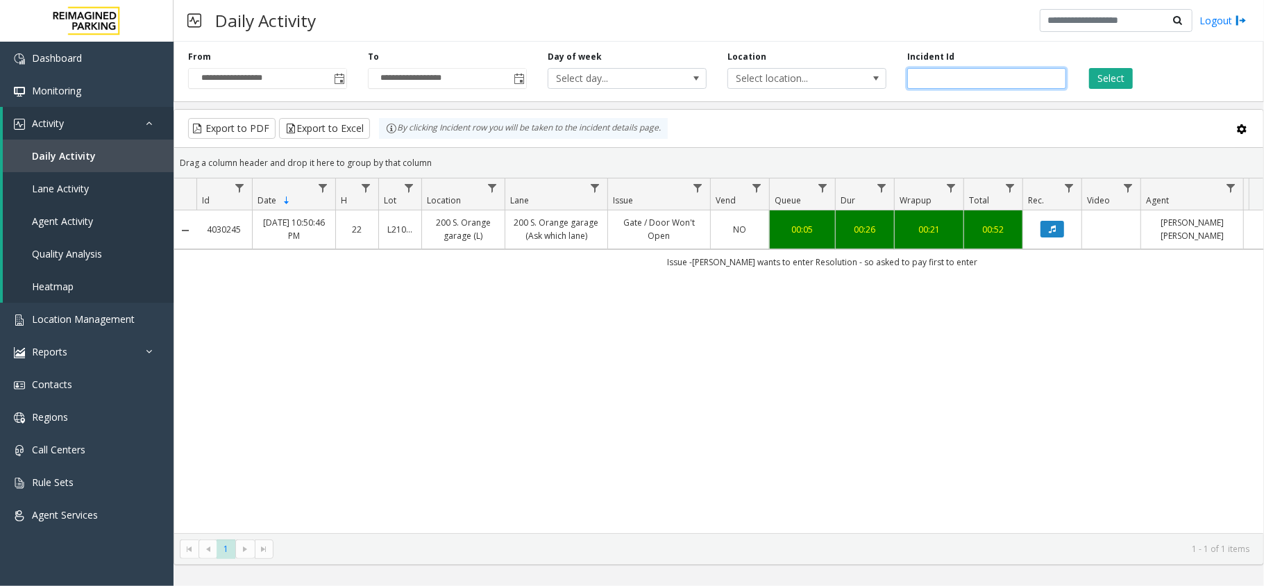
drag, startPoint x: 1003, startPoint y: 75, endPoint x: 833, endPoint y: 94, distance: 171.8
click at [833, 94] on div "**********" at bounding box center [718, 69] width 1090 height 66
paste input "number"
click at [1122, 75] on button "Select" at bounding box center [1111, 78] width 44 height 21
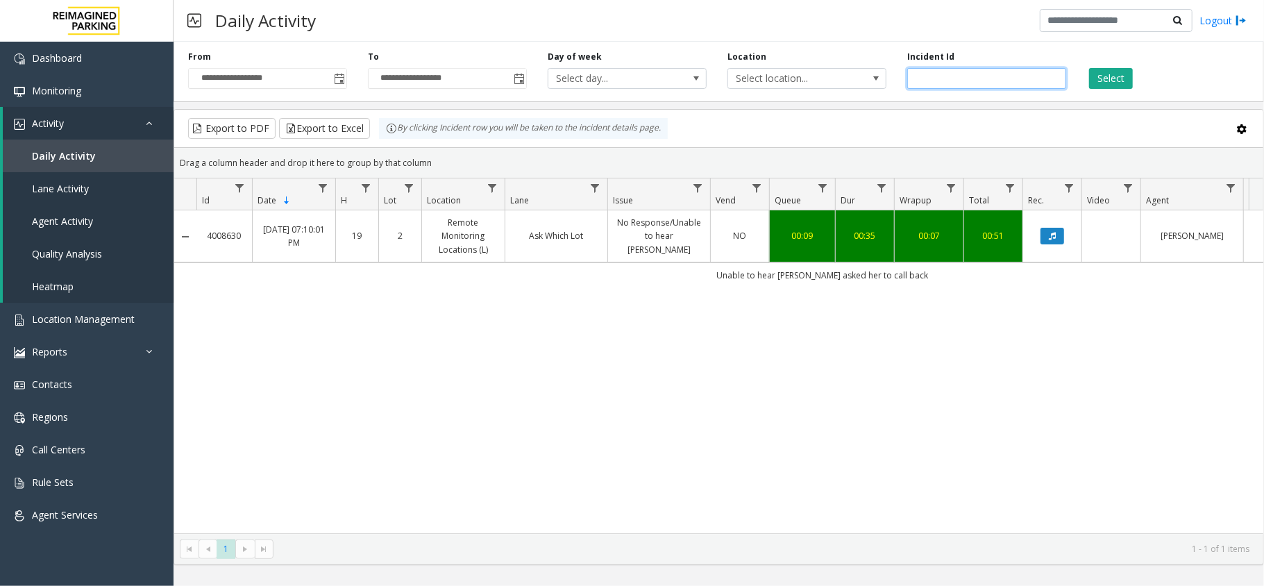
drag, startPoint x: 980, startPoint y: 76, endPoint x: 865, endPoint y: 93, distance: 116.4
click at [855, 87] on div "**********" at bounding box center [718, 69] width 1090 height 66
click at [1116, 84] on button "Select" at bounding box center [1111, 78] width 44 height 21
click at [1053, 240] on icon "Data table" at bounding box center [1052, 236] width 7 height 8
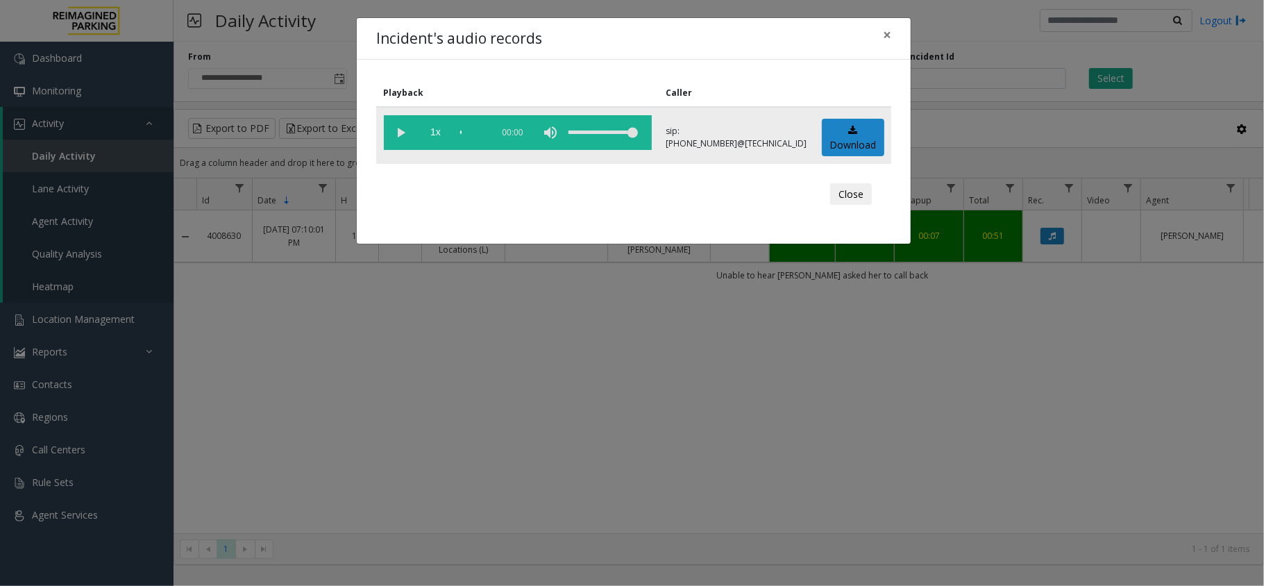
click at [398, 131] on vg-play-pause at bounding box center [401, 132] width 35 height 35
click at [886, 40] on span "×" at bounding box center [887, 34] width 8 height 19
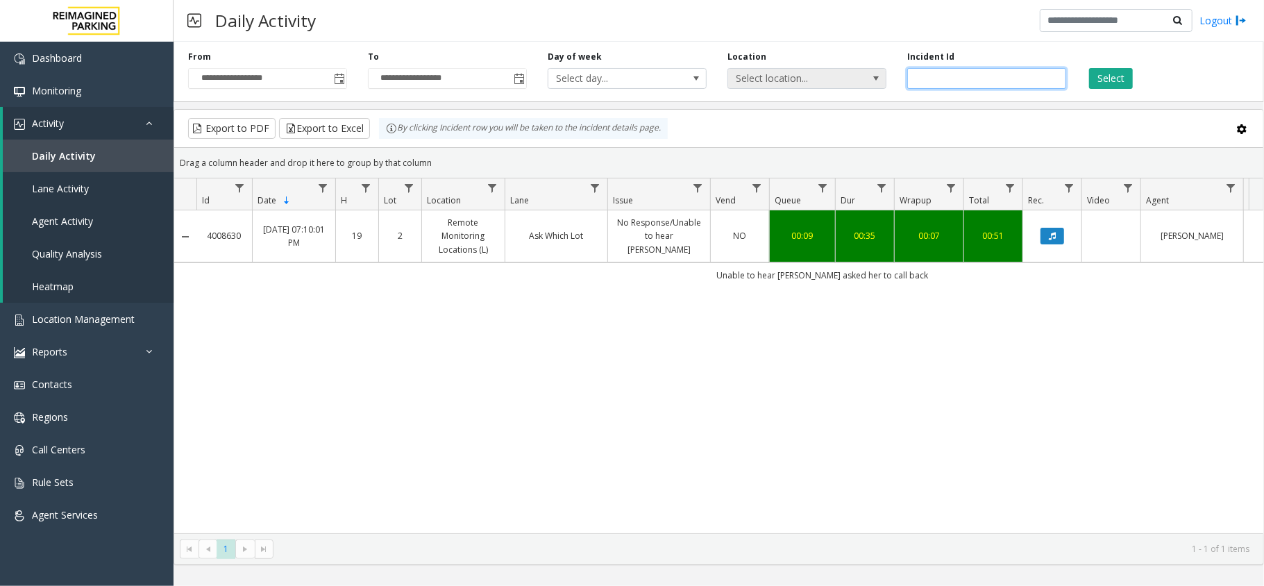
drag, startPoint x: 963, startPoint y: 75, endPoint x: 881, endPoint y: 73, distance: 81.9
click at [881, 73] on div "**********" at bounding box center [718, 69] width 1090 height 66
paste input "number"
type input "*******"
click at [1098, 82] on button "Select" at bounding box center [1111, 78] width 44 height 21
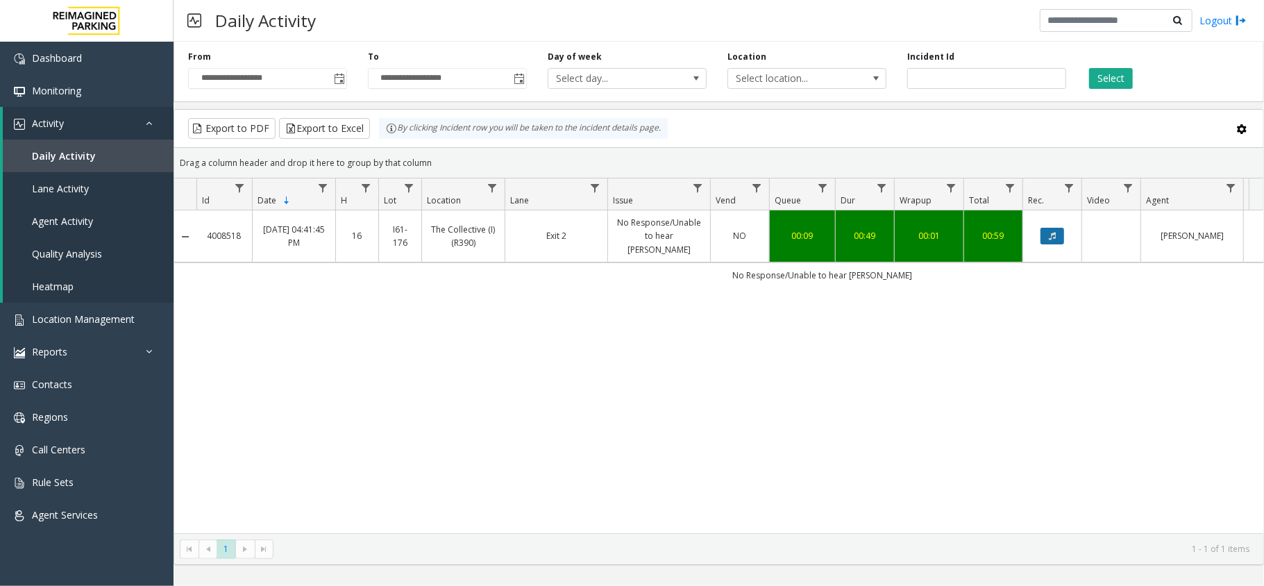
click at [1052, 236] on button "Data table" at bounding box center [1052, 236] width 24 height 17
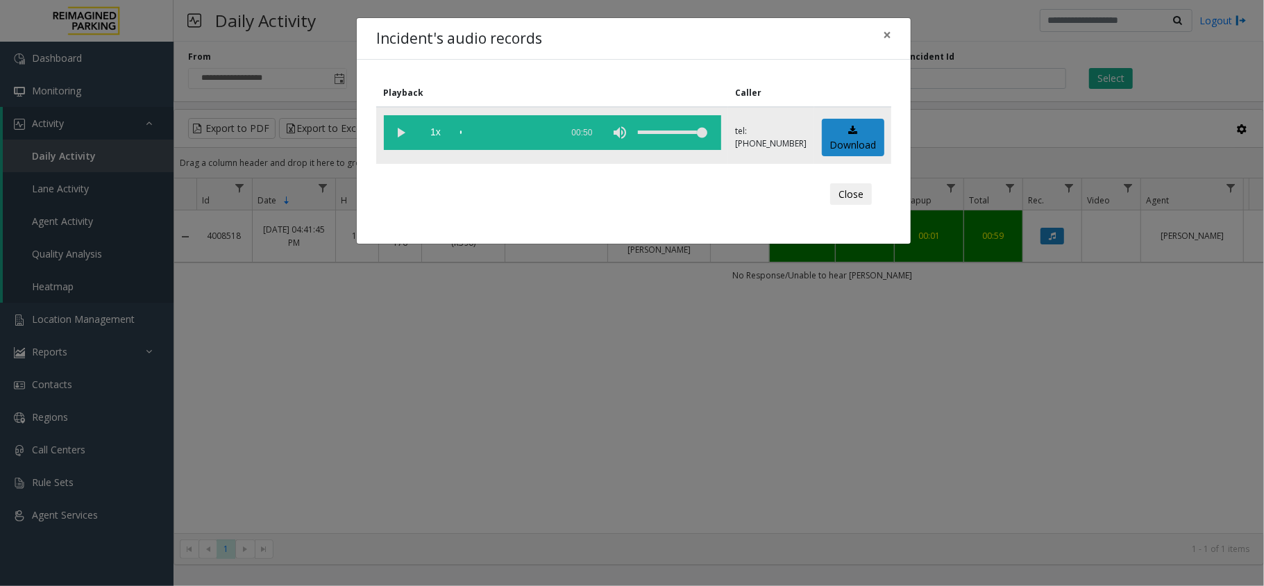
click at [400, 137] on vg-play-pause at bounding box center [401, 132] width 35 height 35
click at [883, 37] on span "×" at bounding box center [887, 34] width 8 height 19
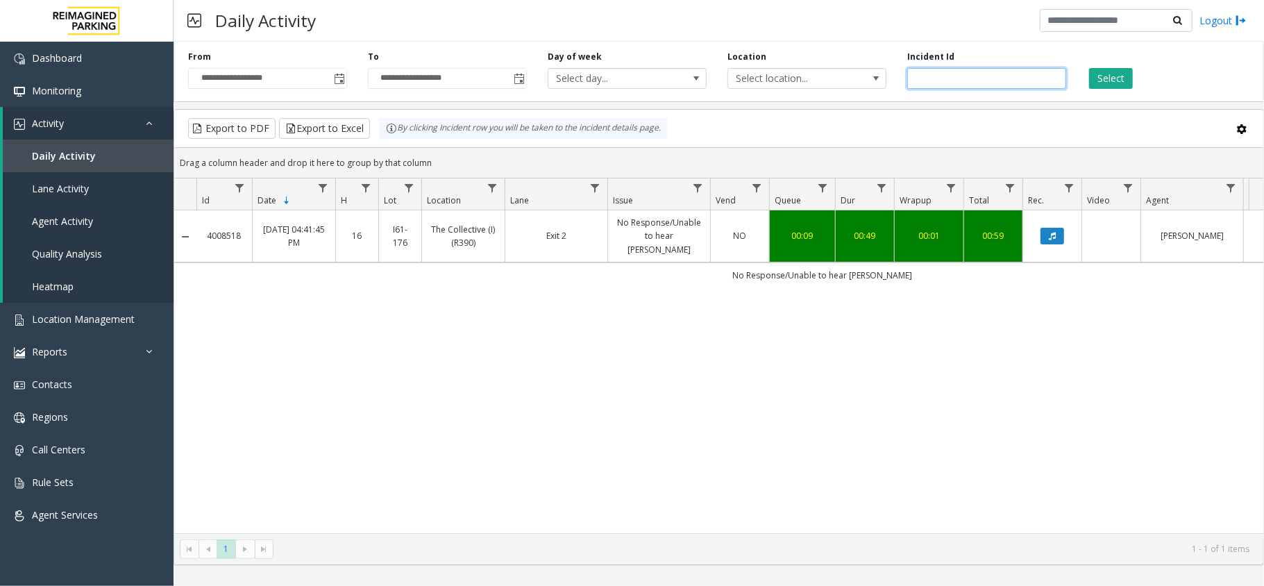
drag, startPoint x: 969, startPoint y: 83, endPoint x: 913, endPoint y: 84, distance: 55.5
click at [913, 84] on input "*******" at bounding box center [986, 78] width 159 height 21
click at [1112, 78] on button "Select" at bounding box center [1111, 78] width 44 height 21
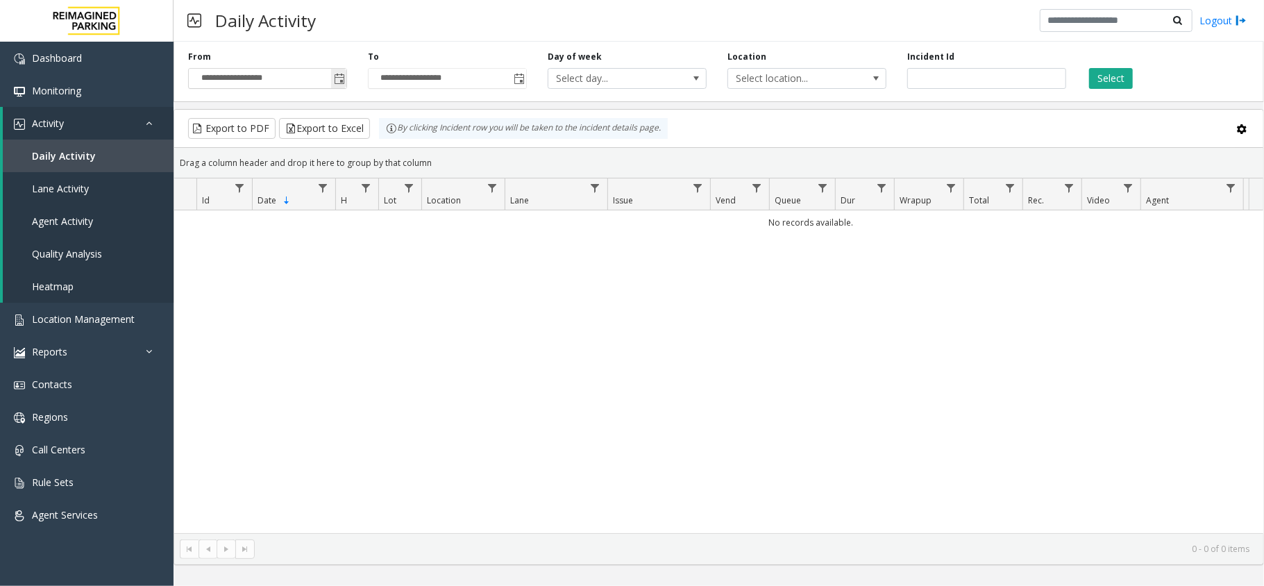
click at [332, 78] on span "Toggle popup" at bounding box center [338, 78] width 15 height 22
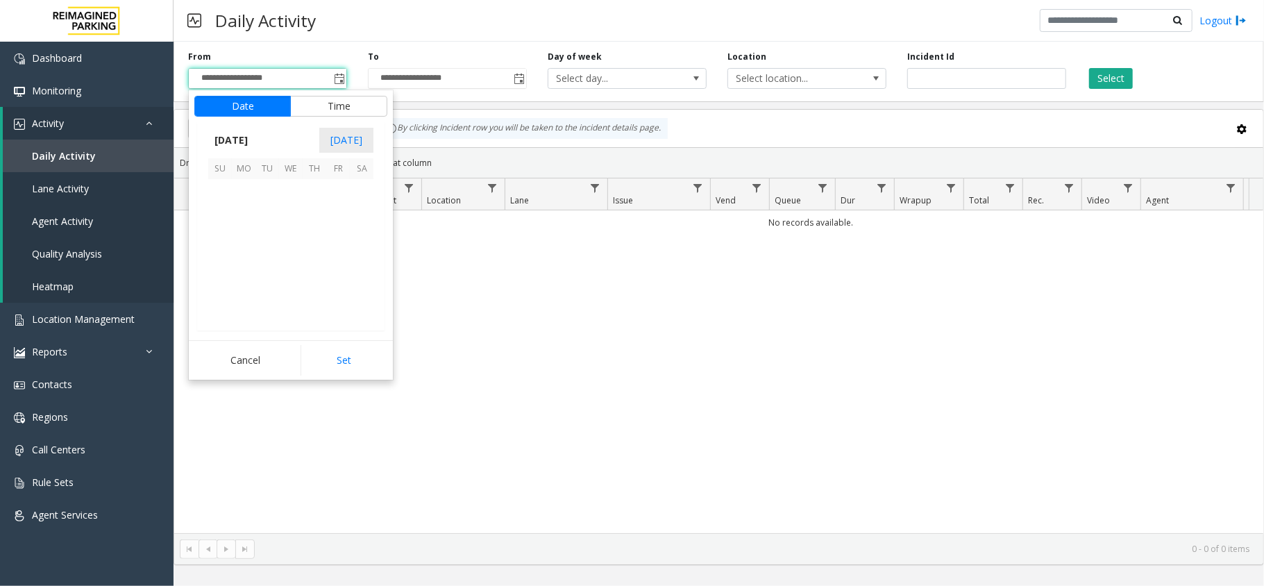
scroll to position [249238, 0]
click at [357, 190] on span "4" at bounding box center [362, 191] width 24 height 24
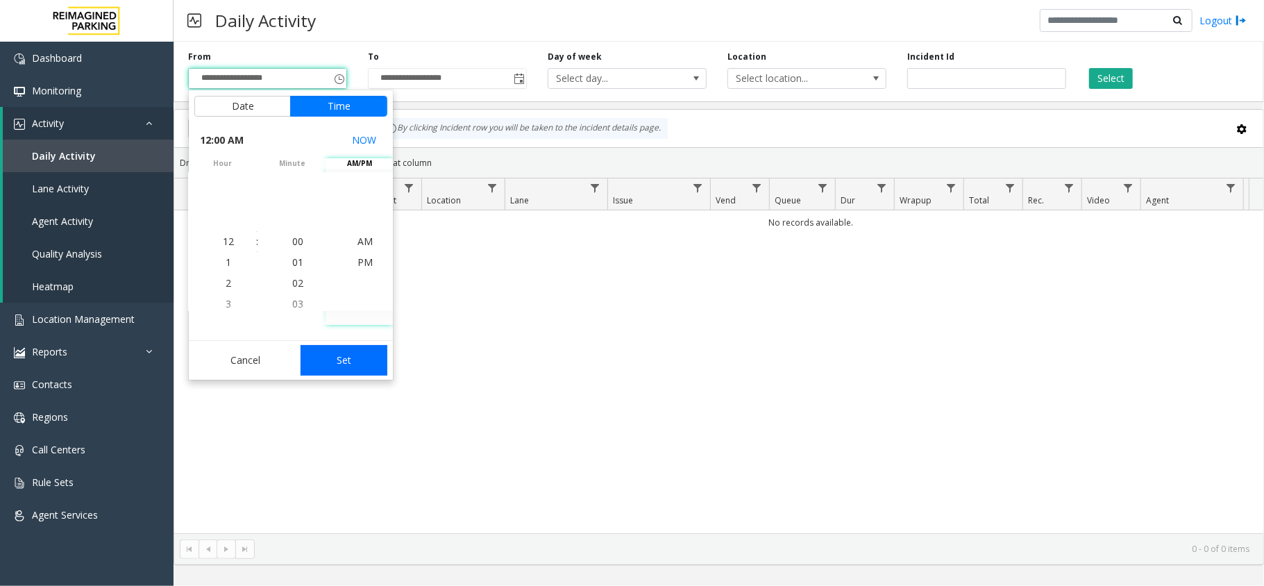
click at [364, 361] on button "Set" at bounding box center [343, 360] width 87 height 31
type input "**********"
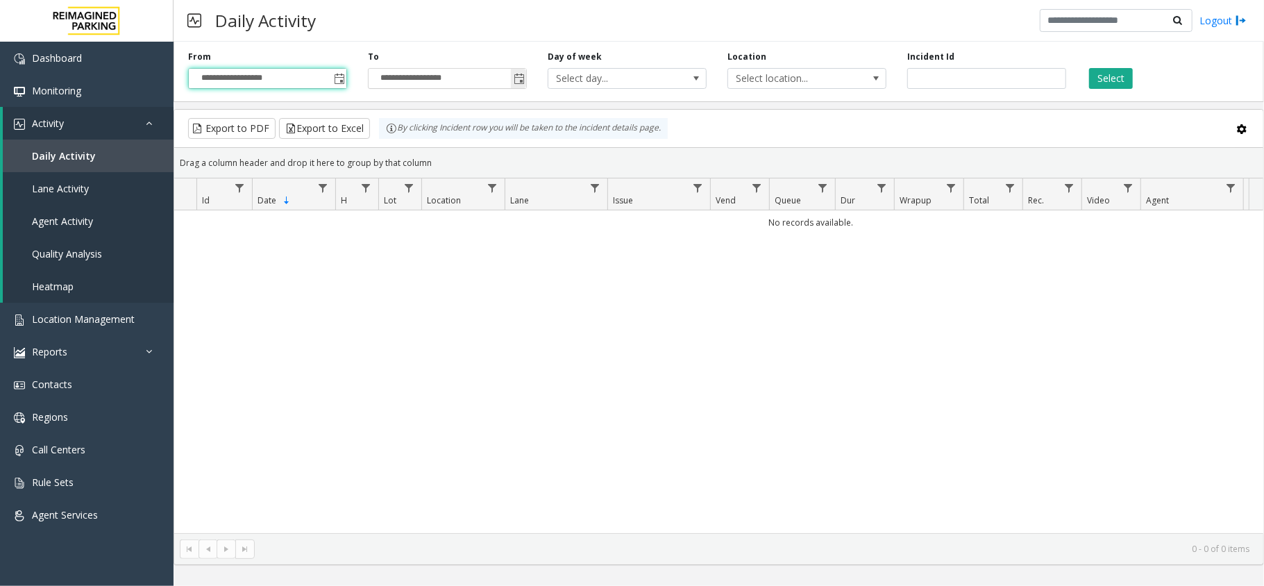
click at [520, 81] on span "Toggle popup" at bounding box center [519, 79] width 11 height 11
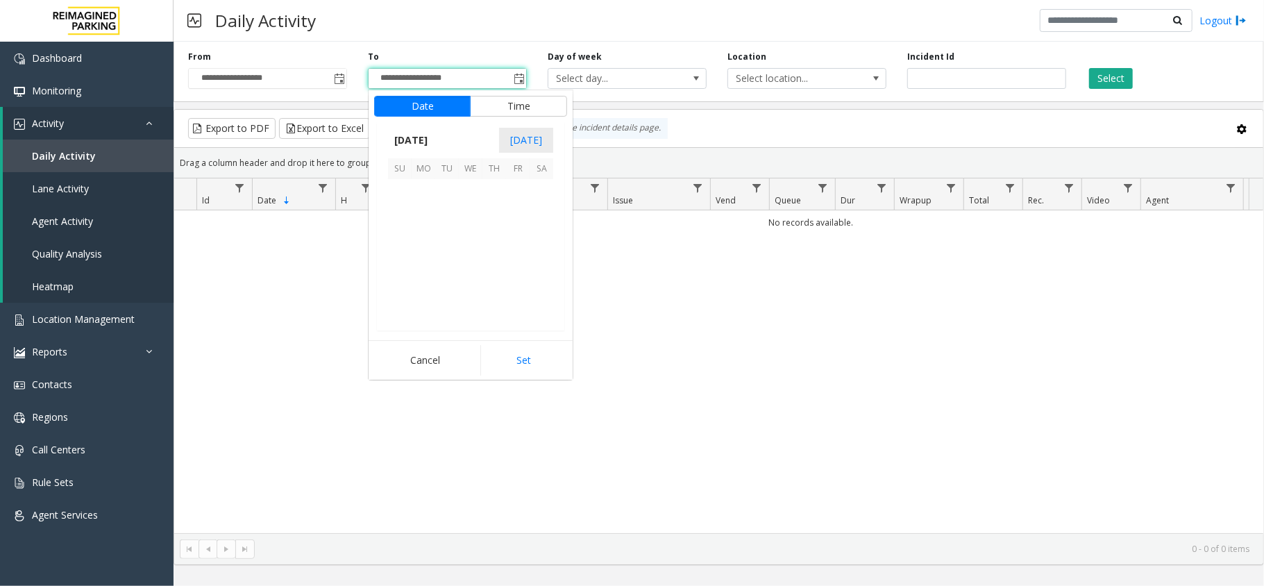
scroll to position [21, 0]
click at [401, 214] on span "5" at bounding box center [400, 215] width 24 height 24
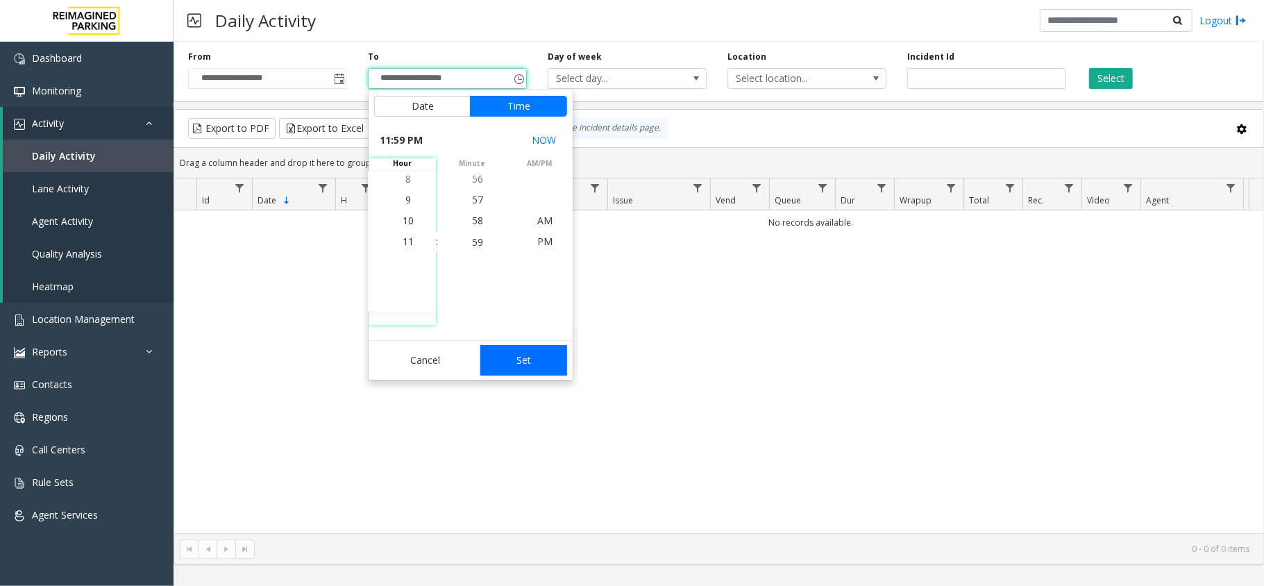
click at [530, 354] on button "Set" at bounding box center [523, 360] width 87 height 31
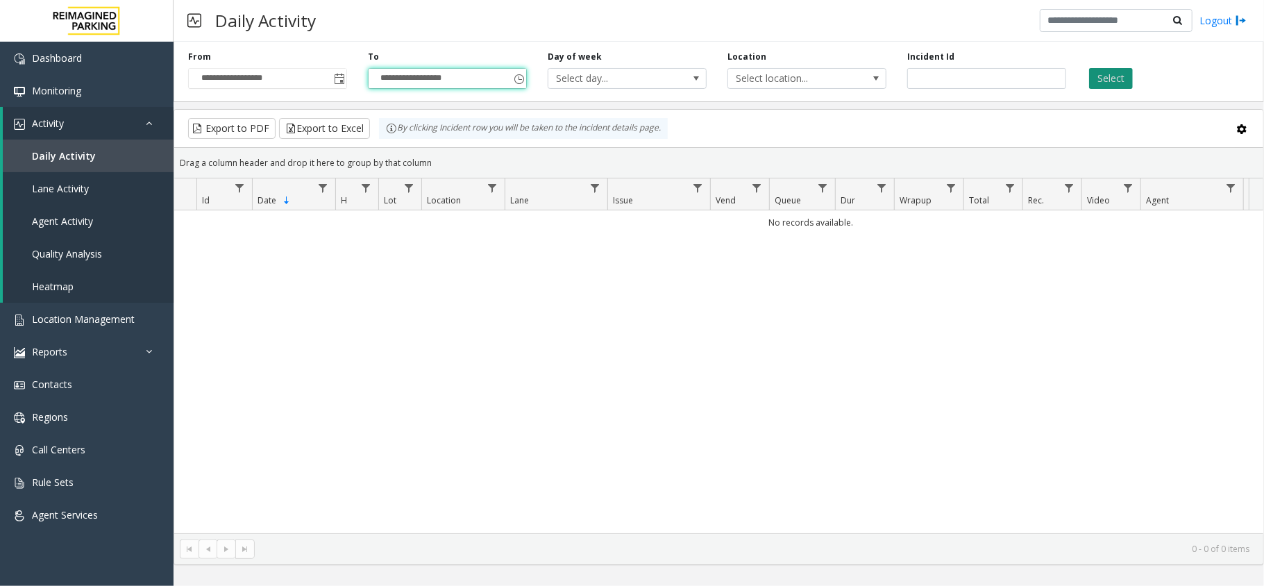
click at [1106, 81] on button "Select" at bounding box center [1111, 78] width 44 height 21
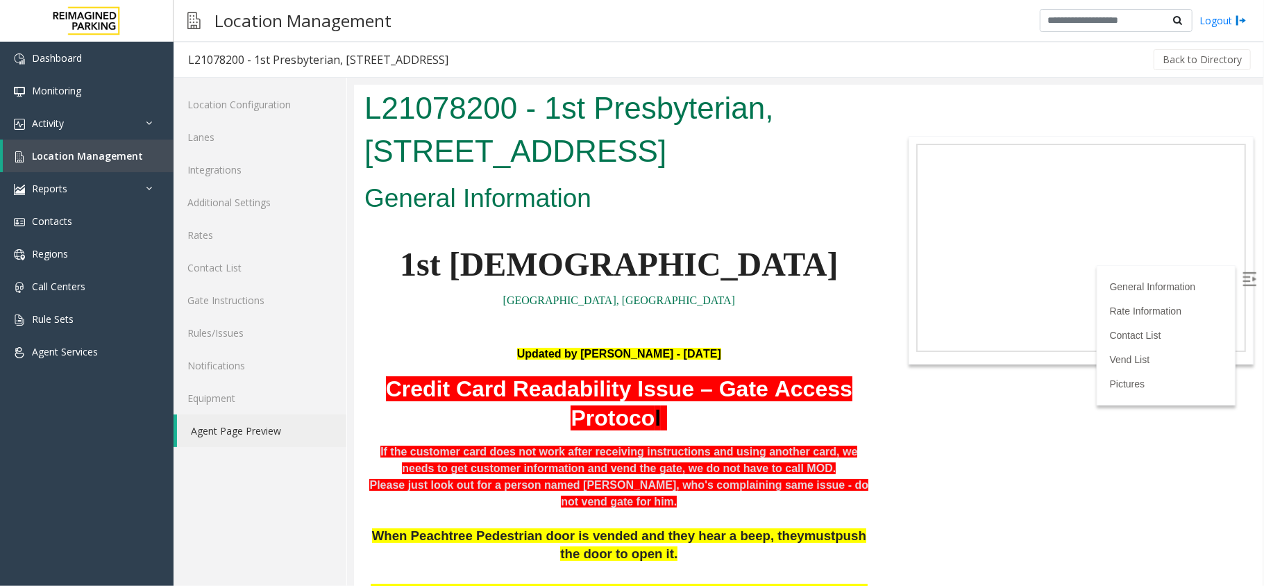
scroll to position [1758, 0]
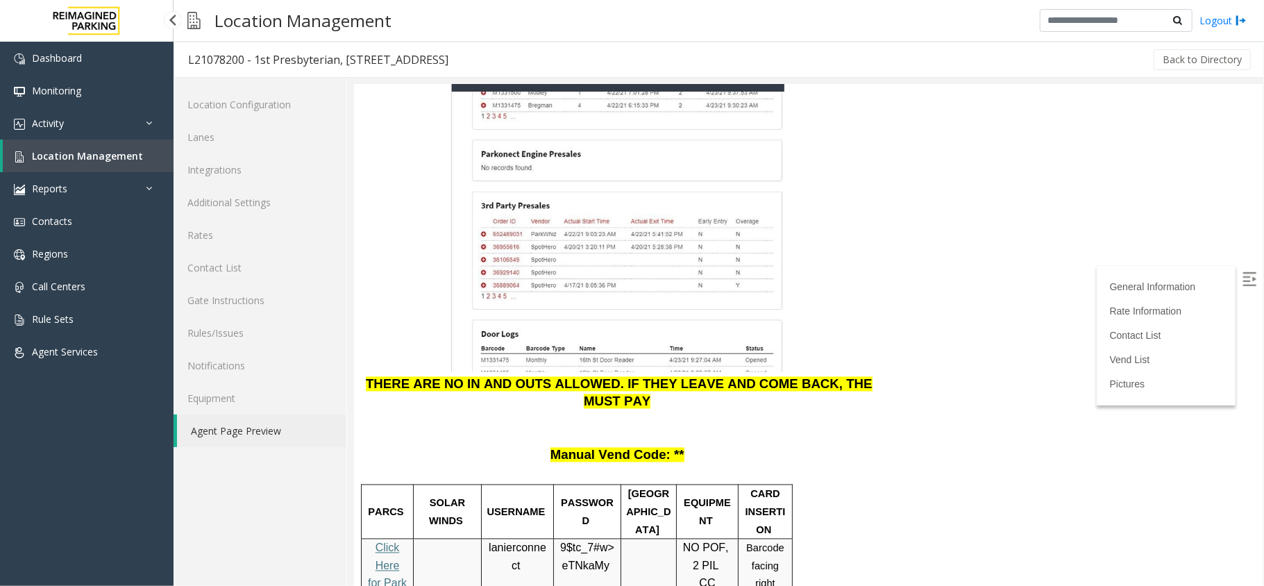
click at [128, 155] on span "Location Management" at bounding box center [87, 155] width 111 height 13
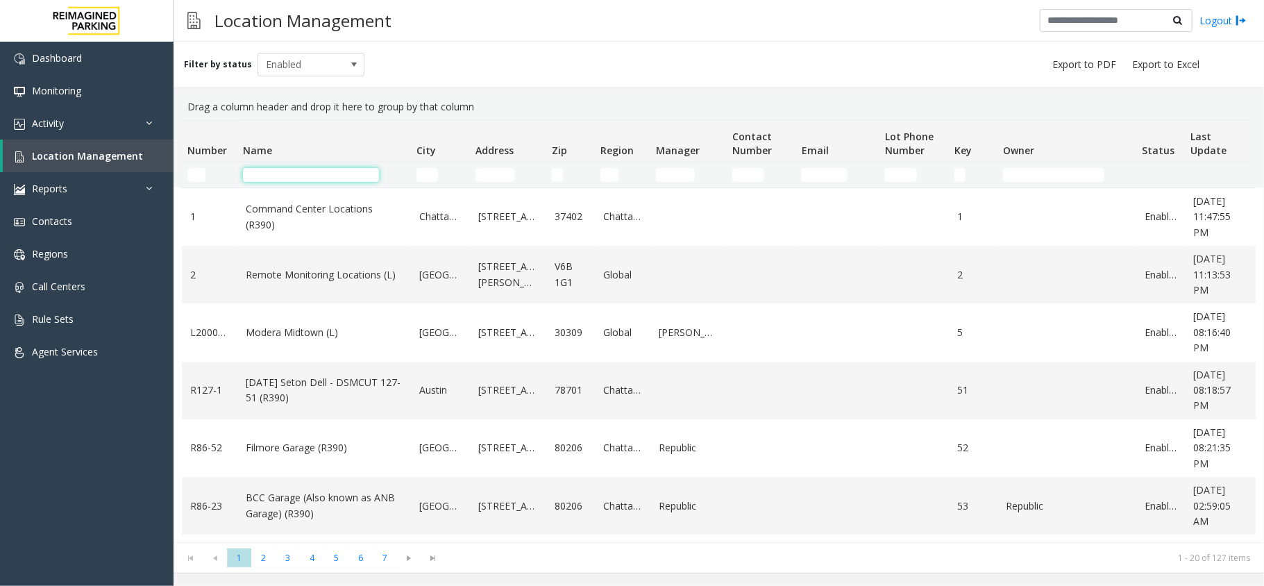
click at [344, 176] on input "Name Filter" at bounding box center [311, 175] width 136 height 14
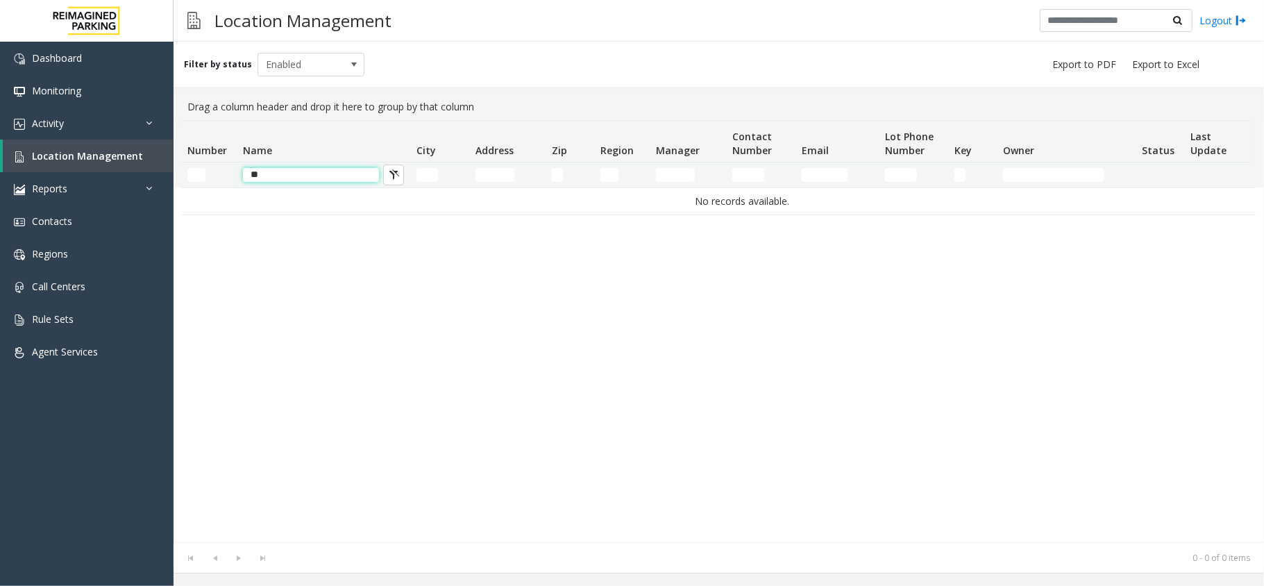
type input "*"
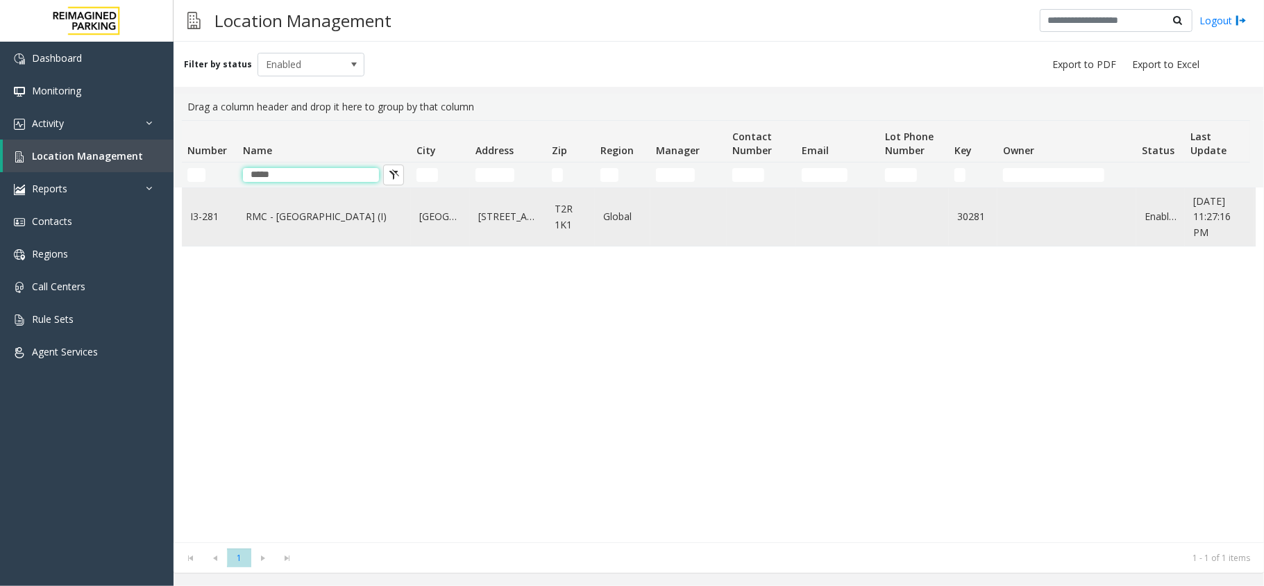
type input "*****"
click at [312, 203] on td "RMC - Mount Royal Village (I)" at bounding box center [323, 217] width 173 height 58
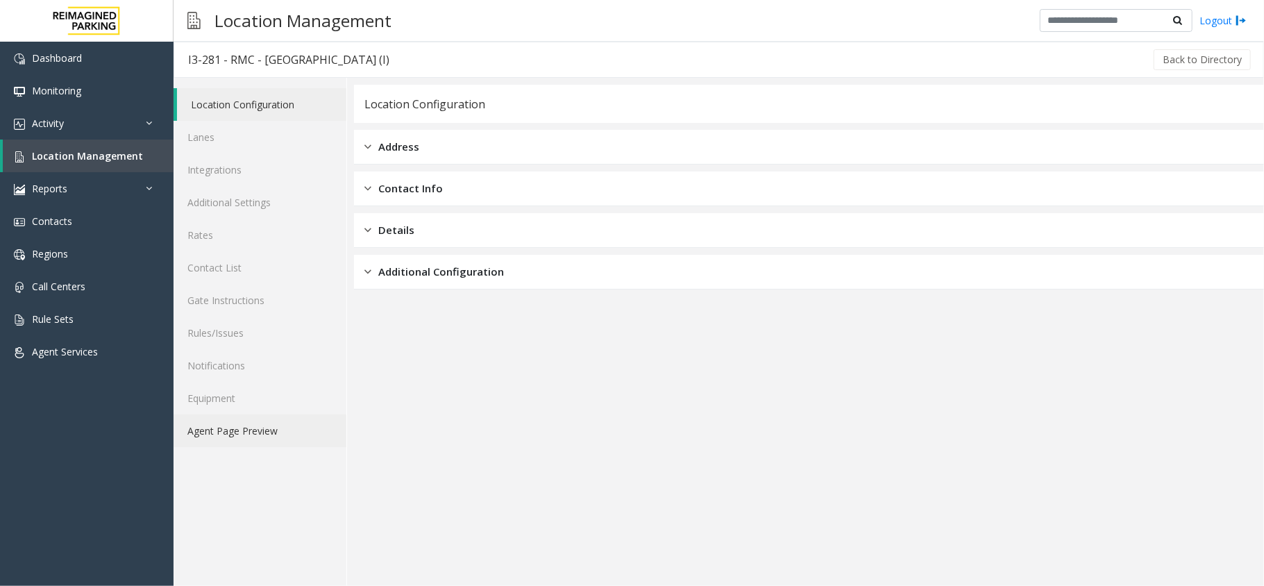
click at [311, 433] on link "Agent Page Preview" at bounding box center [259, 430] width 173 height 33
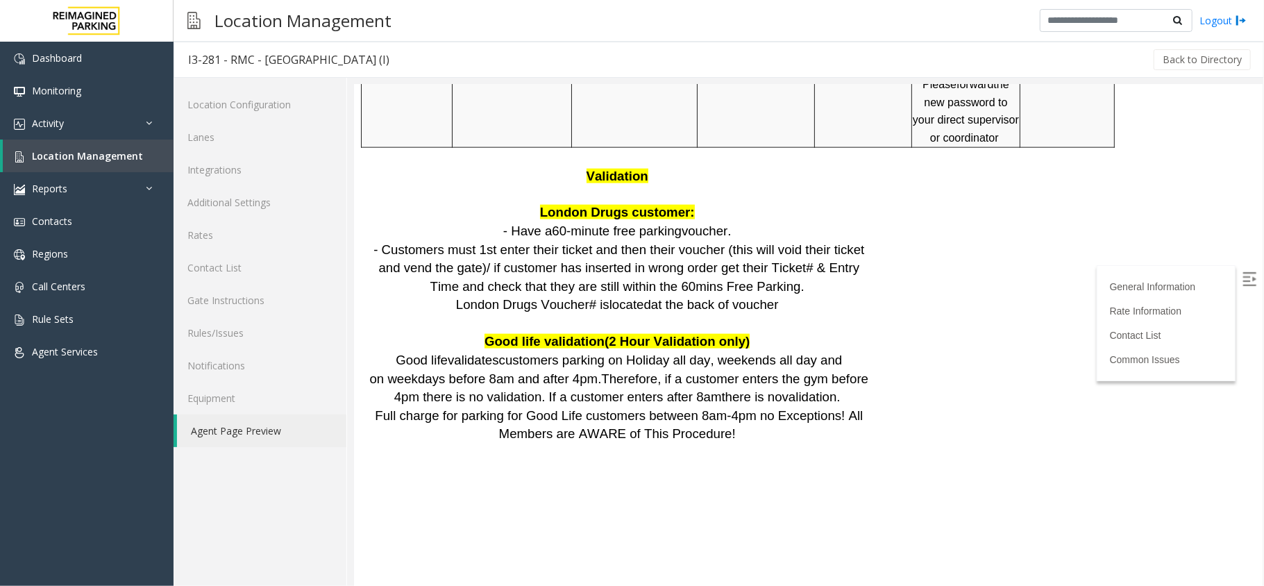
scroll to position [1295, 0]
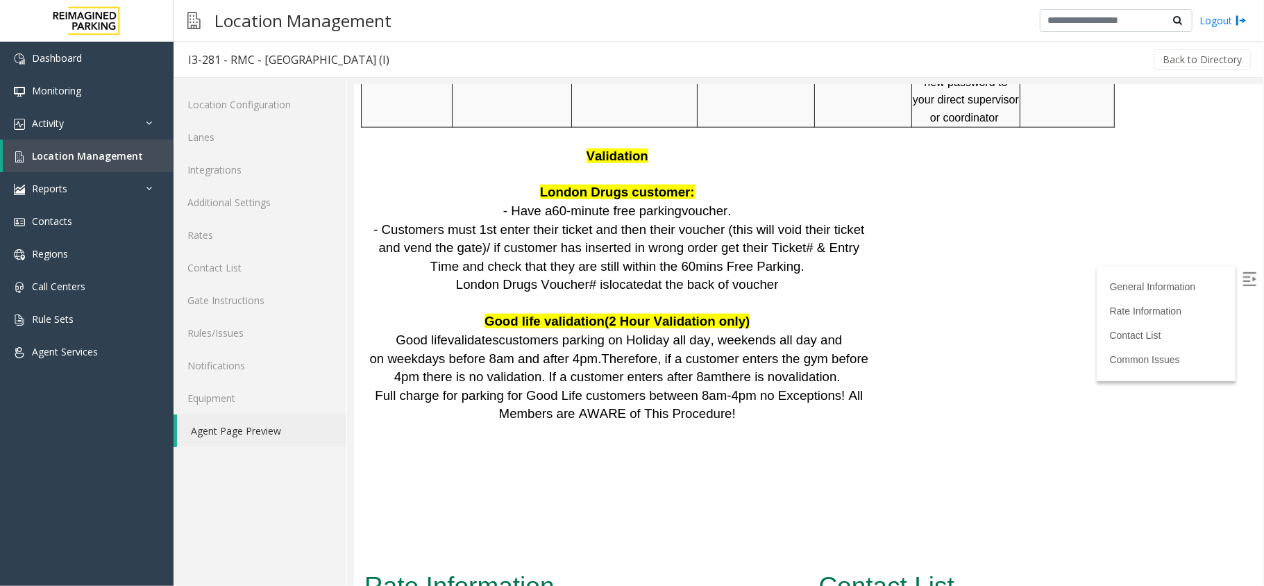
click at [1242, 280] on img at bounding box center [1249, 278] width 14 height 14
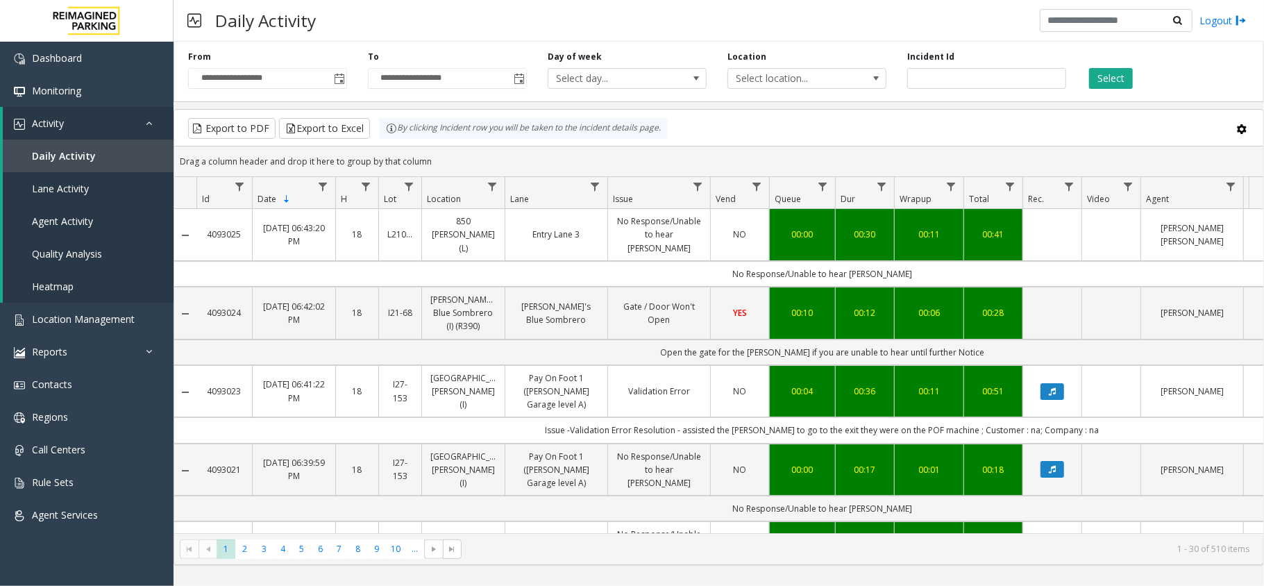
scroll to position [92, 0]
click at [1115, 76] on button "Select" at bounding box center [1111, 78] width 44 height 21
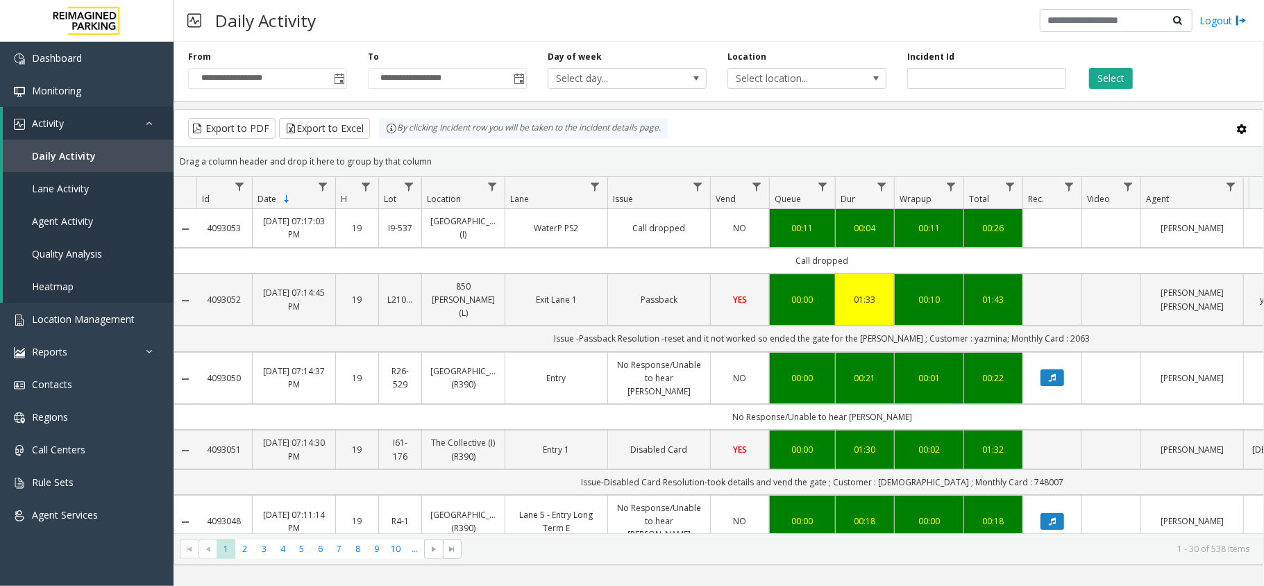
drag, startPoint x: 856, startPoint y: 265, endPoint x: 779, endPoint y: 264, distance: 77.7
click at [779, 264] on td "Call dropped" at bounding box center [821, 261] width 1251 height 26
click at [1108, 81] on button "Select" at bounding box center [1111, 78] width 44 height 21
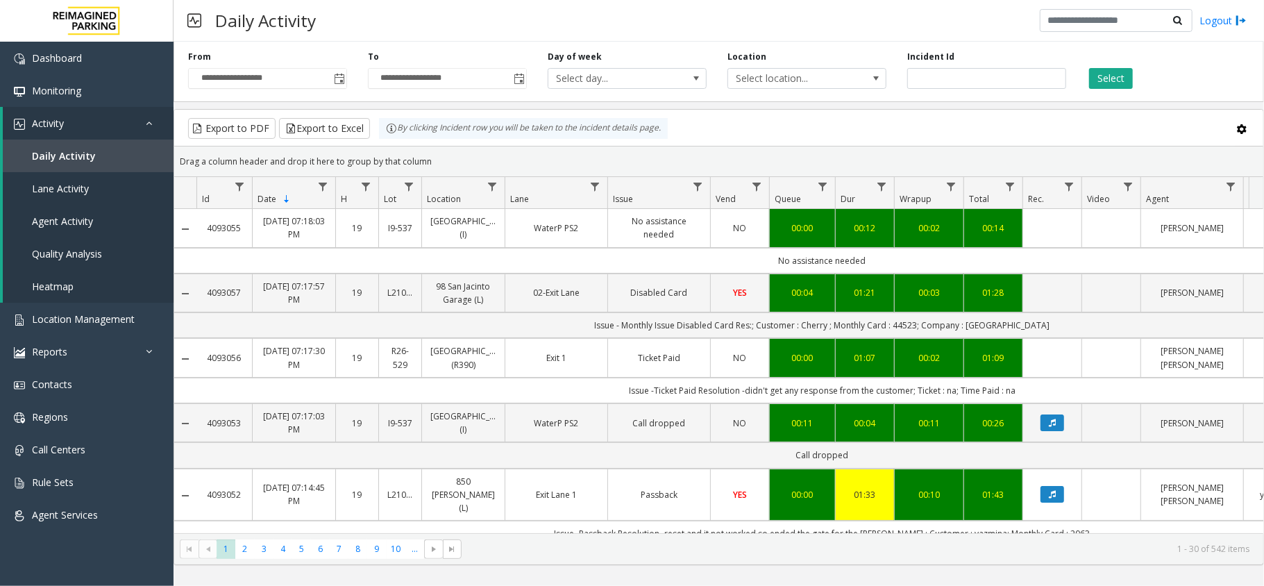
drag, startPoint x: 659, startPoint y: 1, endPoint x: 708, endPoint y: 3, distance: 49.3
click at [677, 1] on div "Daily Activity Logout" at bounding box center [718, 21] width 1090 height 42
